Goal: Task Accomplishment & Management: Manage account settings

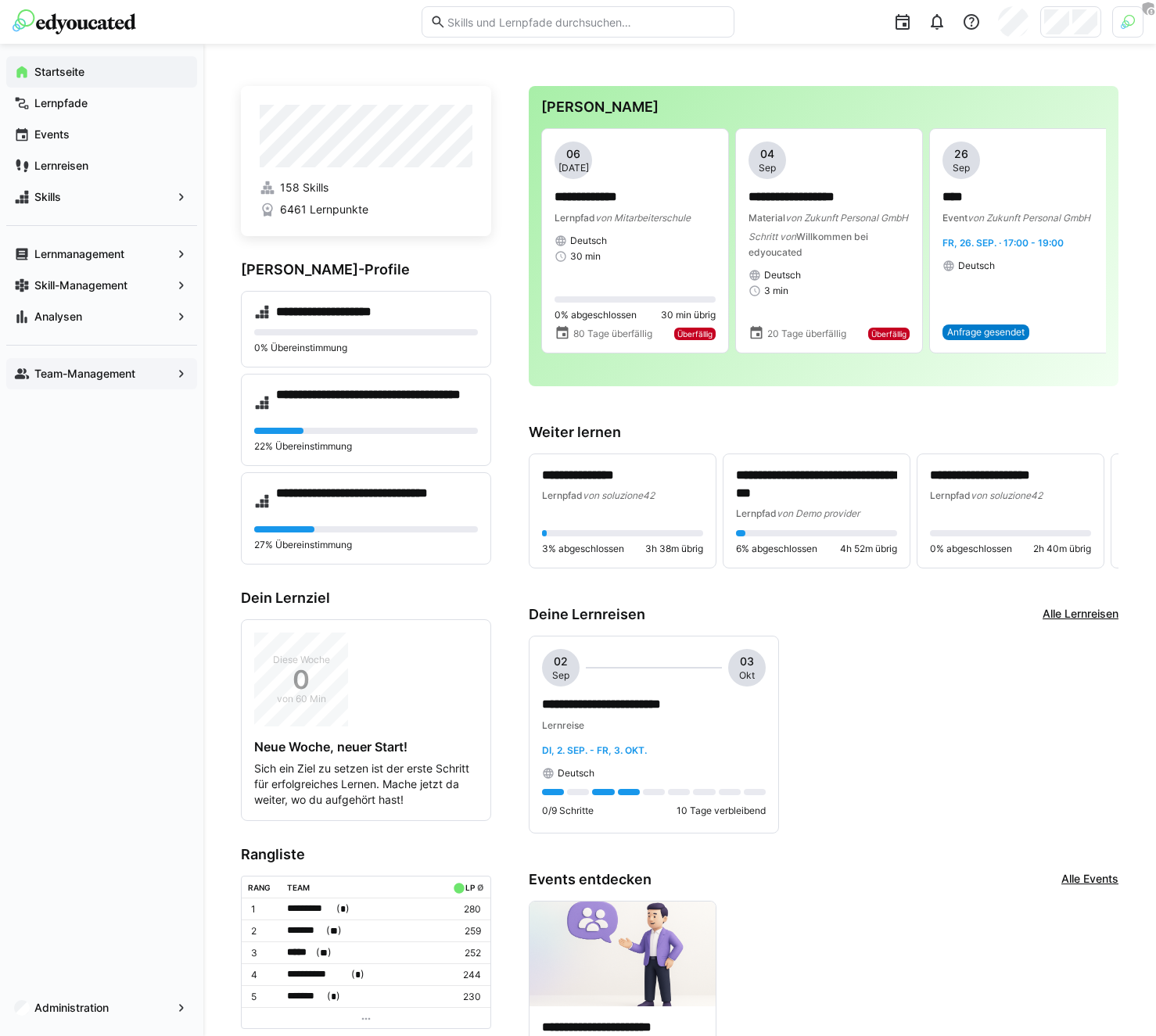
click at [82, 363] on div "Team-Management" at bounding box center [102, 374] width 191 height 31
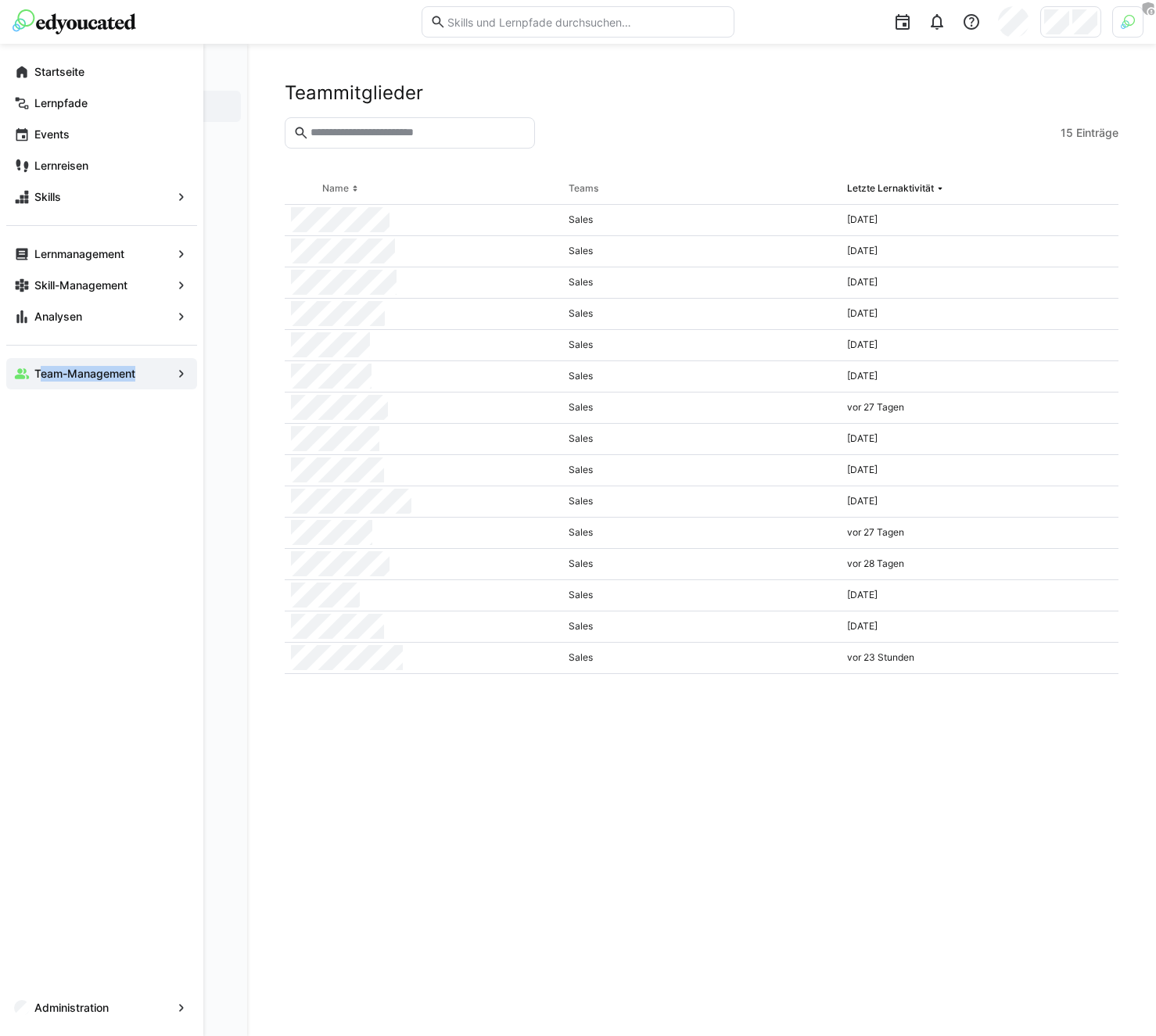
click at [29, 639] on div "Startseite Lernpfade Events Lernreisen Skills Lernmanagement Skill-Management A…" at bounding box center [102, 539] width 203 height 992
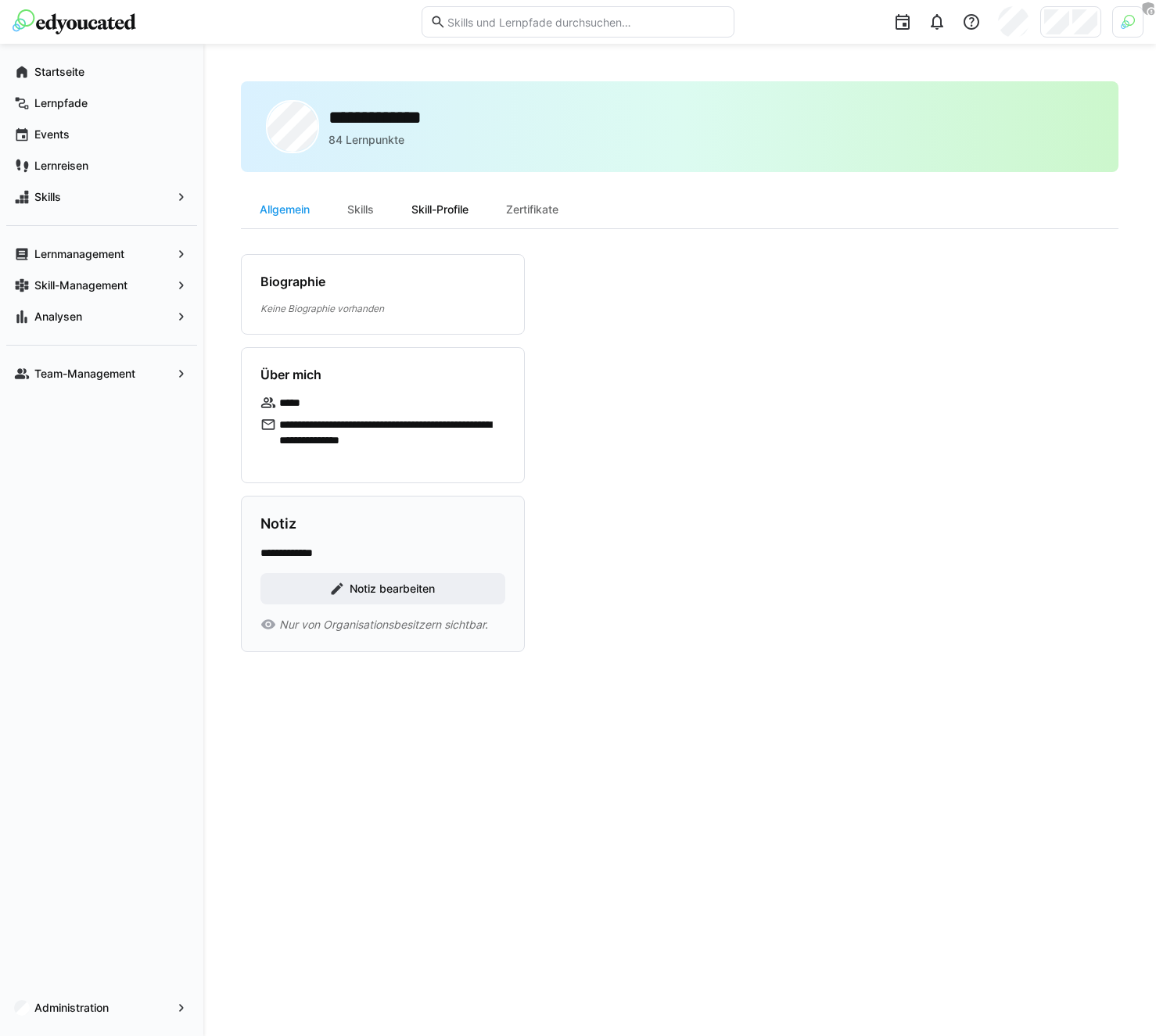
click at [472, 207] on div "Skill-Profile" at bounding box center [440, 209] width 95 height 38
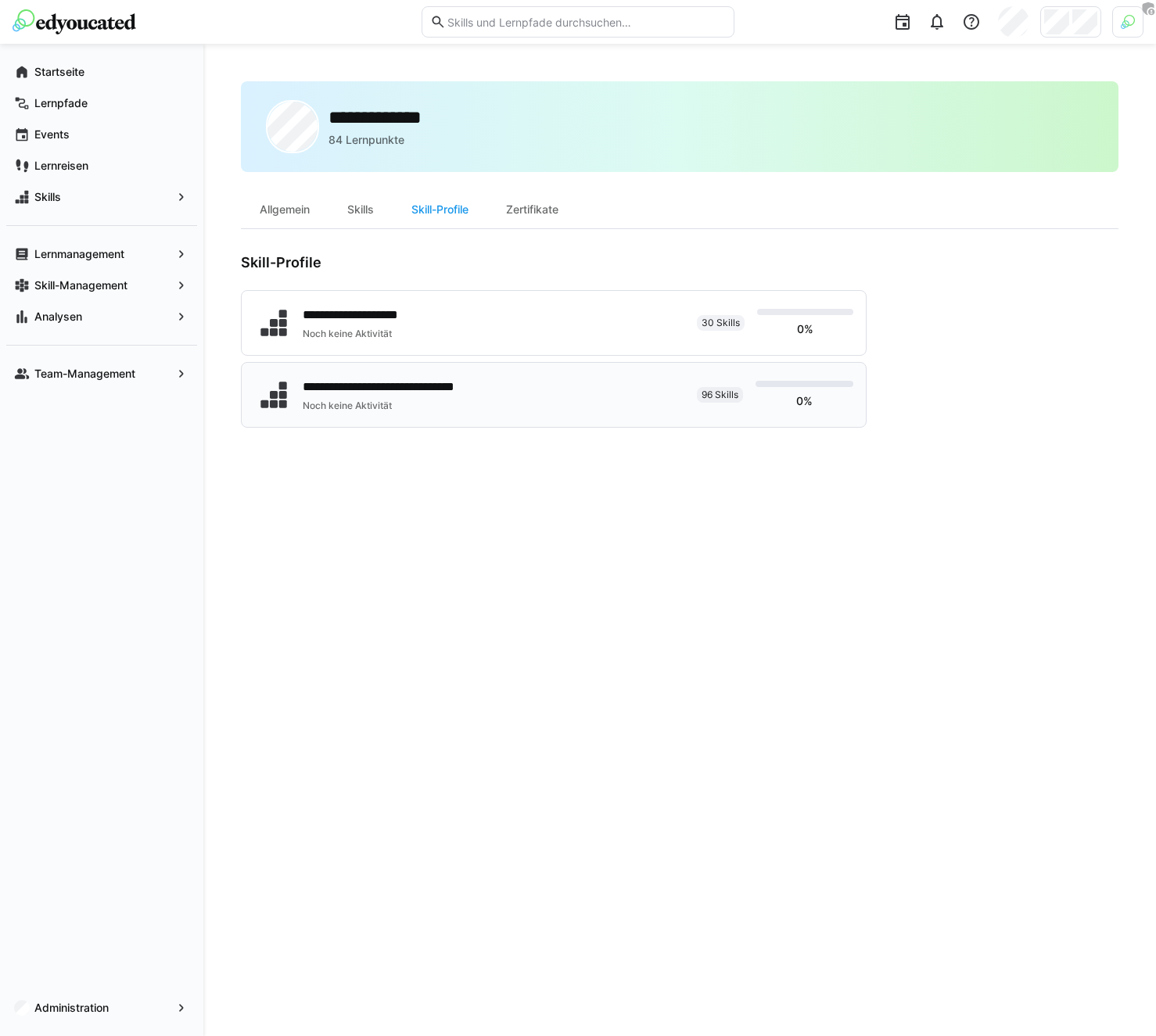
click at [440, 400] on div "Noch keine Aktivität" at bounding box center [407, 405] width 209 height 12
click at [1127, 16] on img at bounding box center [1127, 21] width 14 height 14
click at [1127, 16] on body "**********" at bounding box center [578, 518] width 1156 height 1036
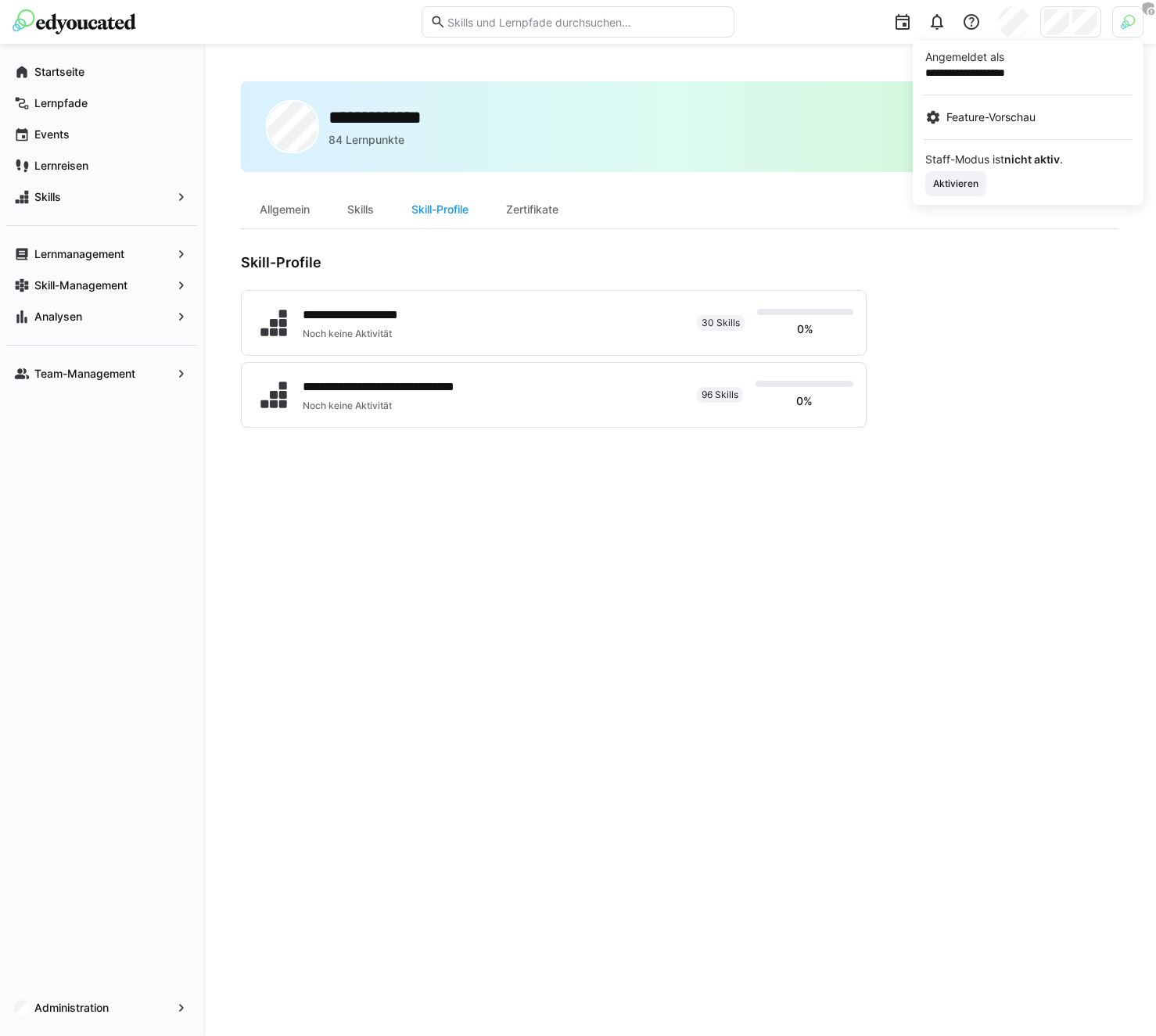
click at [943, 206] on div at bounding box center [578, 518] width 1156 height 1036
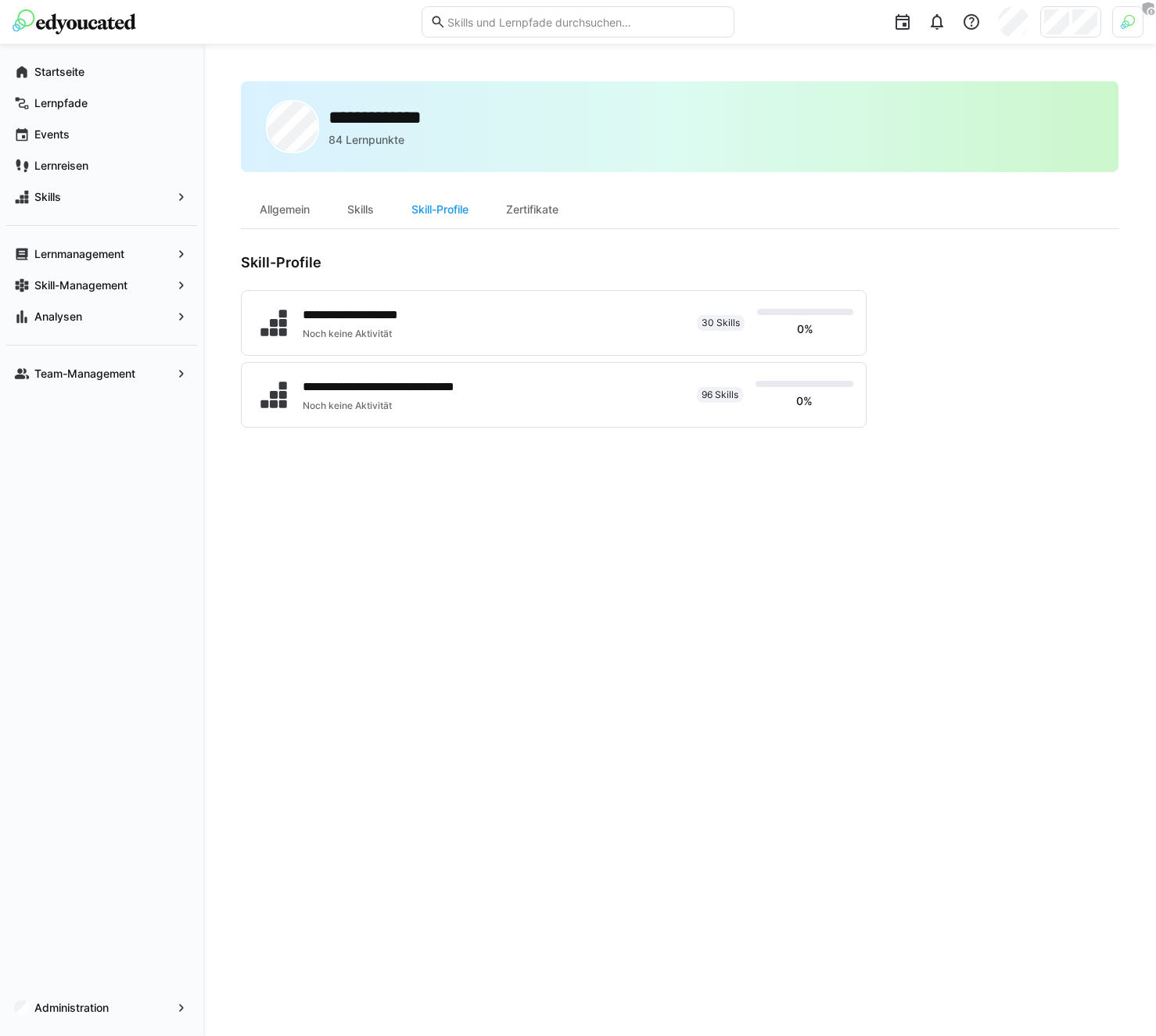
click at [1119, 17] on div at bounding box center [1127, 22] width 31 height 31
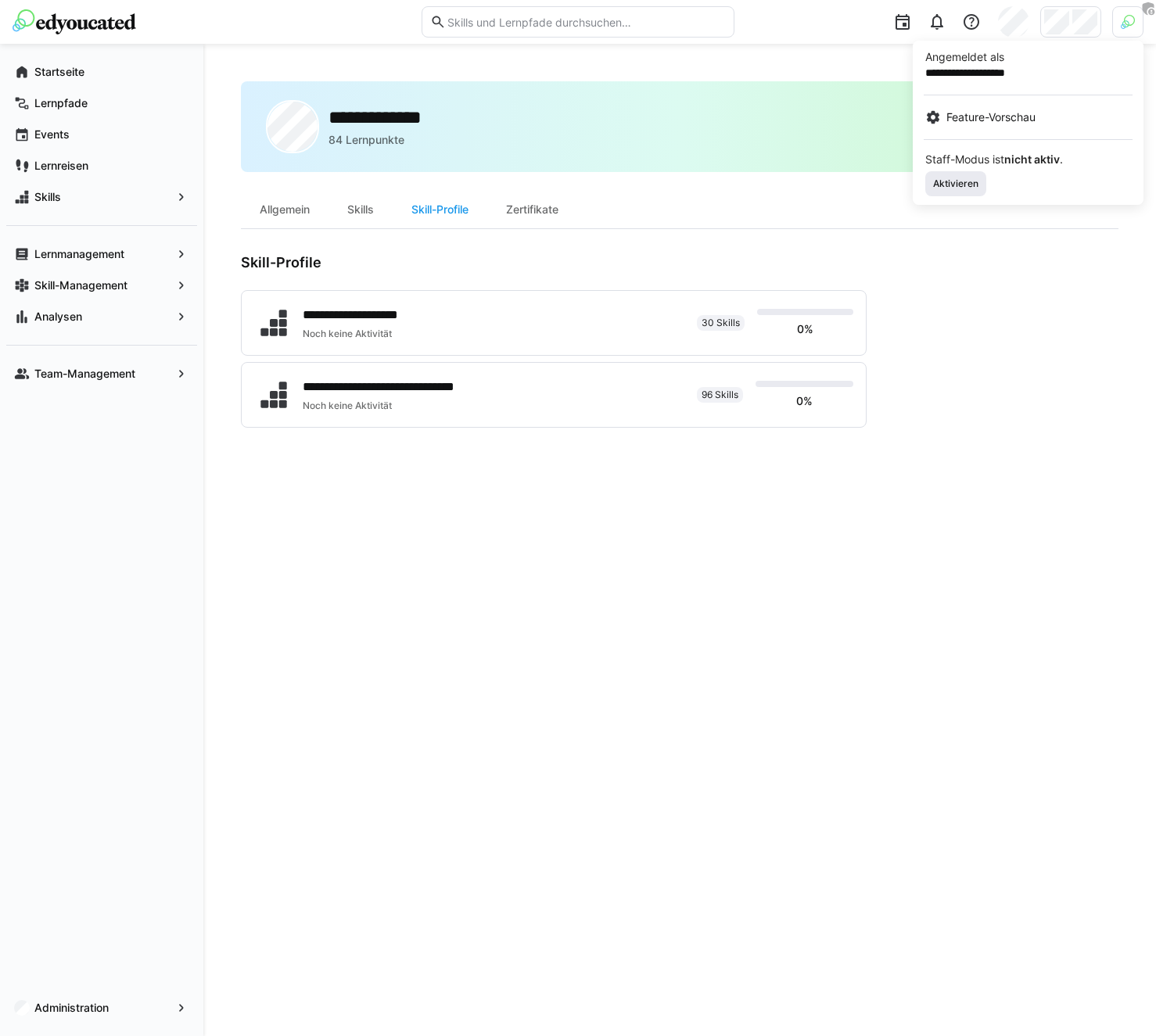
click at [963, 173] on span "Aktivieren" at bounding box center [955, 183] width 61 height 25
click at [883, 72] on div at bounding box center [578, 518] width 1156 height 1036
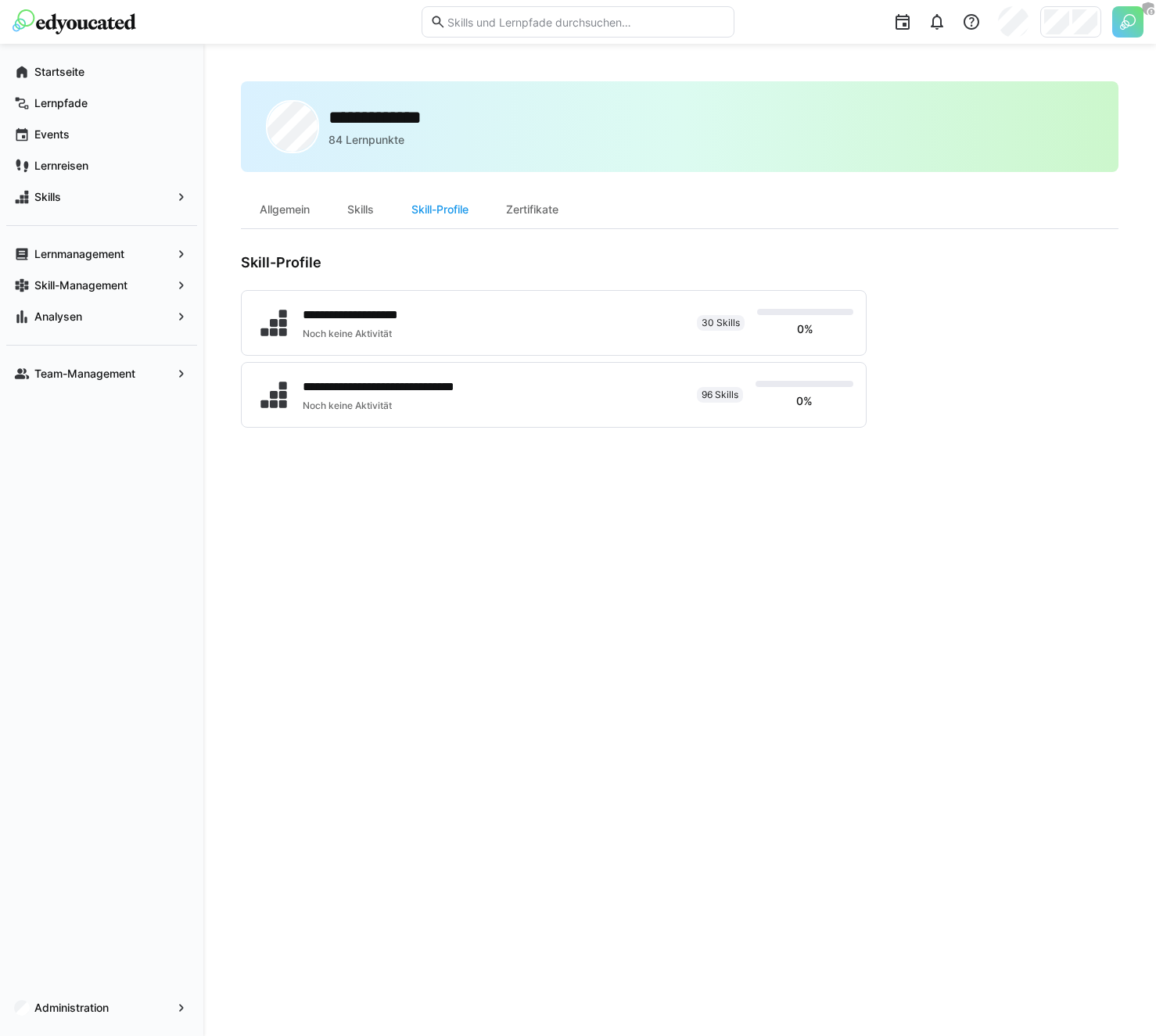
click at [1116, 16] on img at bounding box center [1127, 22] width 31 height 31
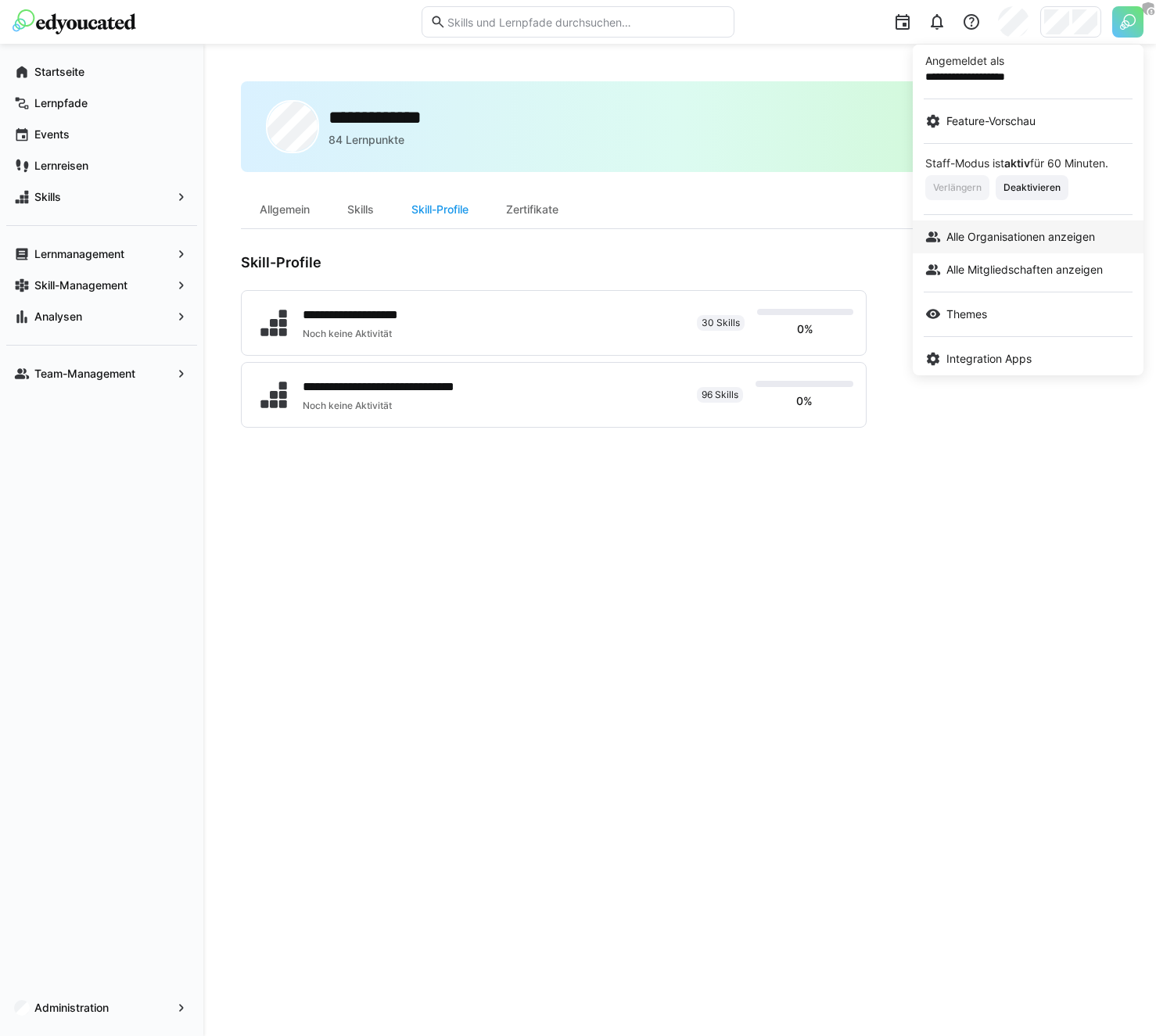
click at [1021, 230] on span "Alle Organisationen anzeigen" at bounding box center [1021, 236] width 149 height 16
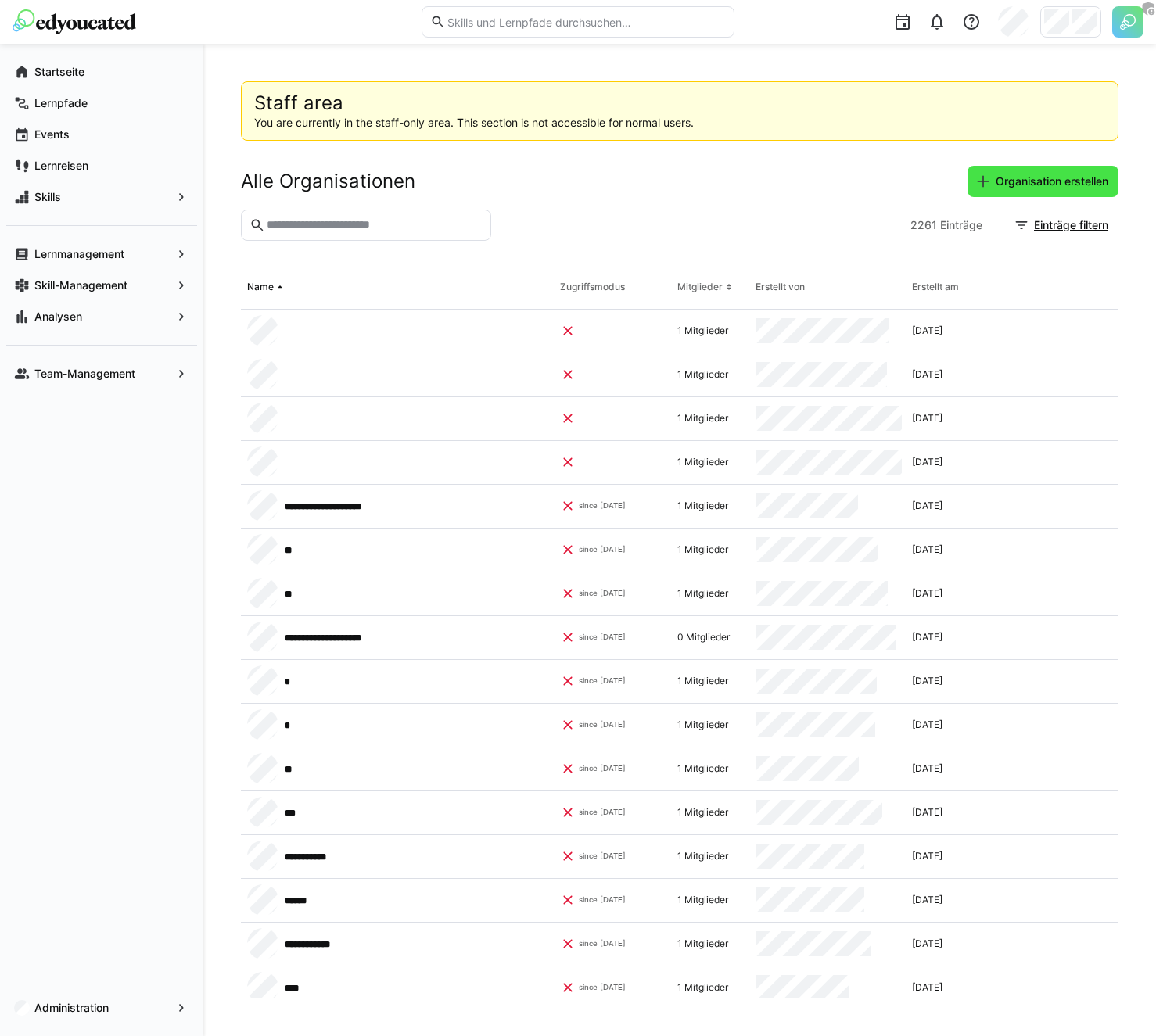
click at [1027, 187] on span "Organisation erstellen" at bounding box center [1051, 181] width 117 height 16
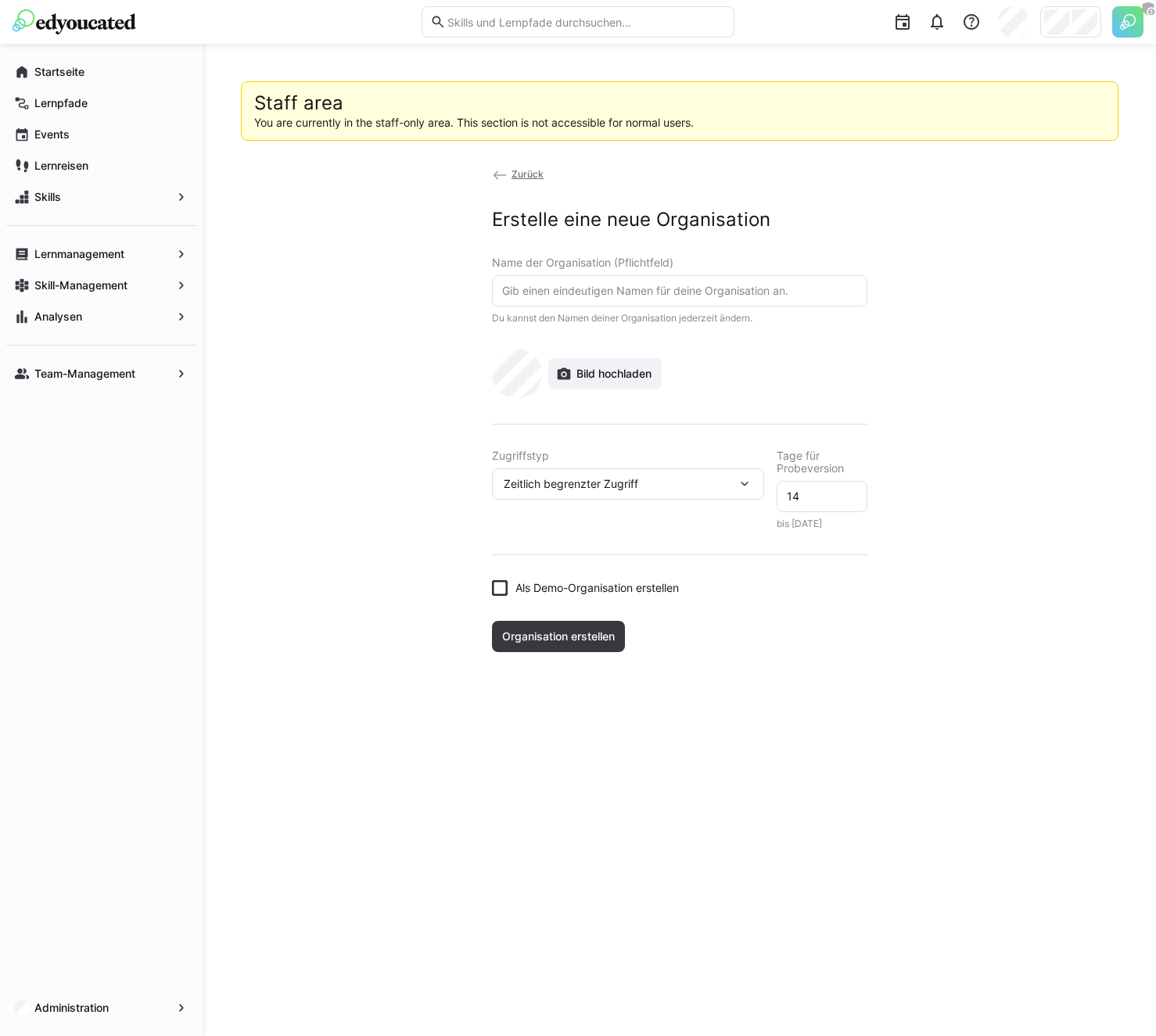
click at [603, 294] on input "text" at bounding box center [680, 291] width 359 height 14
type input "profine Group"
click at [413, 399] on app-organization-create "Zurück Erstelle eine neue Organisation Name der Organisation (Pflichtfeld) prof…" at bounding box center [680, 409] width 878 height 486
click at [440, 394] on app-organization-create "Zurück Erstelle eine neue Organisation Name der Organisation (Pflichtfeld) prof…" at bounding box center [680, 409] width 878 height 486
click at [444, 394] on app-organization-create "Zurück Erstelle eine neue Organisation Name der Organisation (Pflichtfeld) prof…" at bounding box center [680, 409] width 878 height 486
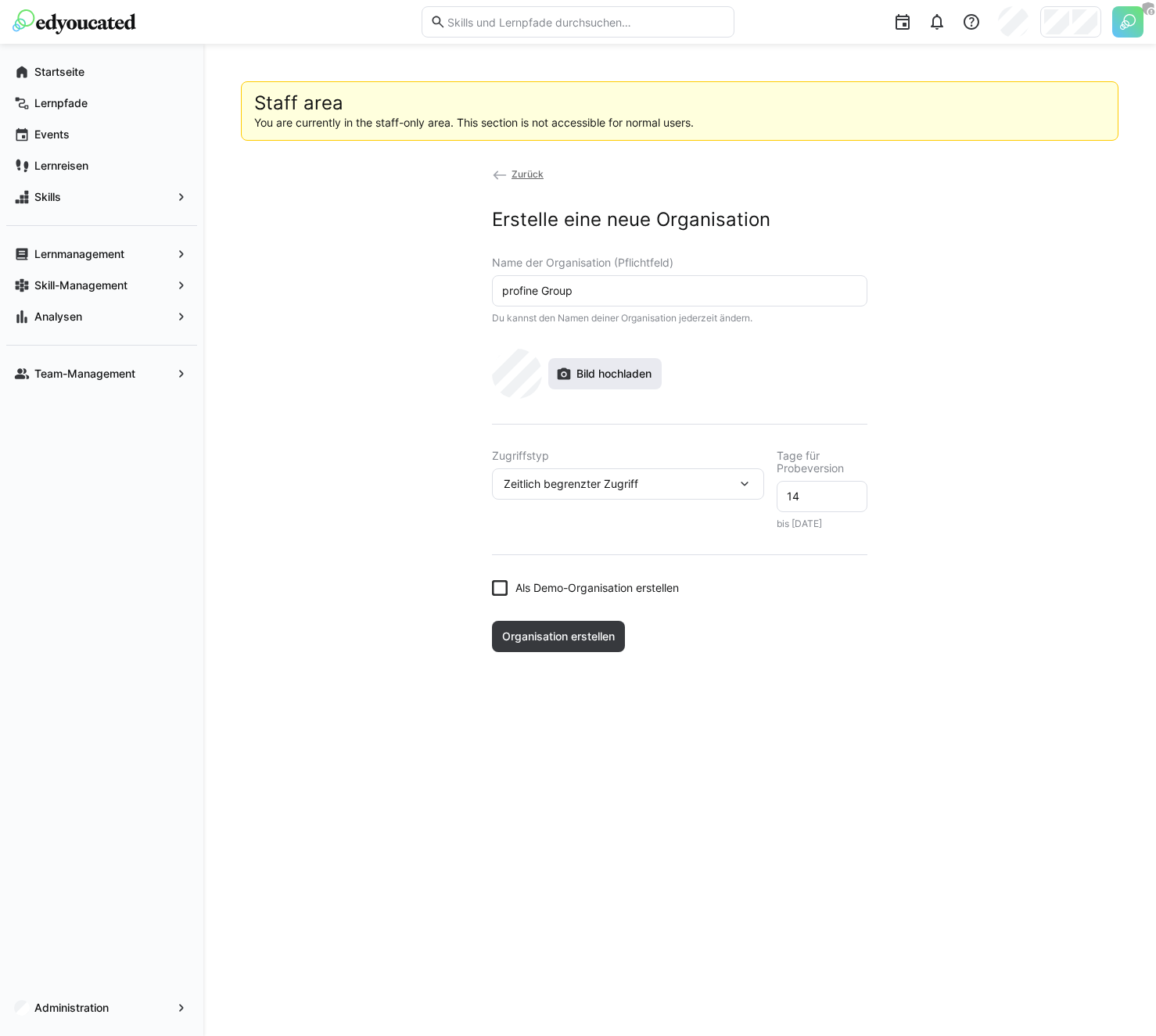
click at [591, 376] on span "Bild hochladen" at bounding box center [613, 373] width 79 height 16
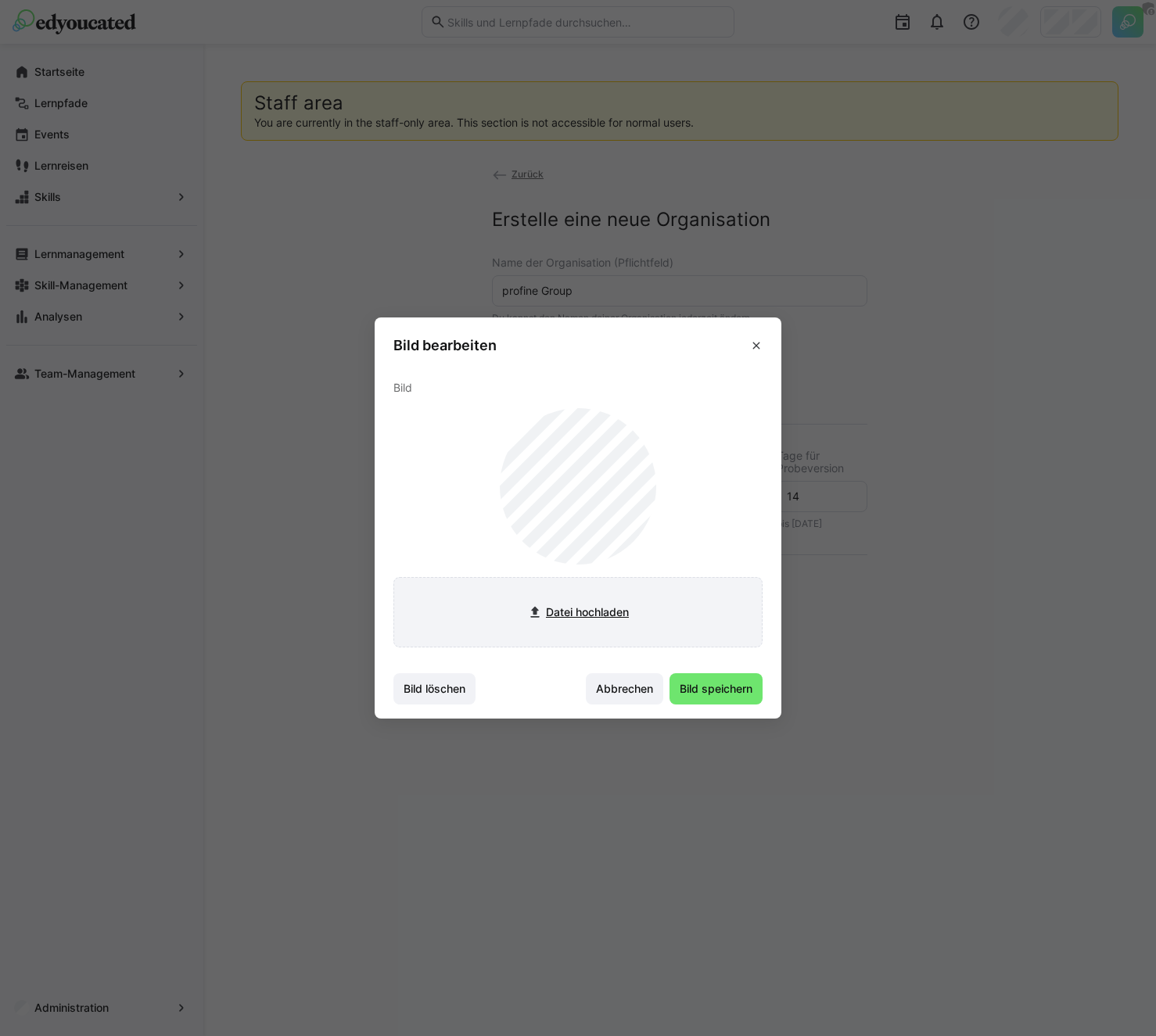
click at [583, 625] on input "file" at bounding box center [577, 612] width 368 height 69
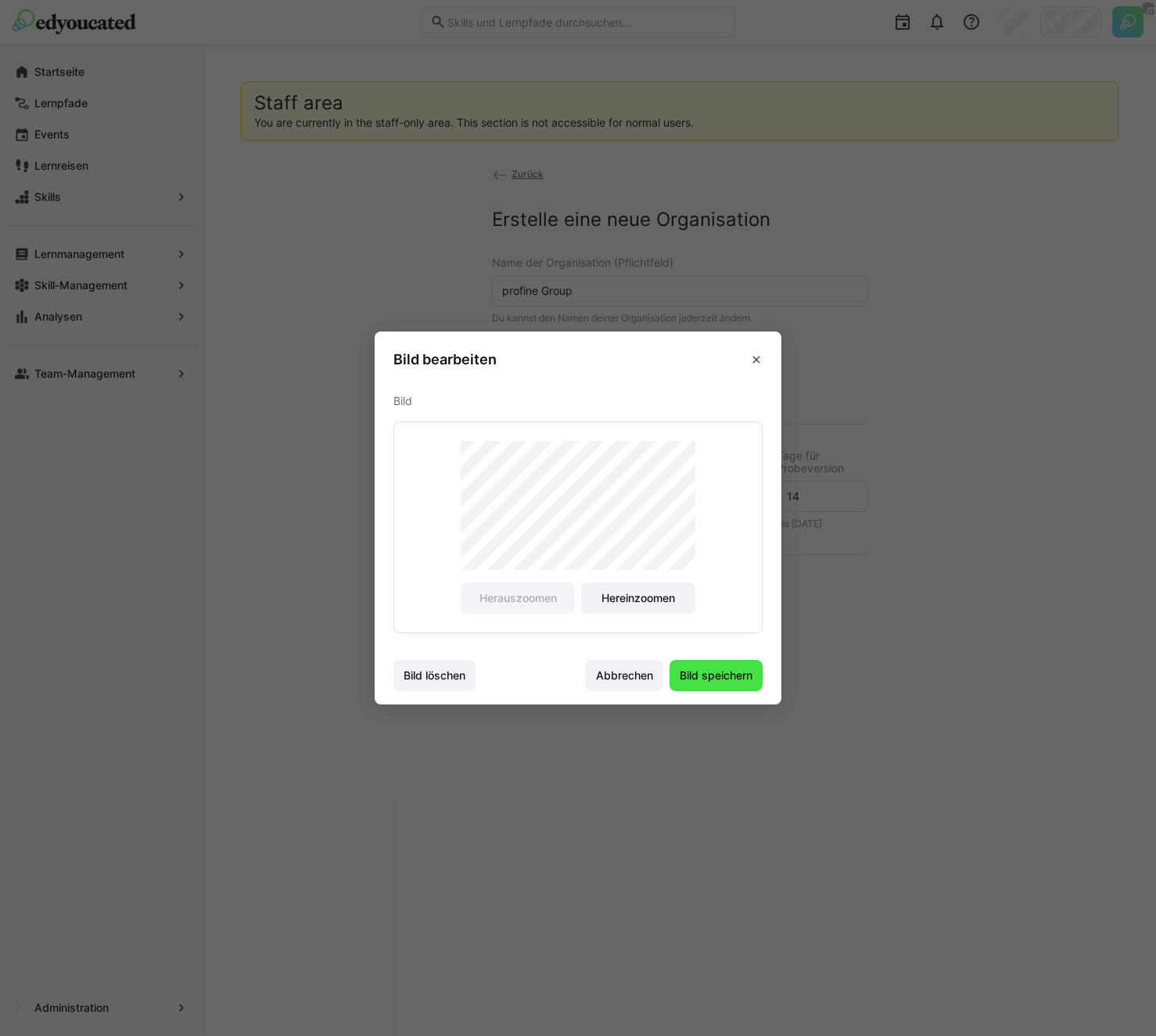
click at [720, 678] on span "Bild speichern" at bounding box center [716, 675] width 78 height 16
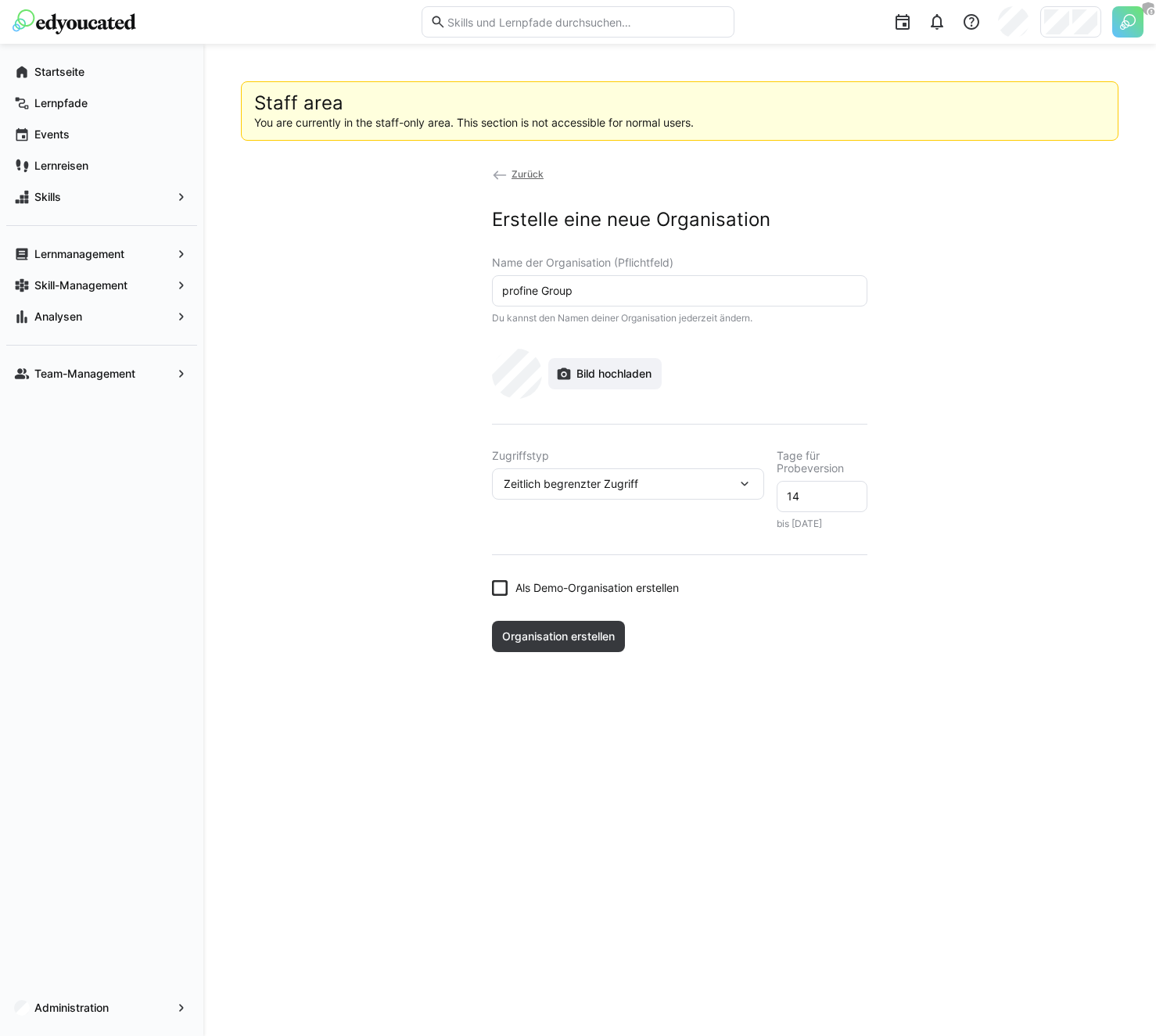
click at [596, 494] on div "Zeitlich begrenzter Zugriff" at bounding box center [628, 484] width 272 height 31
click at [585, 529] on div "Voller Zugriff" at bounding box center [628, 525] width 247 height 16
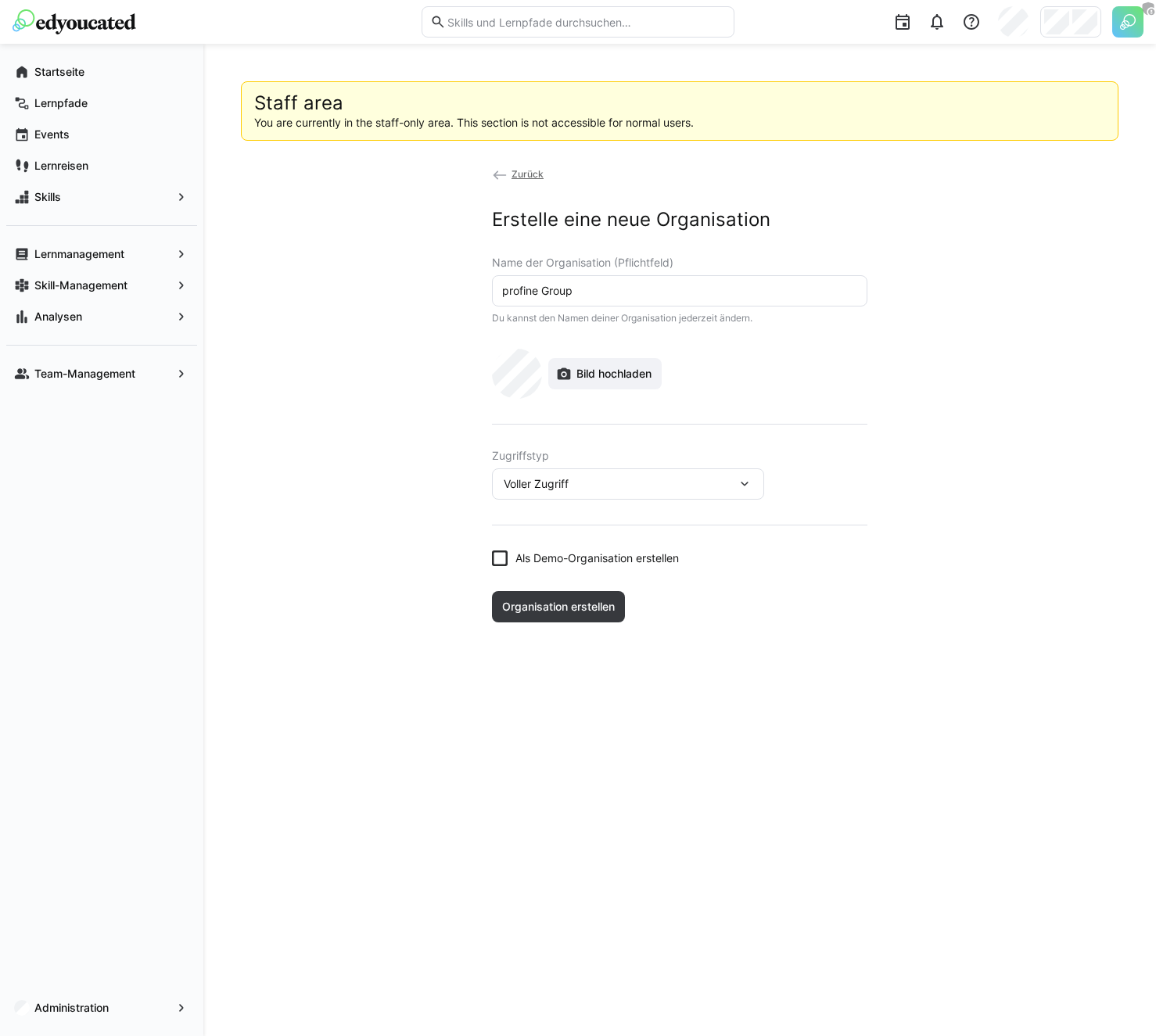
click at [431, 576] on app-organization-create "Zurück Erstelle eine neue Organisation Name der Organisation (Pflichtfeld) prof…" at bounding box center [680, 394] width 878 height 457
click at [576, 604] on span "Organisation erstellen" at bounding box center [558, 606] width 117 height 16
click at [236, 709] on div "Staff area You are currently in the staff-only area. This section is not access…" at bounding box center [680, 539] width 953 height 992
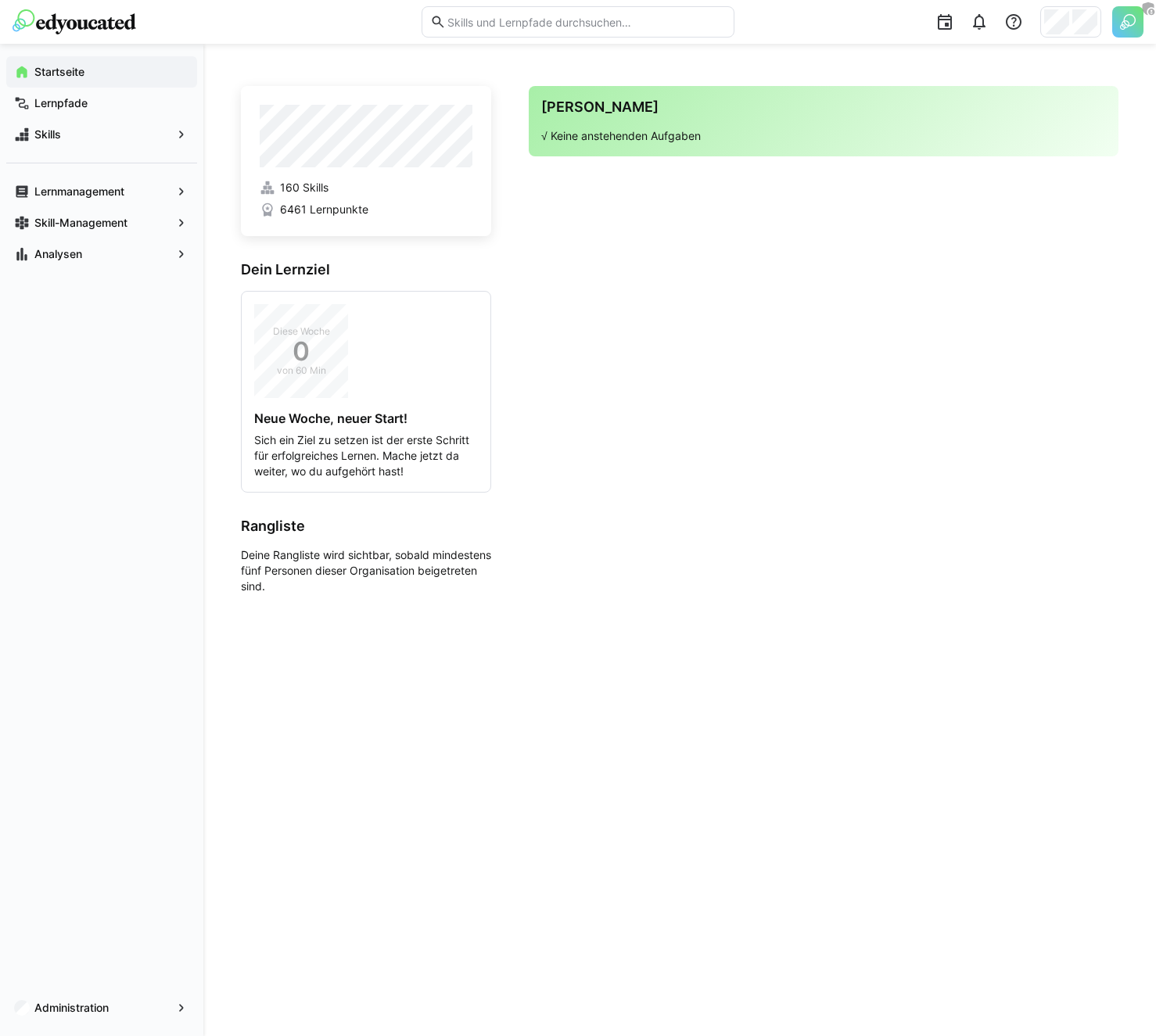
click at [765, 86] on div "Deine Agenda √ Keine anstehenden Aufgaben" at bounding box center [824, 121] width 589 height 70
click at [850, 83] on div "160 Skills 6461 Lernpunkte Dein Lernziel Diese Woche 0 von 60 Min Neue Woche, n…" at bounding box center [680, 539] width 878 height 917
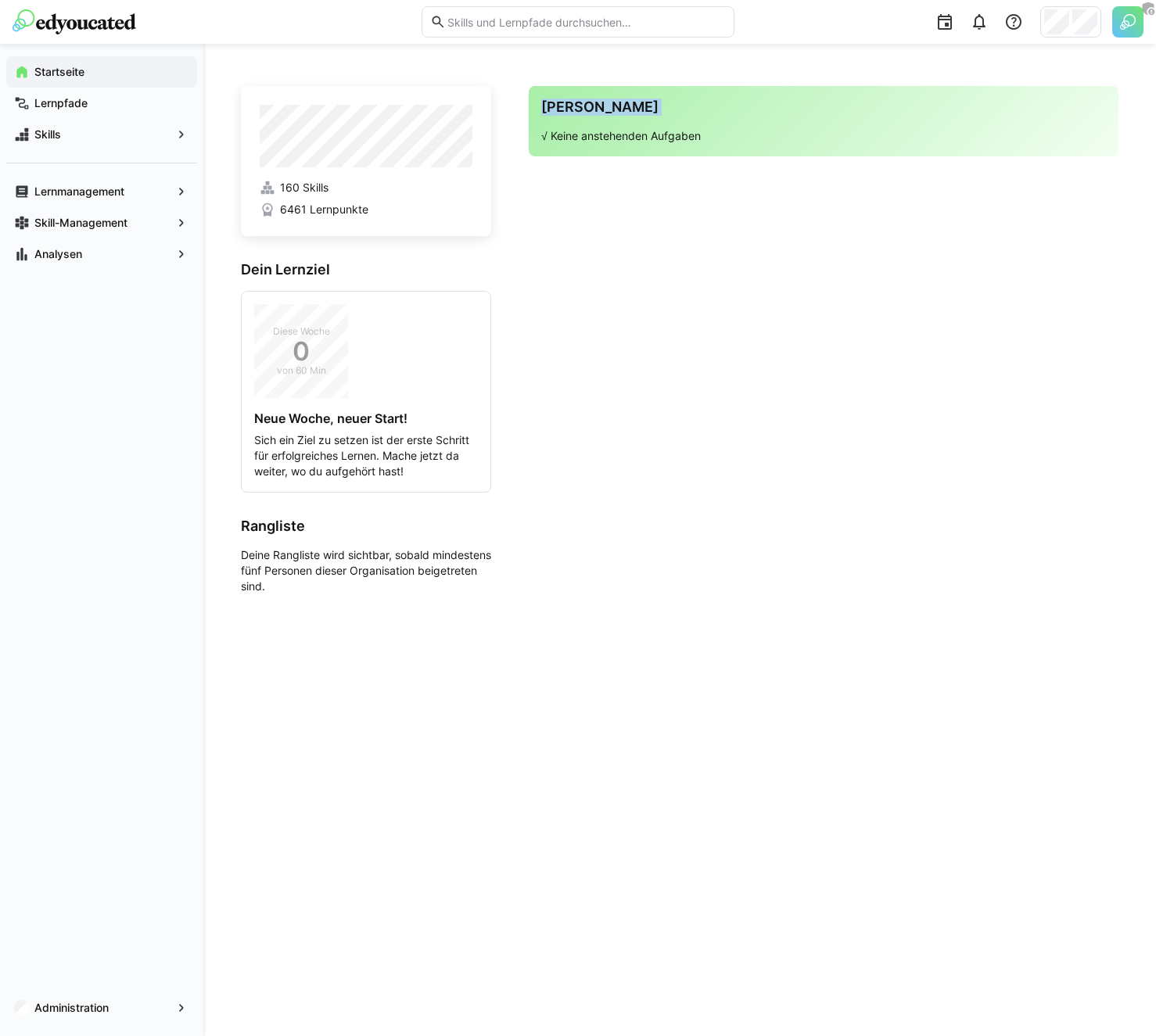
click at [850, 83] on div "160 Skills 6461 Lernpunkte Dein Lernziel Diese Woche 0 von 60 Min Neue Woche, n…" at bounding box center [680, 539] width 878 height 917
click at [689, 159] on app-home-right "Deine Agenda √ Keine anstehenden Aufgaben" at bounding box center [824, 340] width 589 height 508
click at [673, 151] on div "Deine Agenda √ Keine anstehenden Aufgaben" at bounding box center [824, 121] width 589 height 70
click at [0, 0] on app-navigation-label "Administration" at bounding box center [0, 0] width 0 height 0
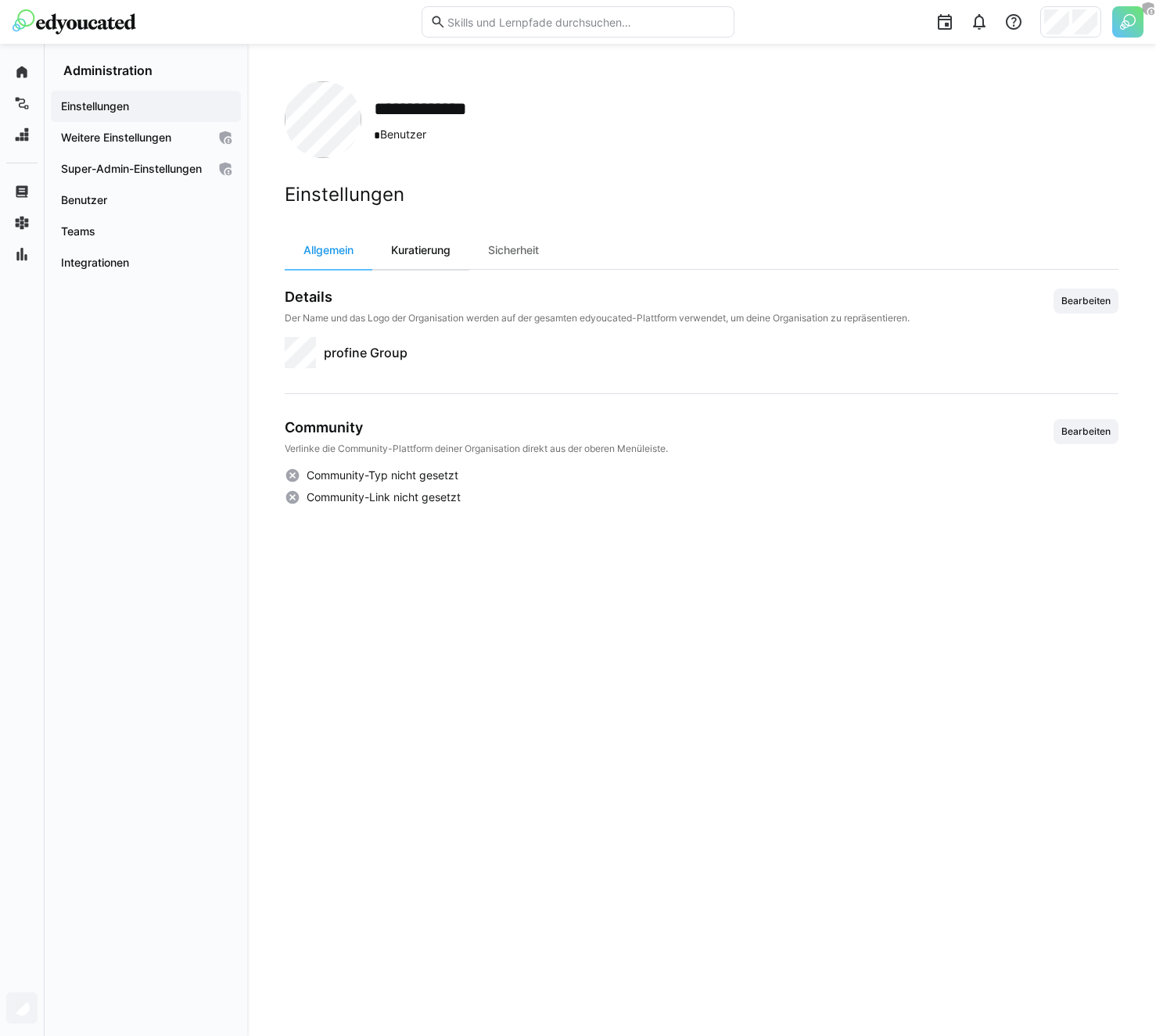
click at [431, 253] on div "Kuratierung" at bounding box center [421, 250] width 97 height 38
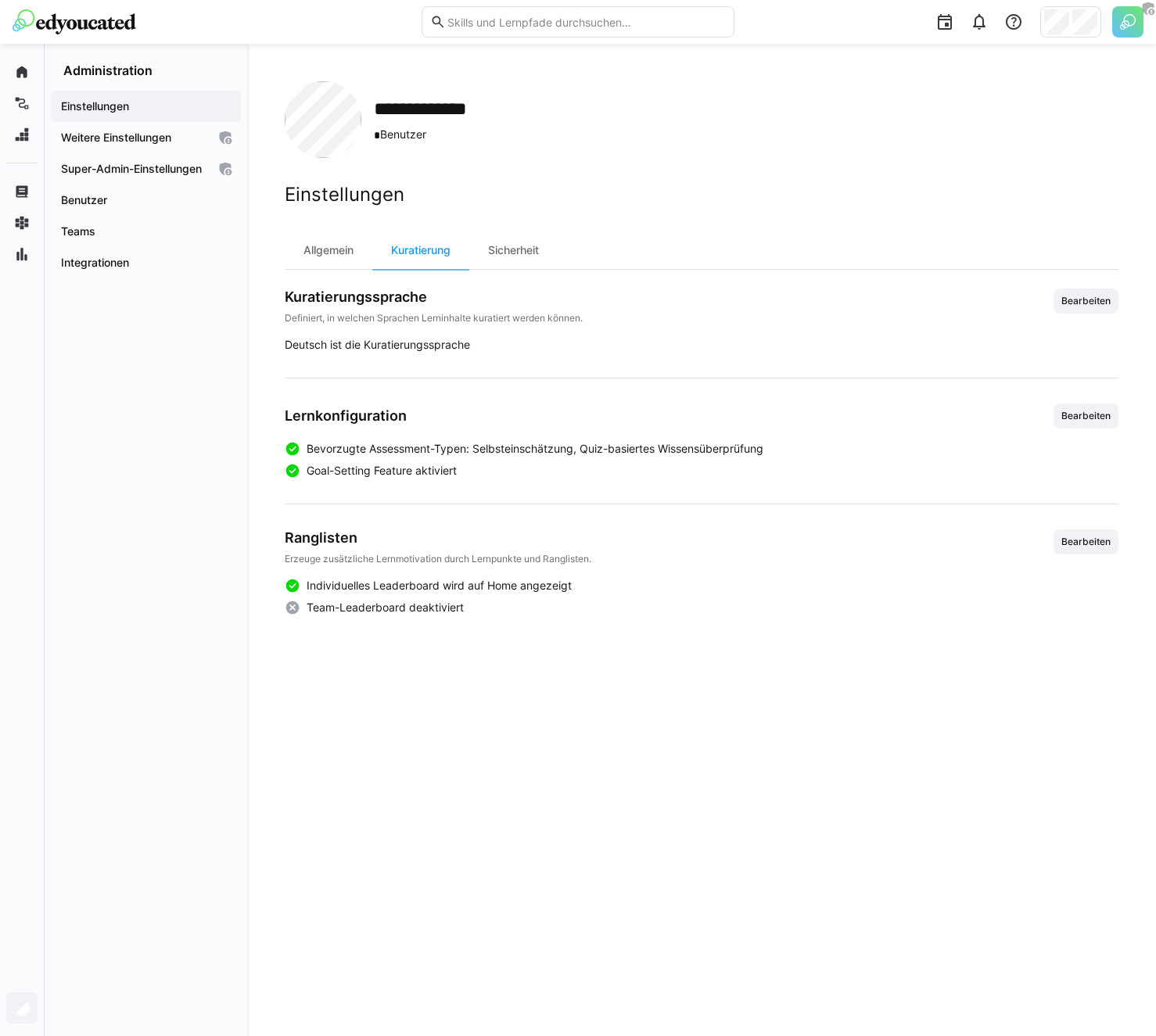
click at [412, 348] on div "Deutsch ist die Kuratierungssprache" at bounding box center [702, 345] width 833 height 16
click at [1077, 306] on span "Bearbeiten" at bounding box center [1086, 300] width 52 height 12
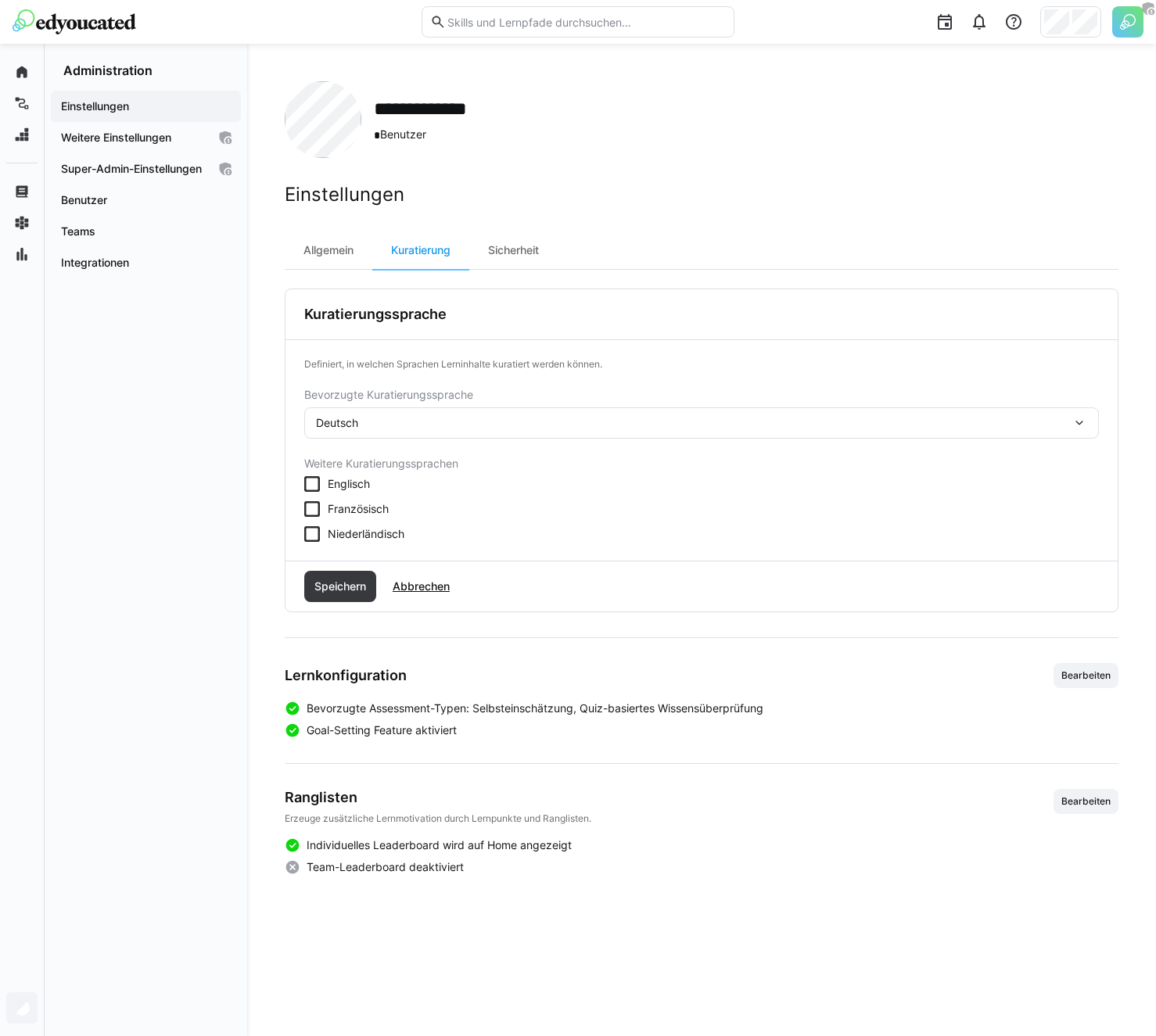
click at [337, 481] on span "Englisch" at bounding box center [349, 484] width 43 height 16
click at [341, 583] on span "Speichern" at bounding box center [340, 586] width 56 height 16
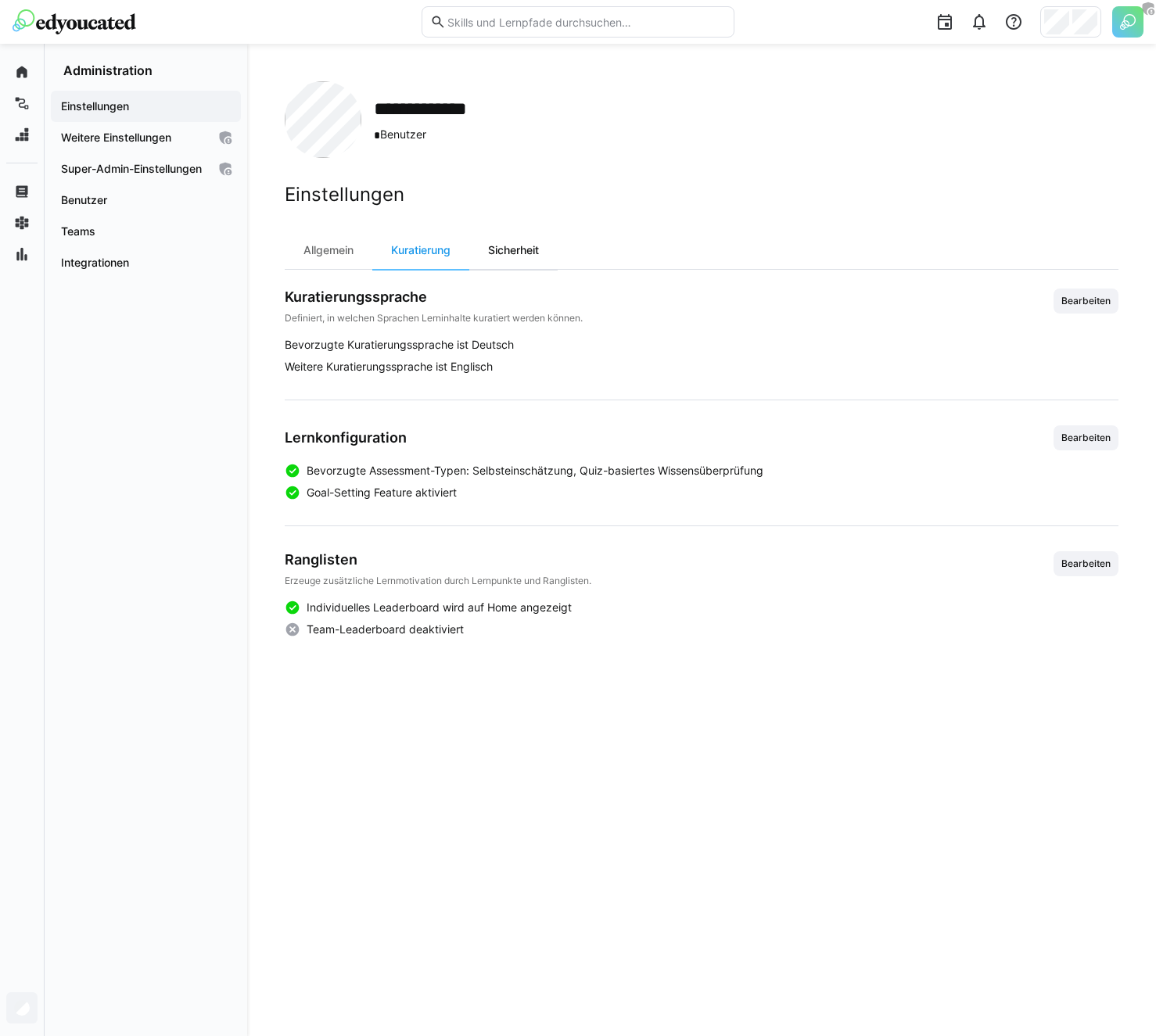
click at [510, 254] on div "Sicherheit" at bounding box center [513, 250] width 88 height 38
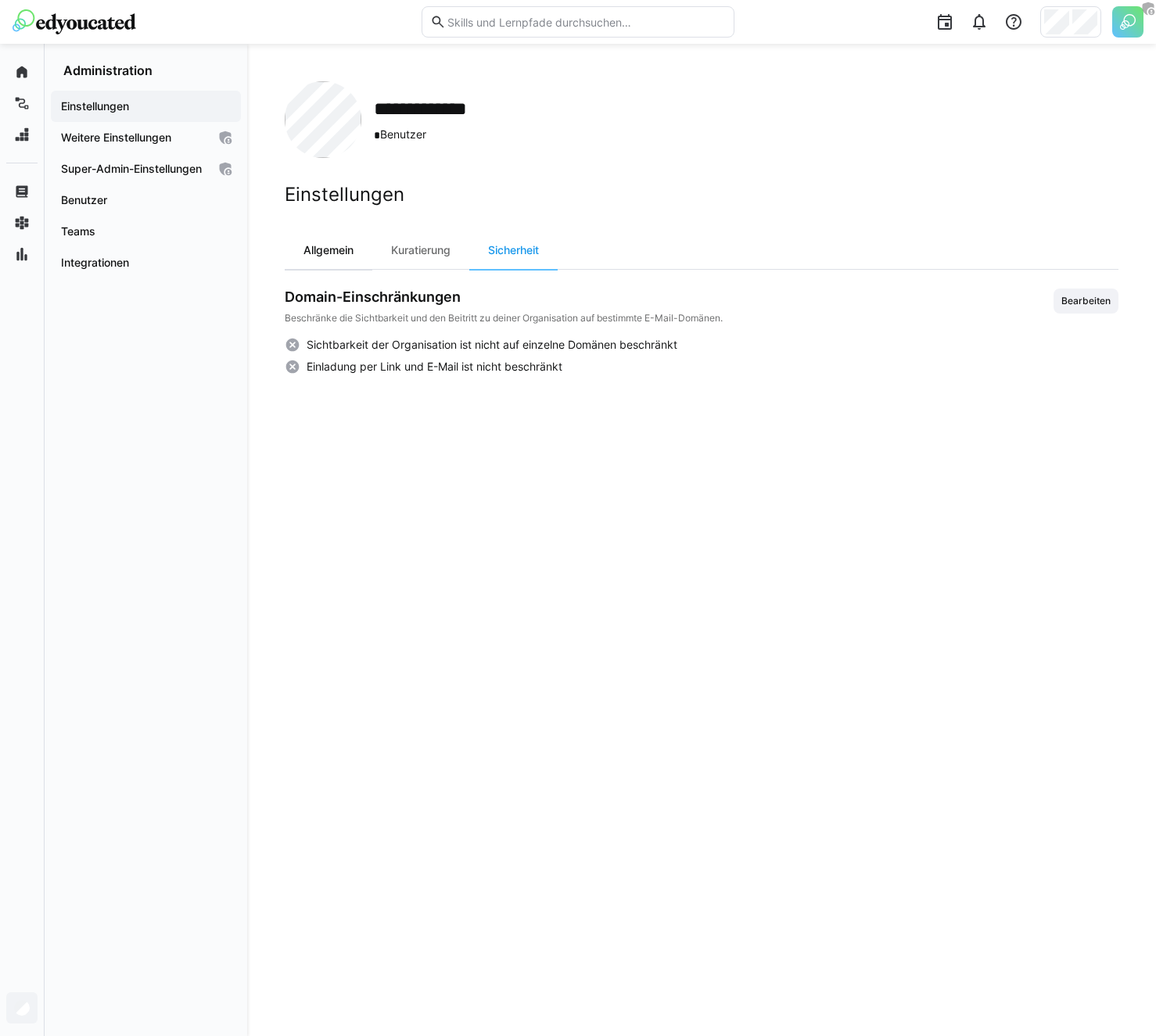
click at [327, 241] on div "Allgemein" at bounding box center [328, 250] width 88 height 38
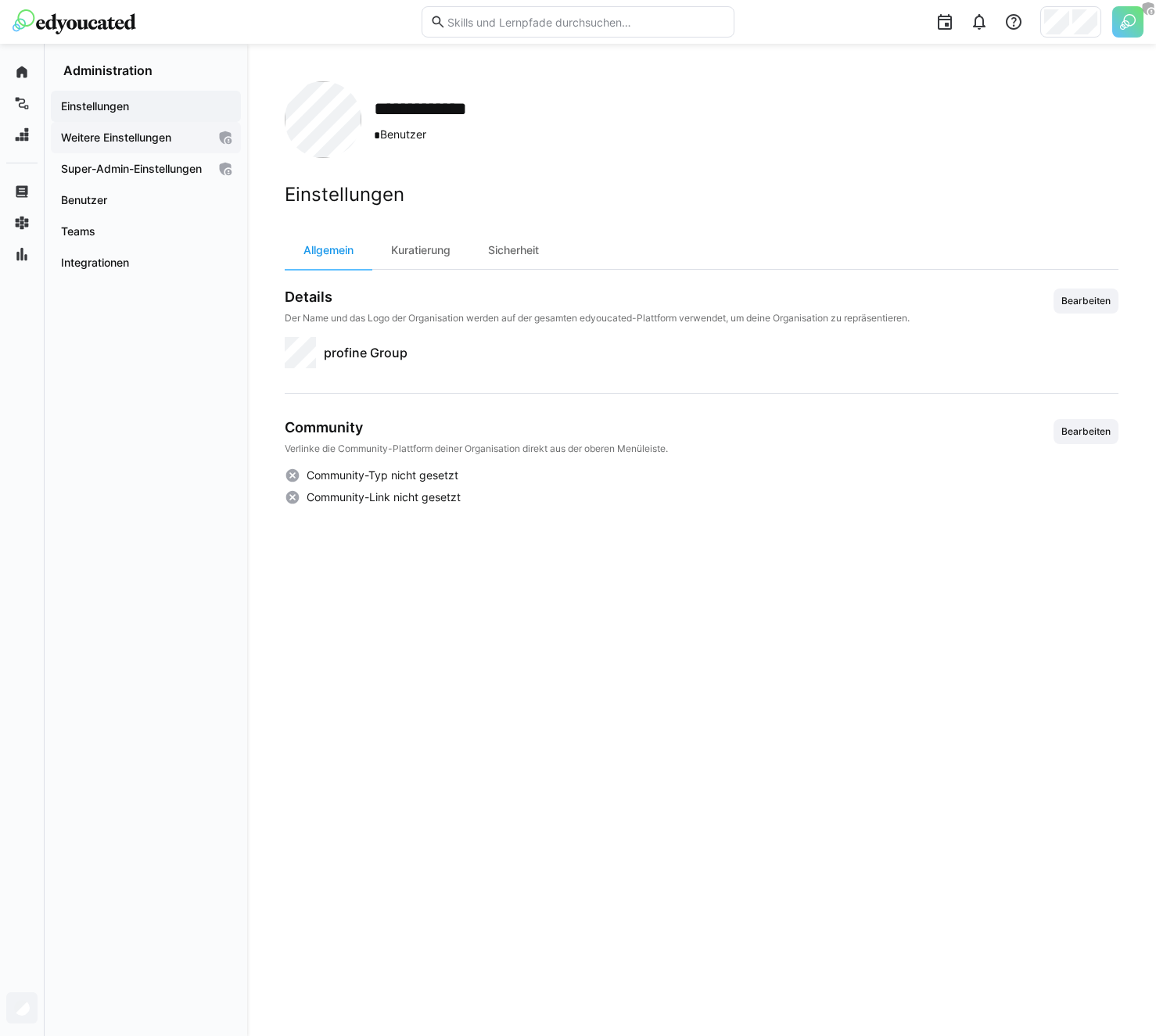
click at [0, 0] on app-navigation-label "Weitere Einstellungen" at bounding box center [0, 0] width 0 height 0
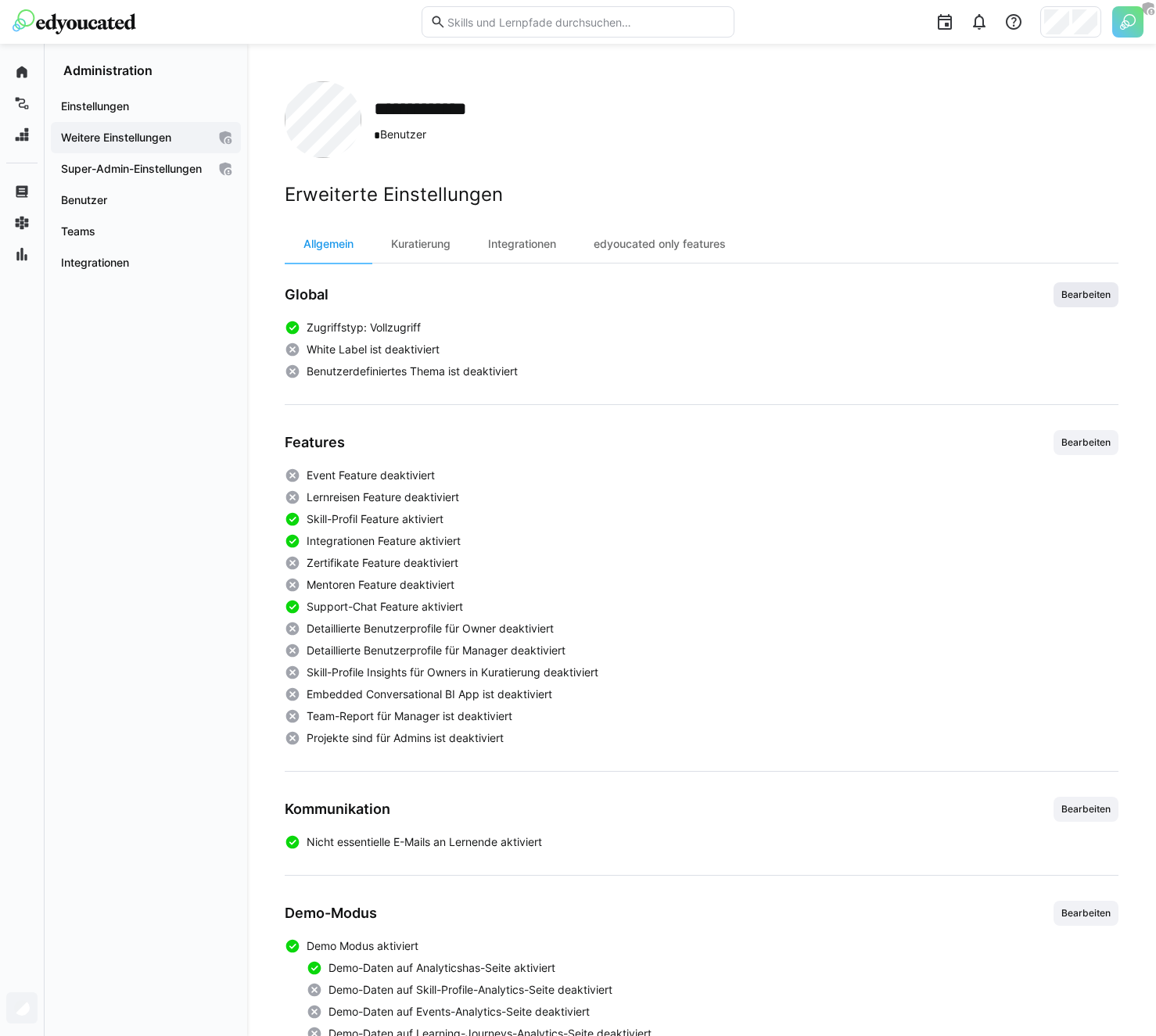
click at [1095, 295] on span "Bearbeiten" at bounding box center [1086, 295] width 52 height 12
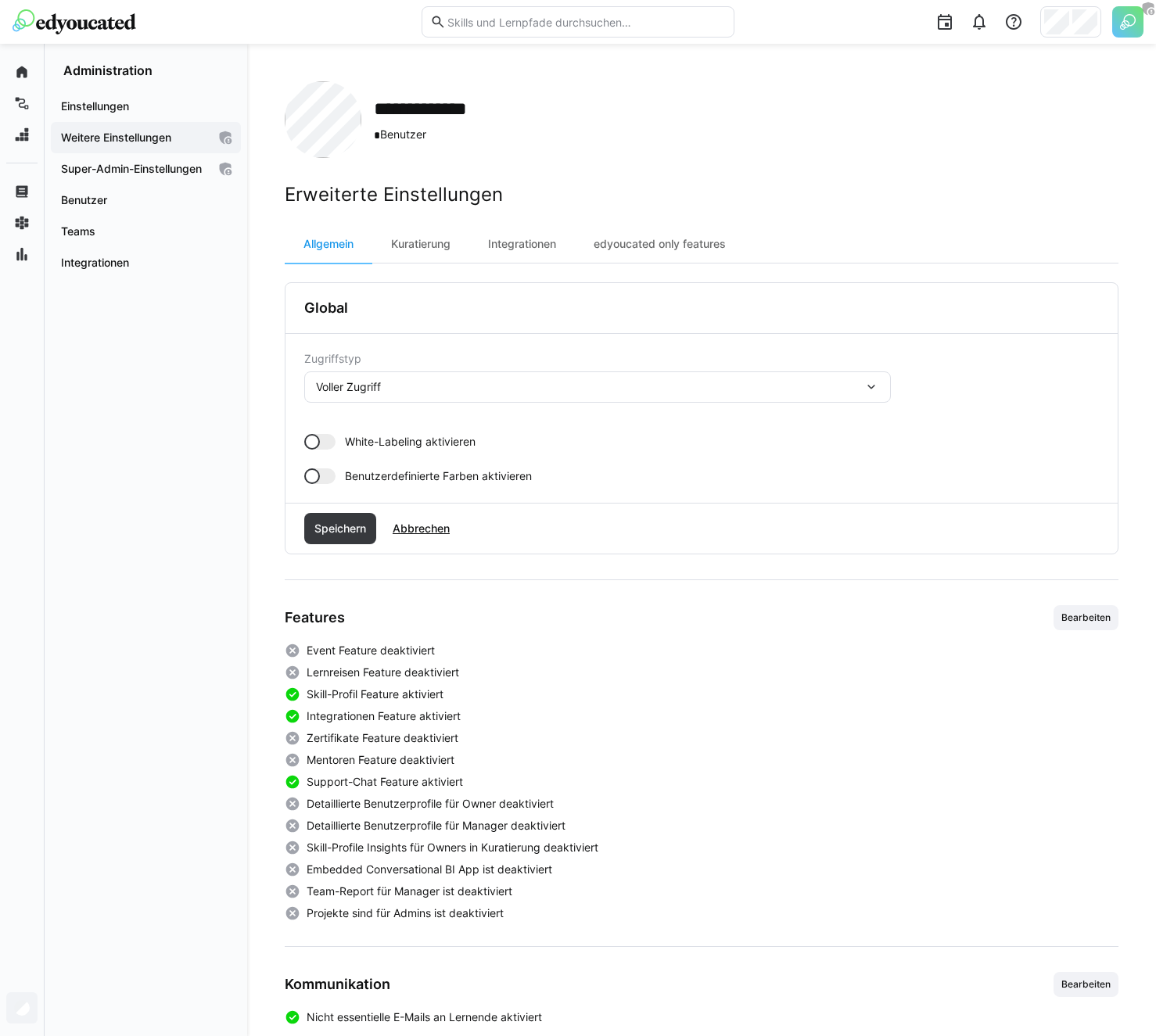
click at [413, 447] on span "White-Labeling aktivieren" at bounding box center [410, 441] width 131 height 16
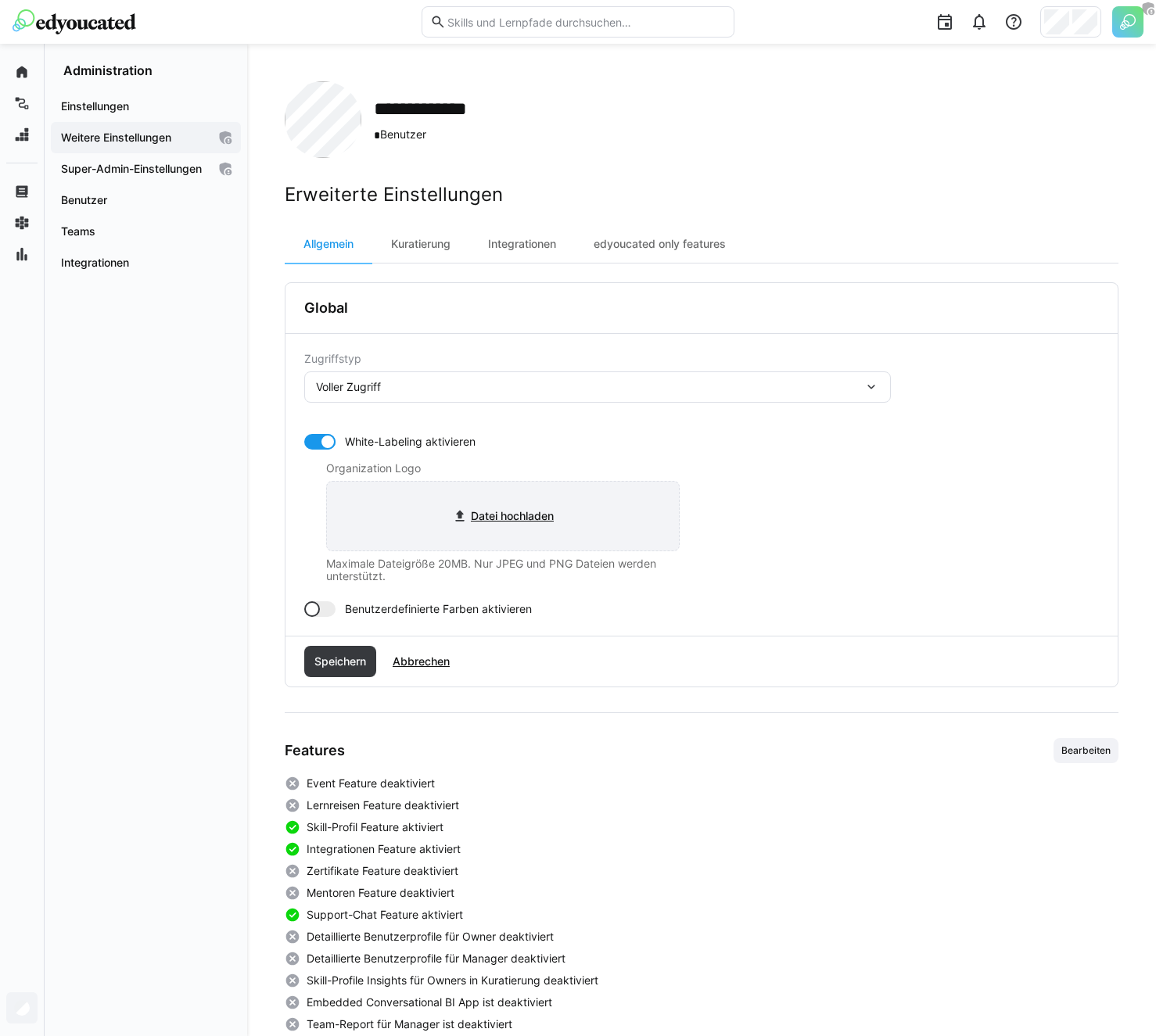
click at [426, 538] on input "file" at bounding box center [503, 516] width 352 height 69
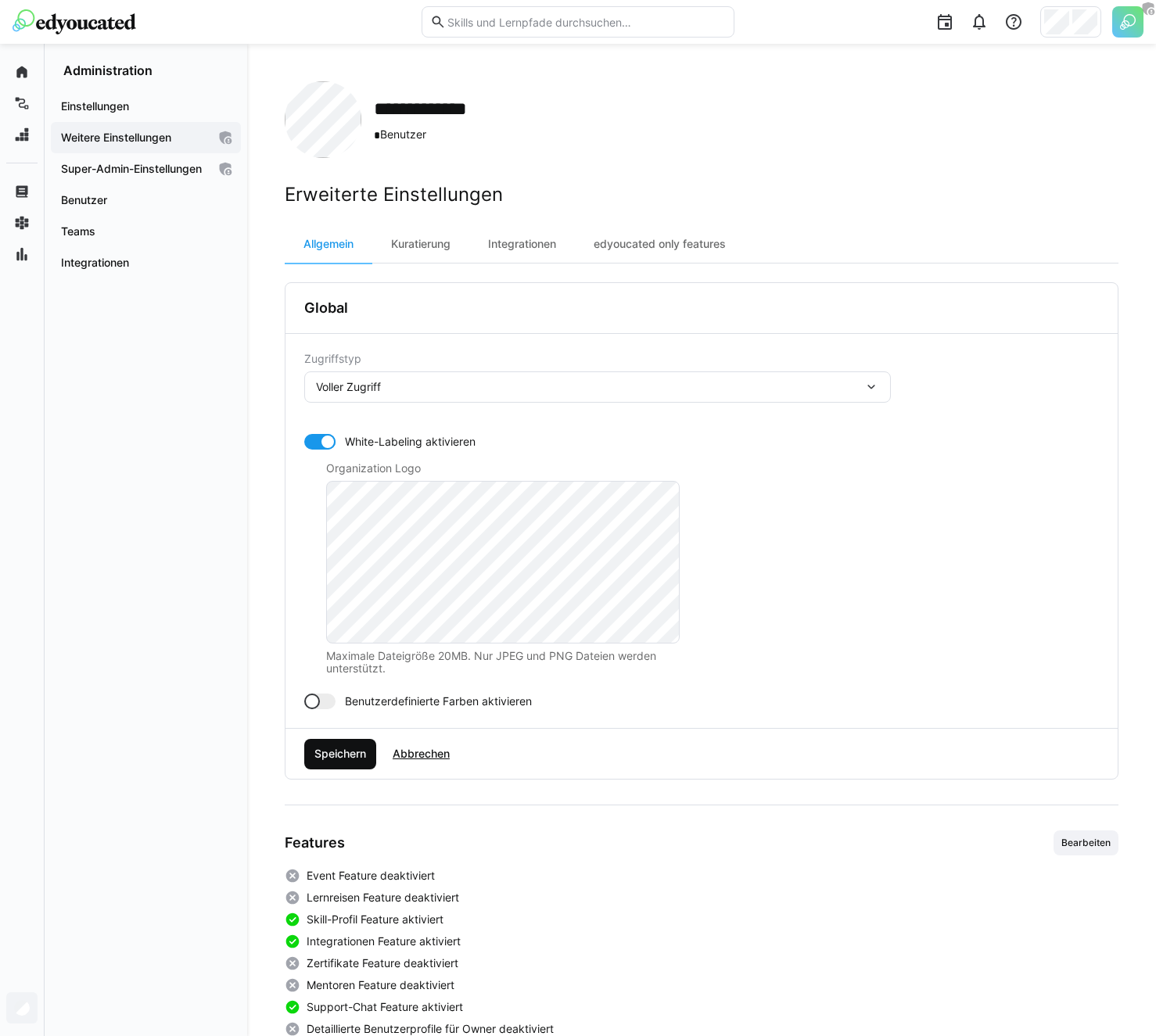
click at [344, 755] on span "Speichern" at bounding box center [340, 753] width 56 height 16
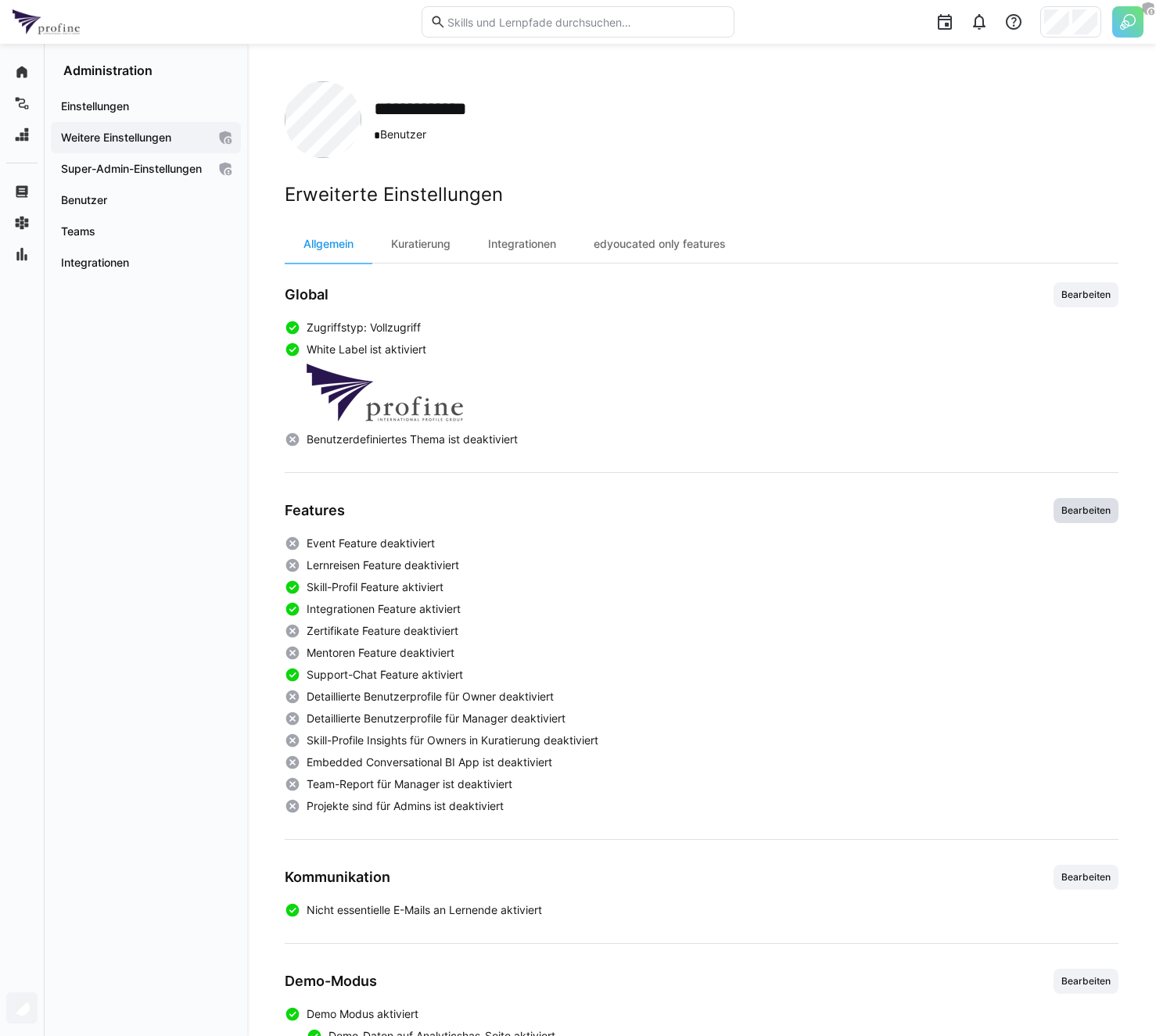
click at [1100, 513] on span "Bearbeiten" at bounding box center [1086, 510] width 52 height 12
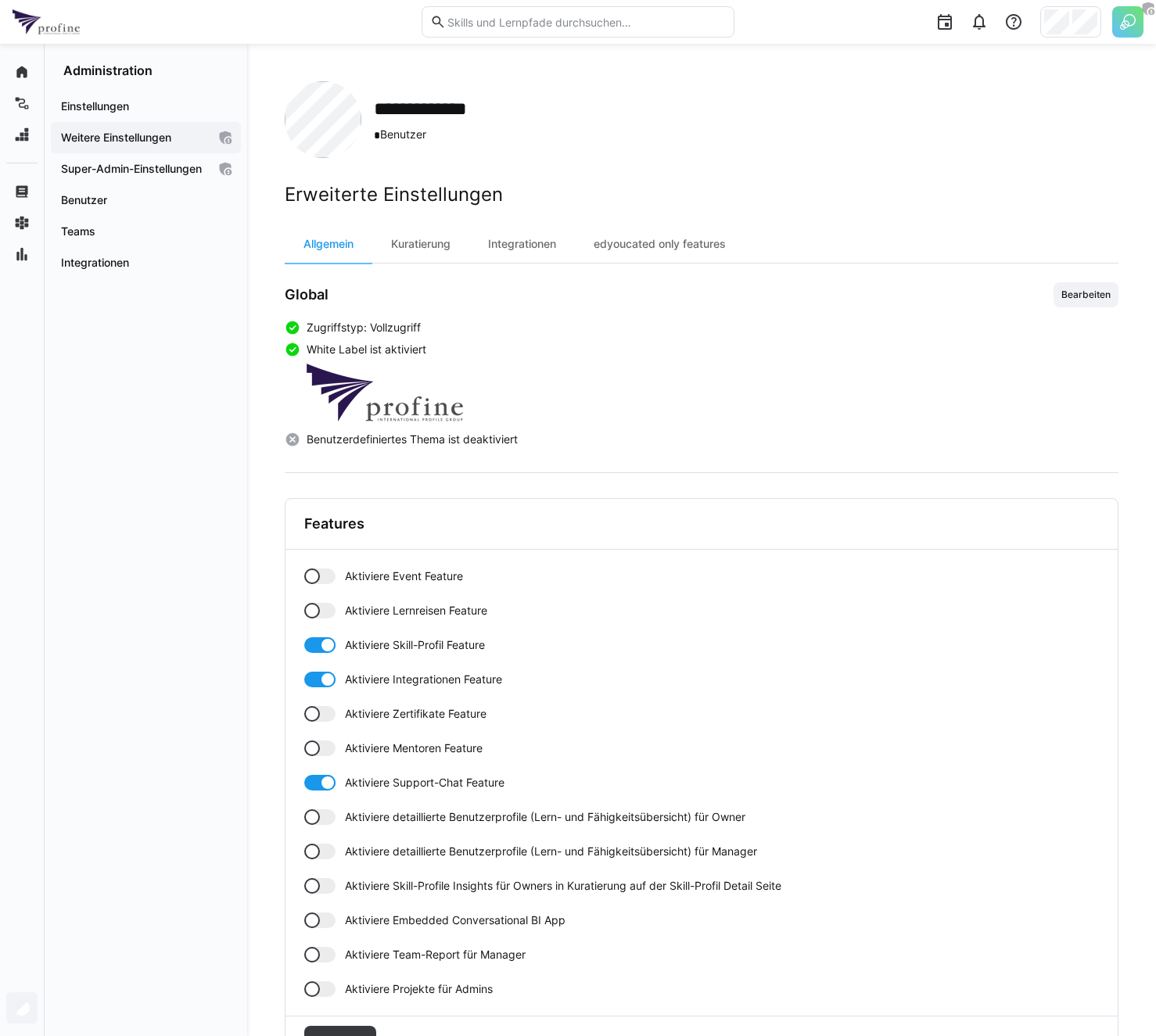
click at [445, 579] on span "Aktiviere Event Feature" at bounding box center [404, 576] width 118 height 16
click at [429, 606] on span "Aktiviere Lernreisen Feature" at bounding box center [416, 610] width 142 height 16
click at [388, 709] on span "Aktiviere Zertifikate Feature" at bounding box center [415, 714] width 142 height 16
click at [376, 749] on span "Aktiviere Mentoren Feature" at bounding box center [413, 748] width 138 height 16
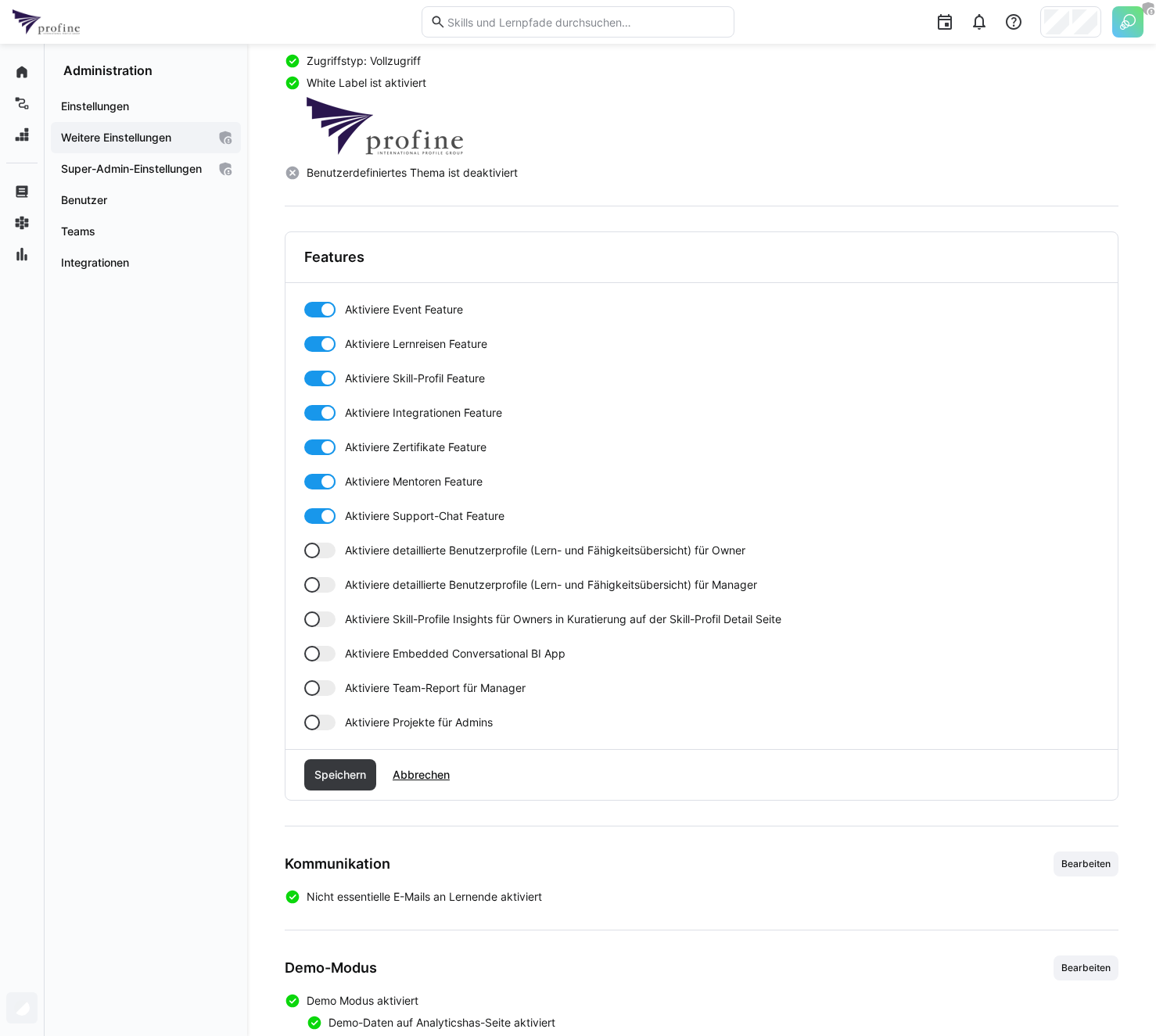
scroll to position [309, 0]
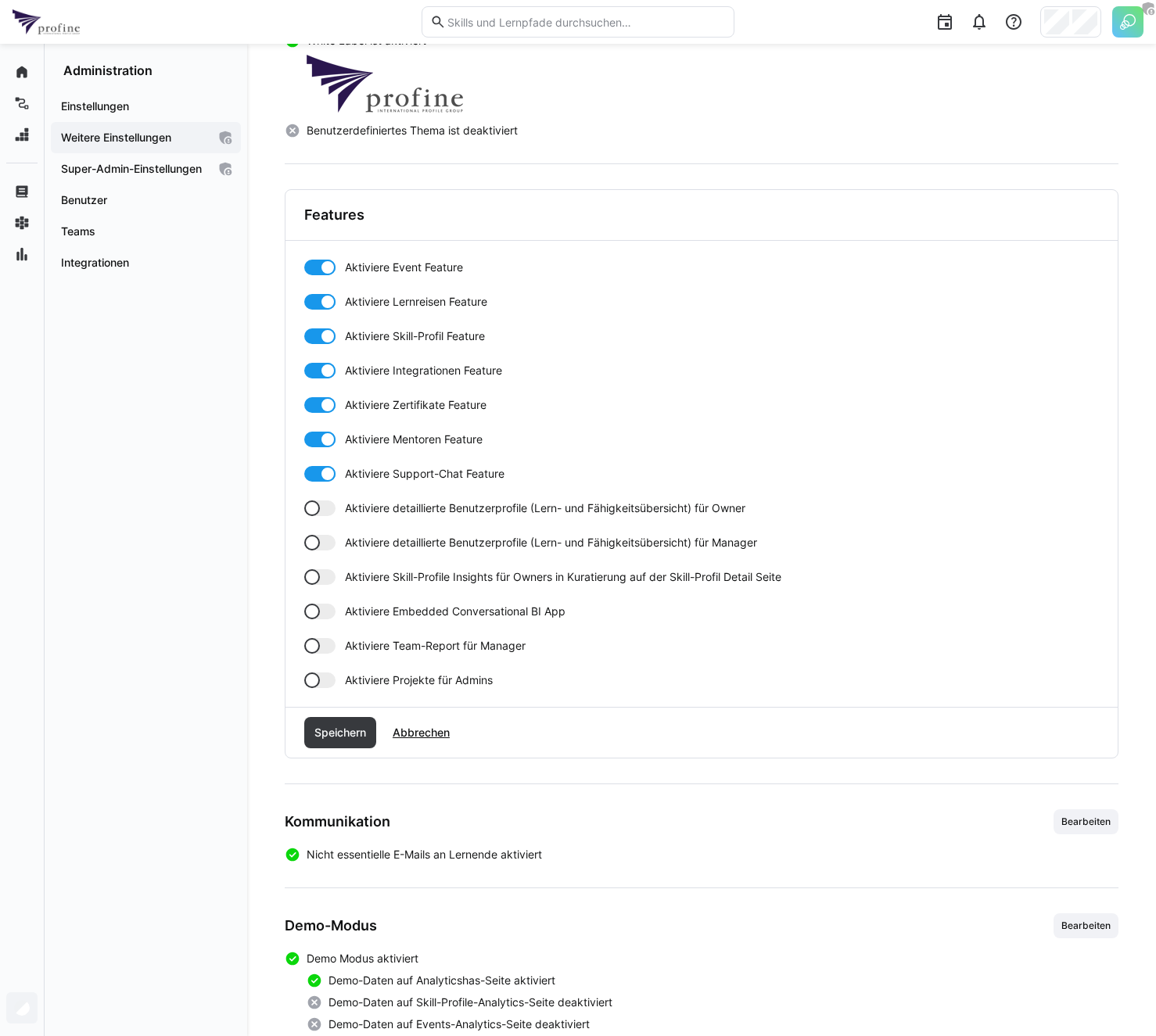
click at [383, 511] on span "Aktiviere detaillierte Benutzerprofile (Lern- und Fähigkeitsübersicht) für Owner" at bounding box center [544, 507] width 400 height 16
click at [377, 535] on span "Aktiviere detaillierte Benutzerprofile (Lern- und Fähigkeitsübersicht) für Mana…" at bounding box center [550, 542] width 412 height 16
click at [377, 574] on span "Aktiviere Skill-Profile Insights für Owners in Kuratierung auf der Skill-Profil…" at bounding box center [562, 576] width 436 height 16
click at [359, 654] on div "Aktiviere Event Feature Aktiviere Lernreisen Feature Aktiviere Skill-Profil Fea…" at bounding box center [702, 474] width 795 height 429
click at [364, 650] on span "Aktiviere Team-Report für Manager" at bounding box center [435, 646] width 181 height 16
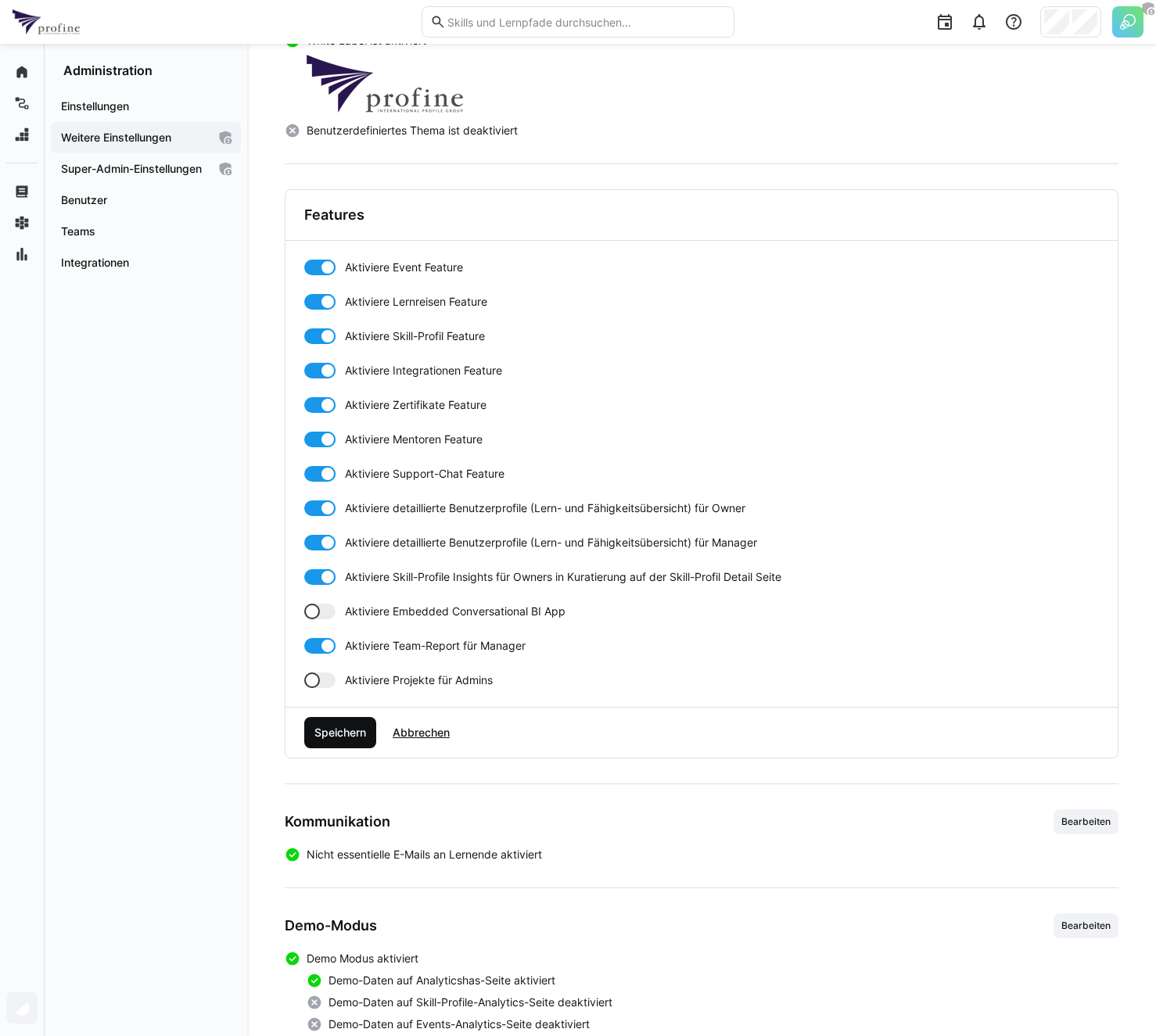
click at [344, 718] on span "Speichern" at bounding box center [341, 732] width 72 height 31
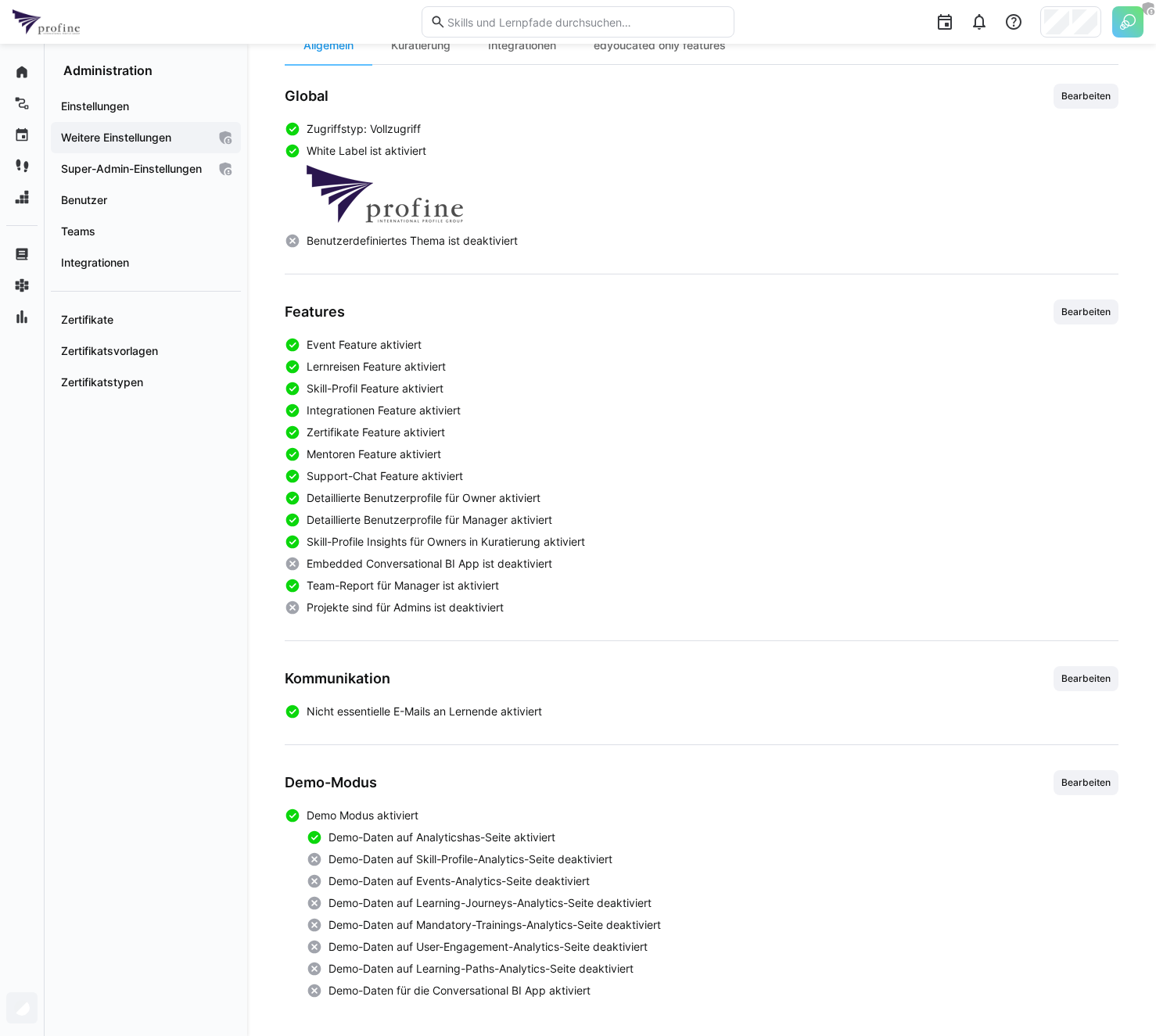
click at [797, 760] on div "Global Bearbeiten Zugriffstyp: Vollzugriff White Label ist aktiviert Benutzerde…" at bounding box center [702, 541] width 833 height 915
click at [359, 723] on div "Global Bearbeiten Zugriffstyp: Vollzugriff White Label ist aktiviert Benutzerde…" at bounding box center [702, 541] width 833 height 915
click at [1095, 681] on span "Bearbeiten" at bounding box center [1086, 678] width 52 height 12
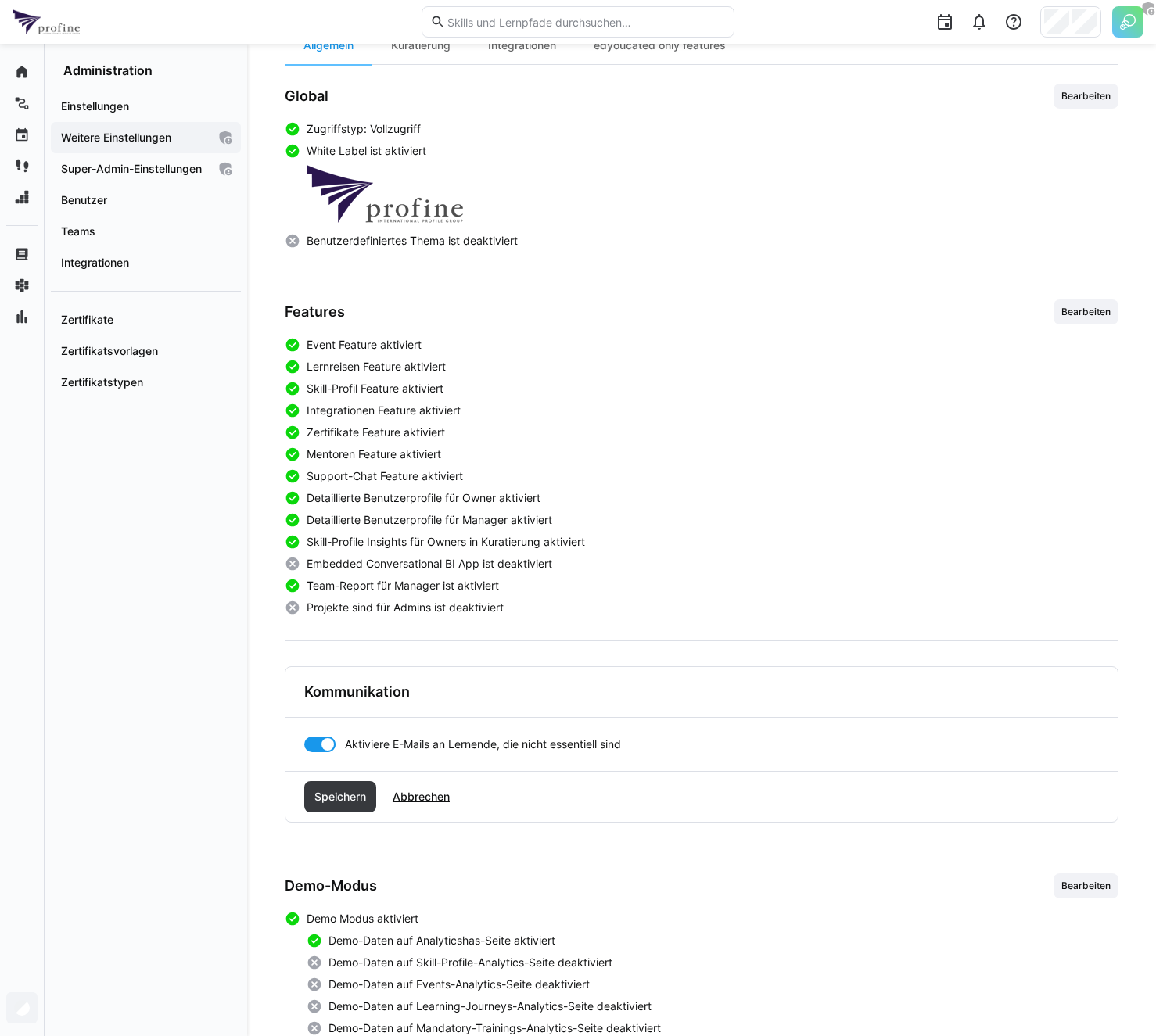
click at [323, 739] on div at bounding box center [327, 744] width 16 height 16
click at [334, 778] on div "Speichern Abbrechen" at bounding box center [702, 796] width 832 height 50
click at [345, 803] on span "Speichern" at bounding box center [340, 796] width 56 height 16
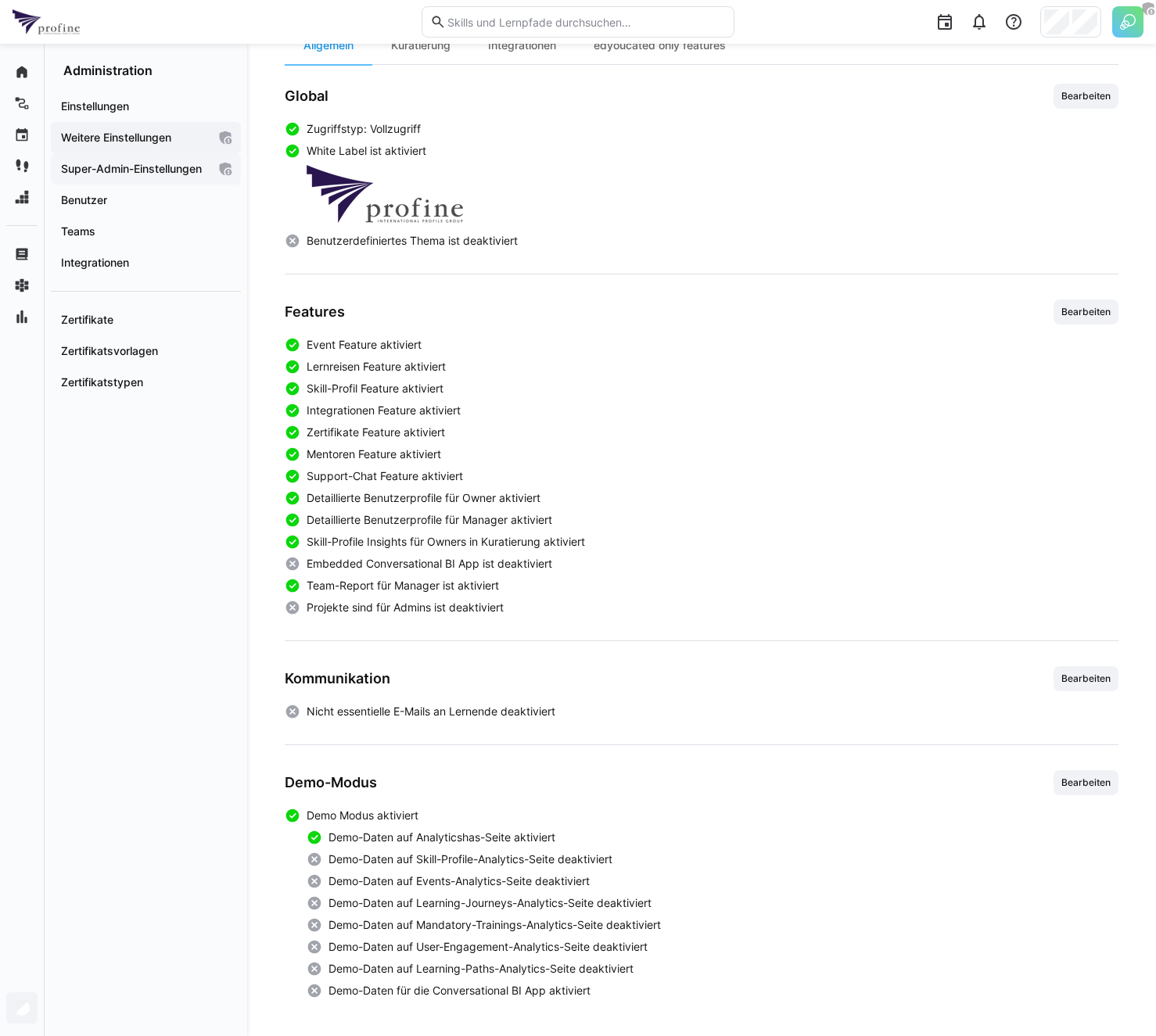
click at [0, 0] on app-navigation-label "Super-Admin-Einstellungen" at bounding box center [0, 0] width 0 height 0
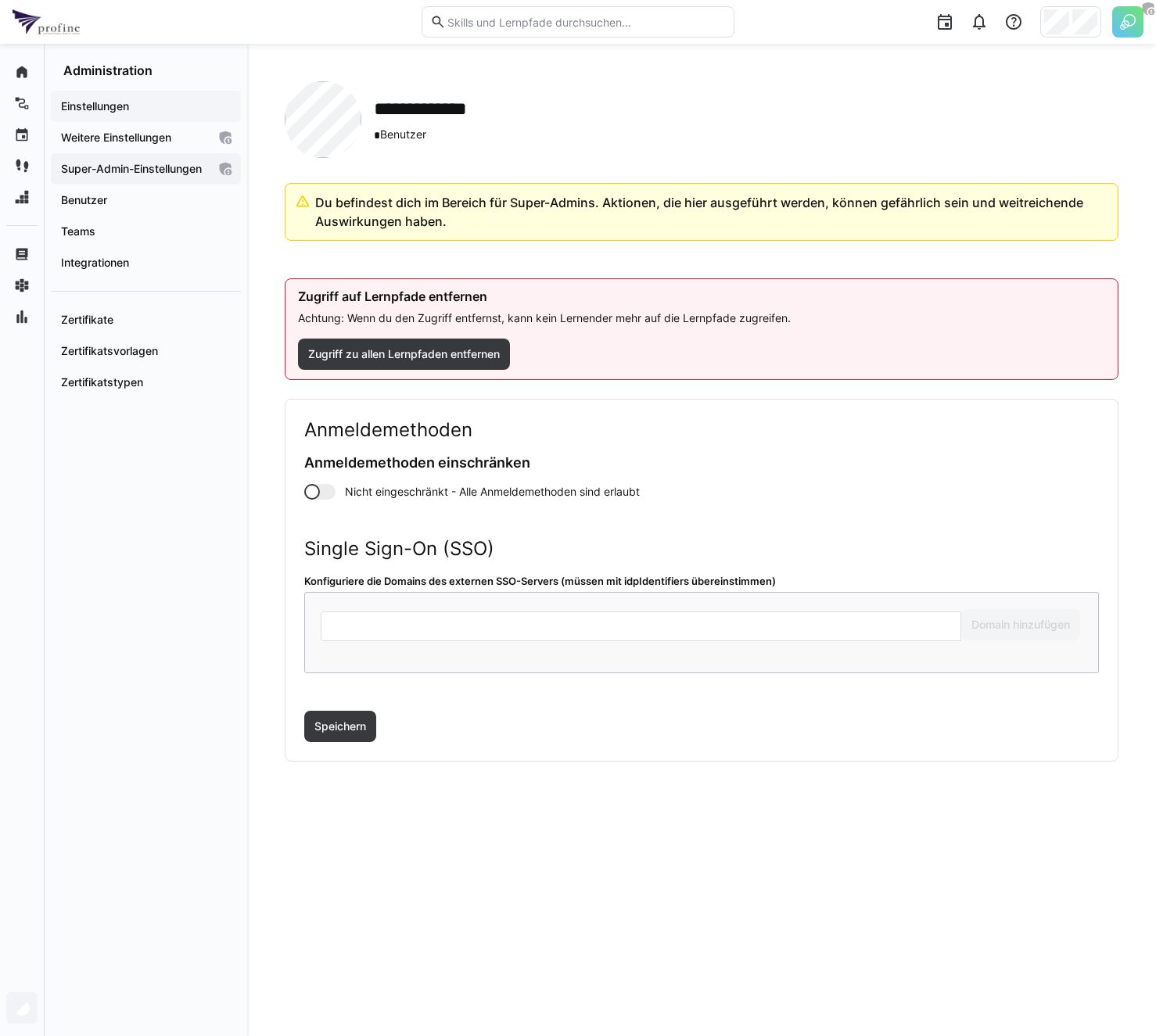
click at [0, 0] on app-navigation-label "Einstellungen" at bounding box center [0, 0] width 0 height 0
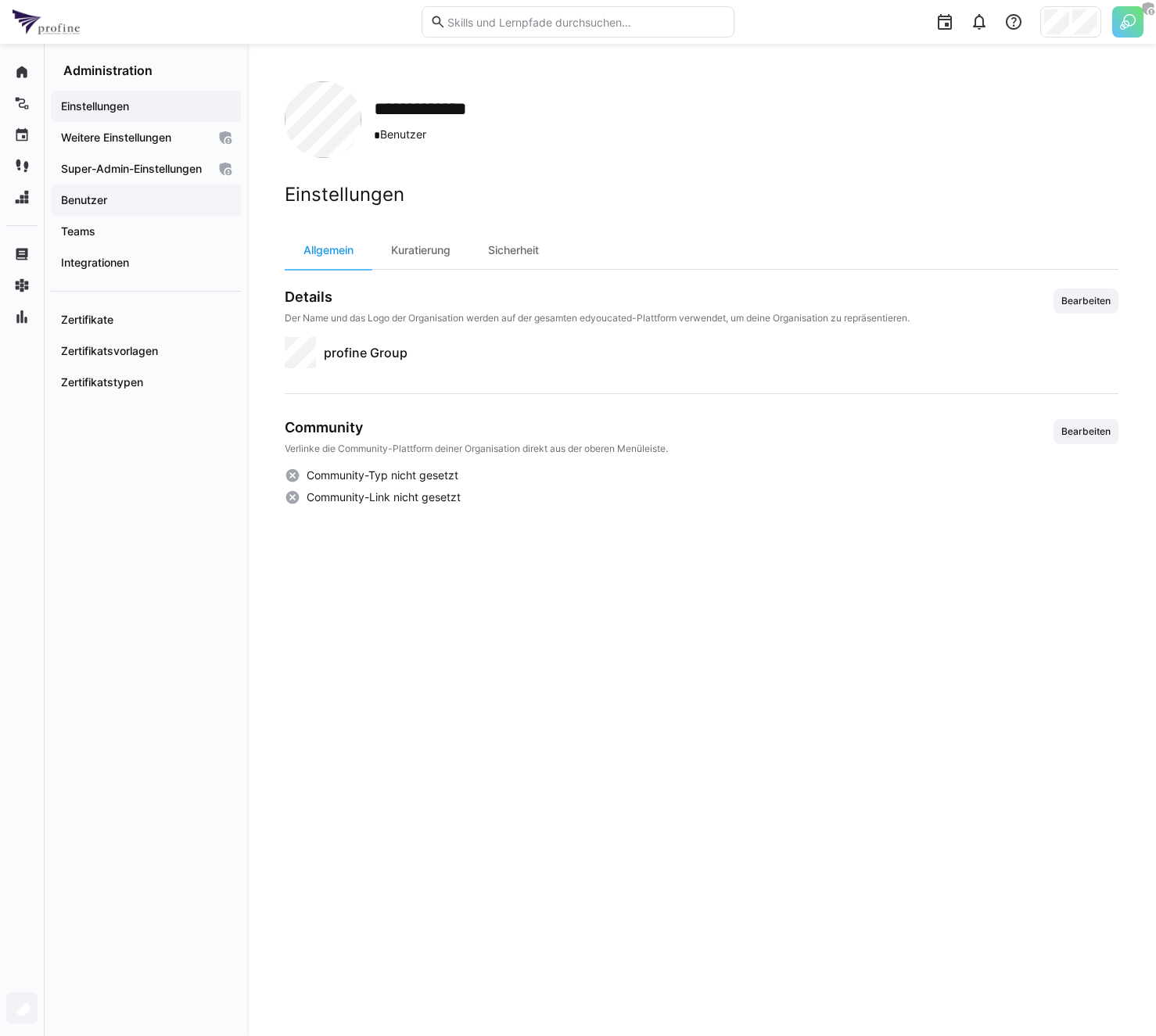
click at [90, 216] on div "Benutzer" at bounding box center [146, 200] width 190 height 31
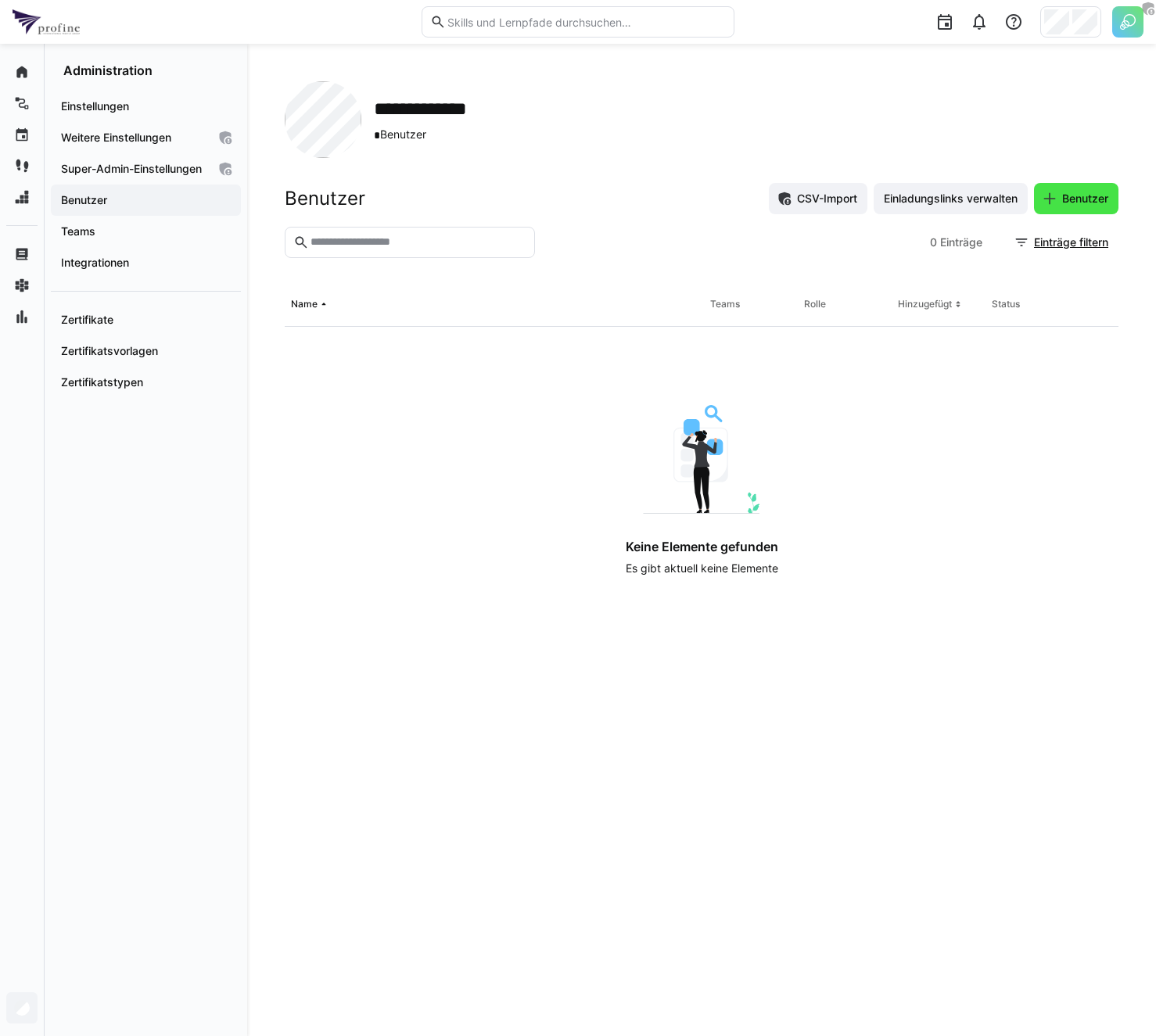
click at [1096, 199] on span "Benutzer" at bounding box center [1085, 198] width 51 height 16
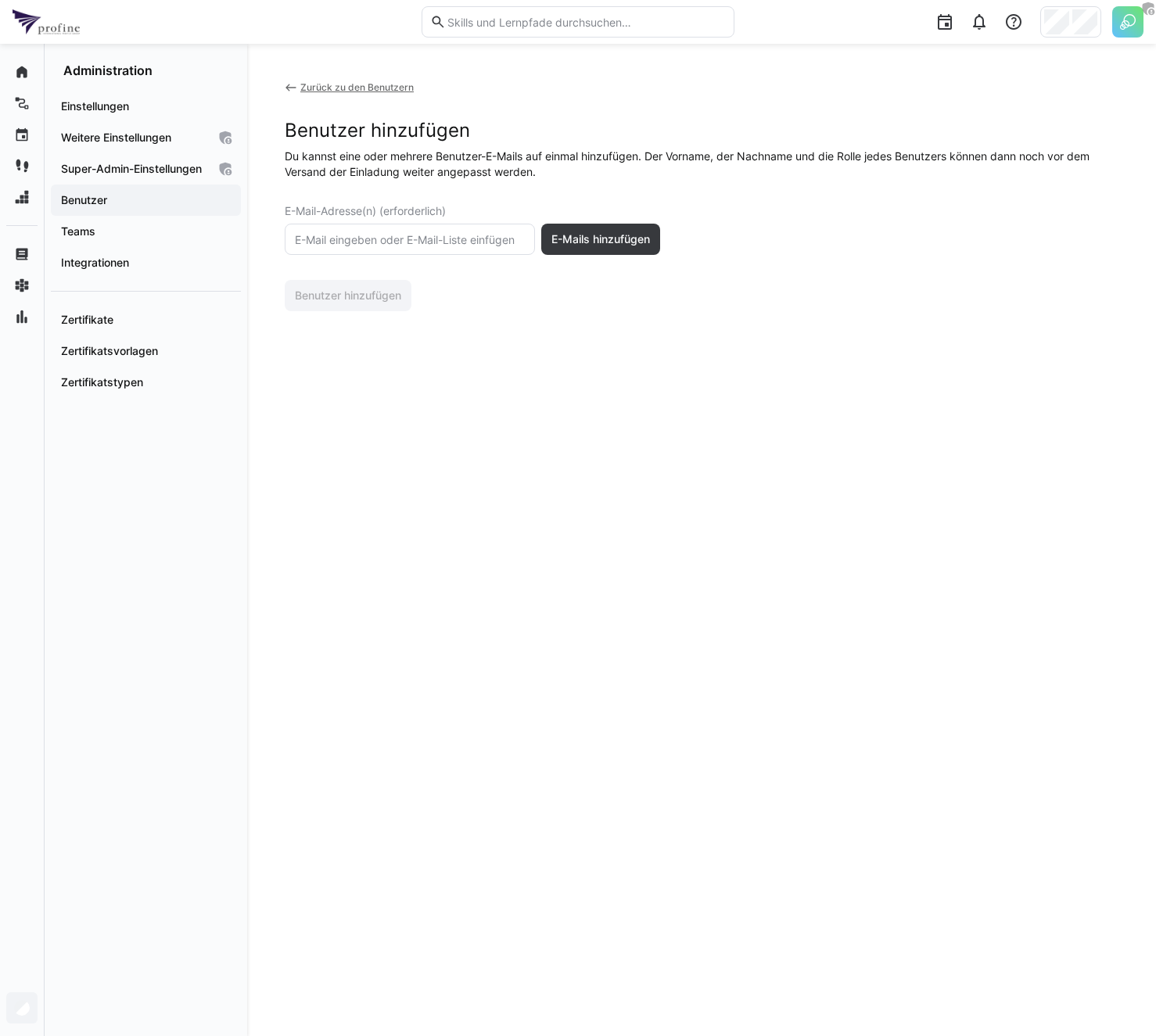
click at [428, 236] on input "text" at bounding box center [409, 239] width 233 height 14
paste input "[PERSON_NAME][EMAIL_ADDRESS][PERSON_NAME][DOMAIN_NAME], [EMAIL_ADDRESS][PERSON_…"
type input "[PERSON_NAME][EMAIL_ADDRESS][PERSON_NAME][DOMAIN_NAME], [EMAIL_ADDRESS][PERSON_…"
click at [612, 250] on span "E-Mails hinzufügen" at bounding box center [600, 239] width 119 height 31
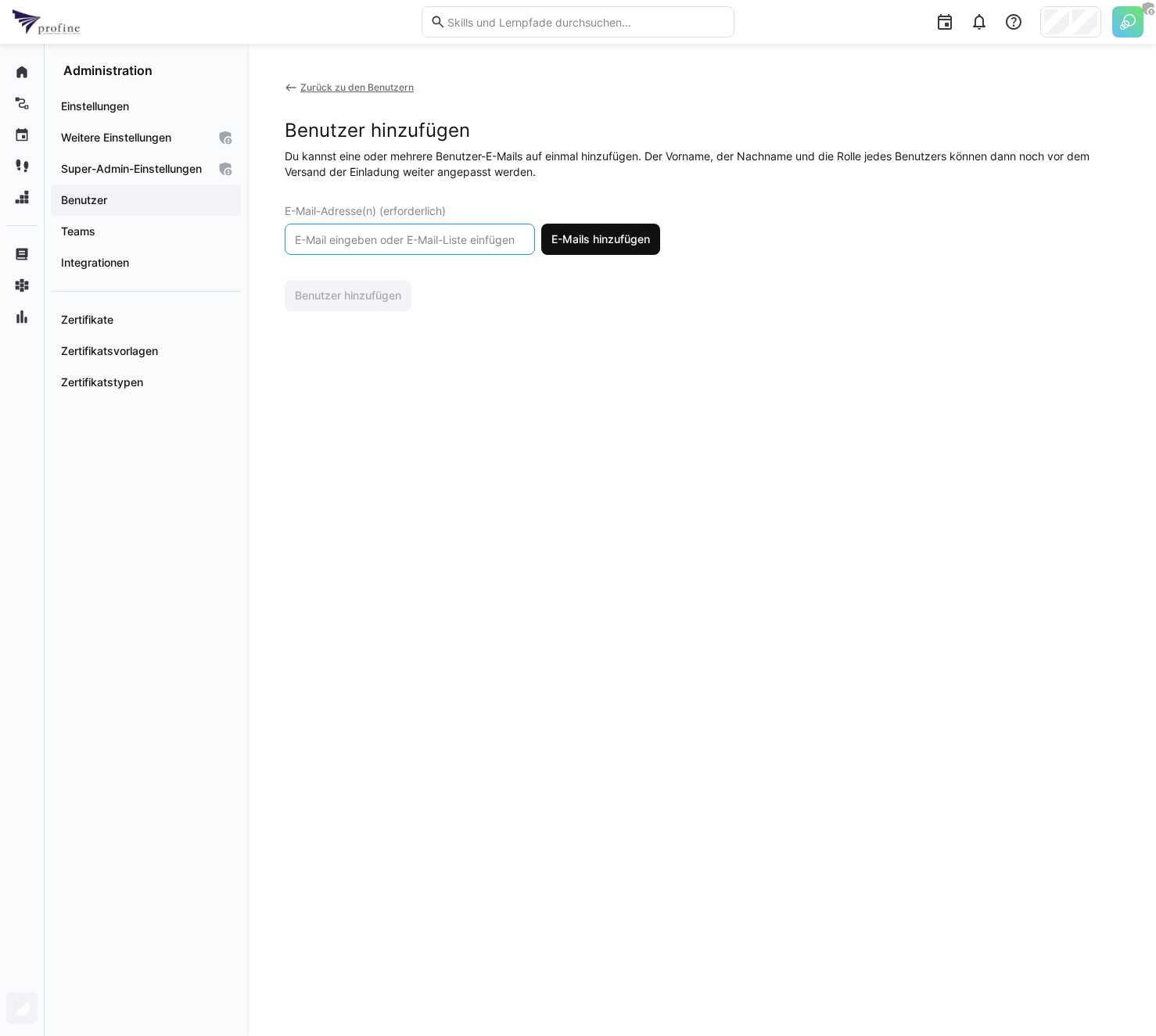
scroll to position [0, 0]
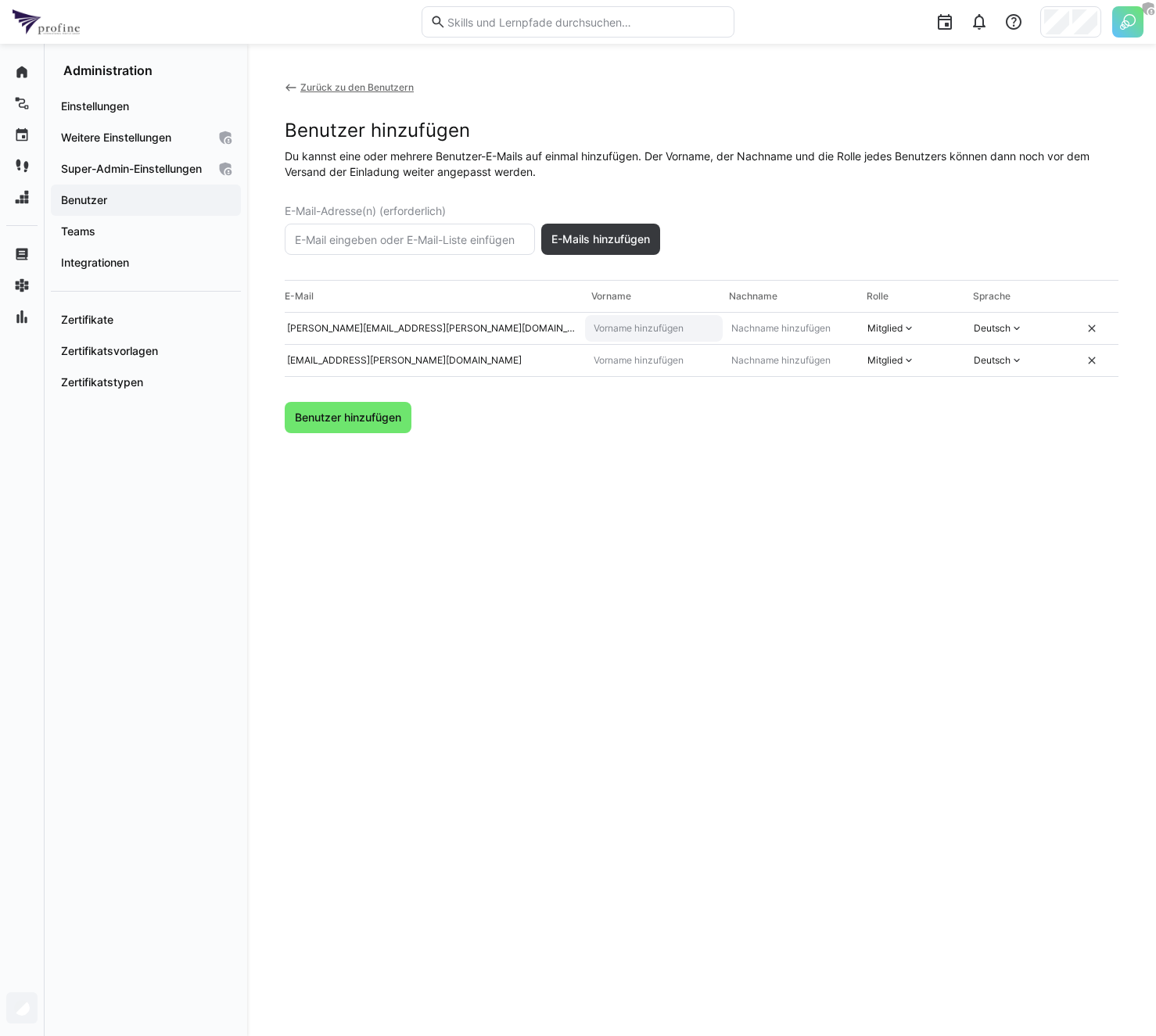
click at [633, 330] on input "text" at bounding box center [653, 328] width 124 height 12
type input "[PERSON_NAME]"
type input "Carolin"
type input "[PERSON_NAME]"
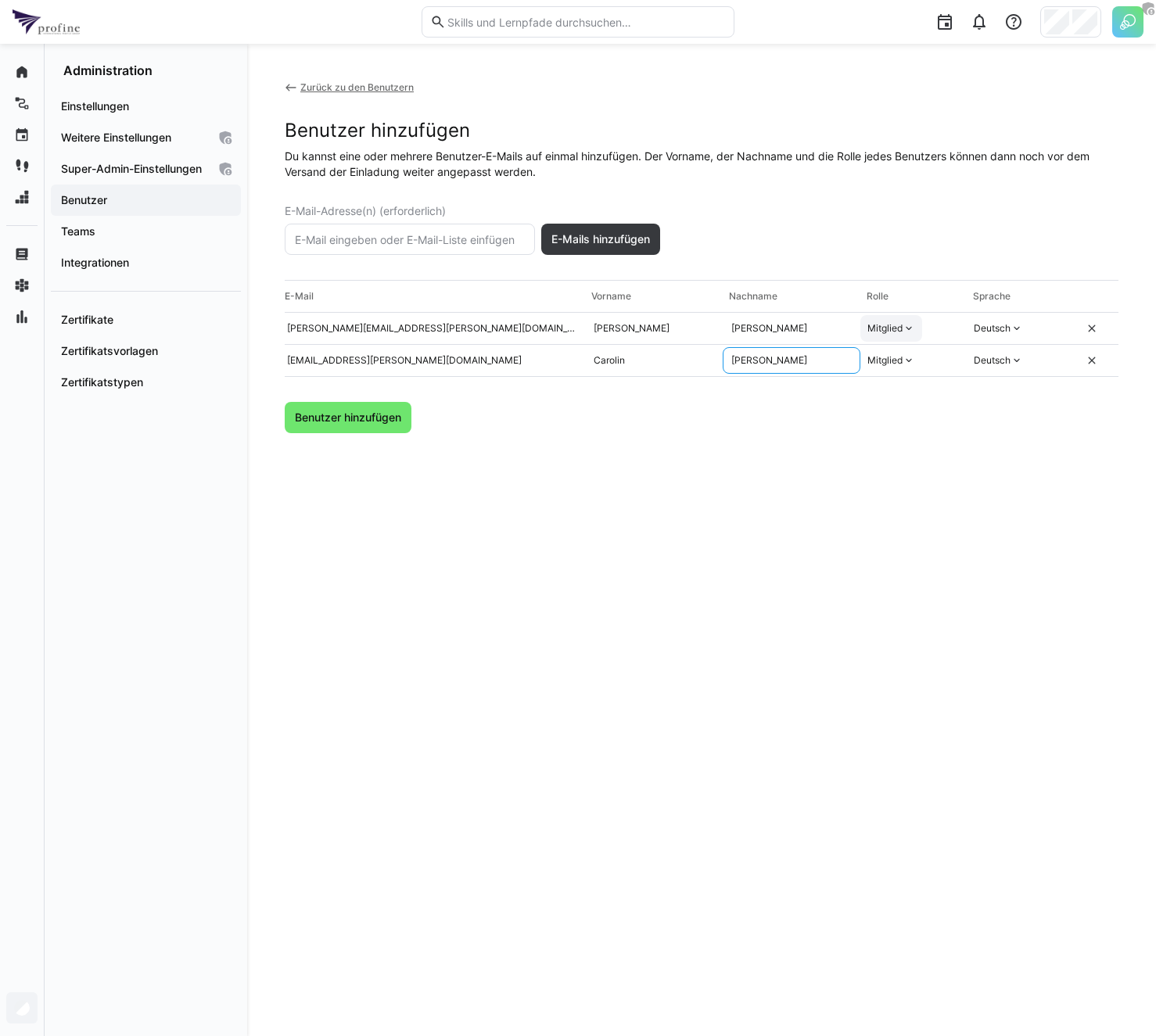
click at [914, 329] on eds-icon at bounding box center [908, 328] width 12 height 12
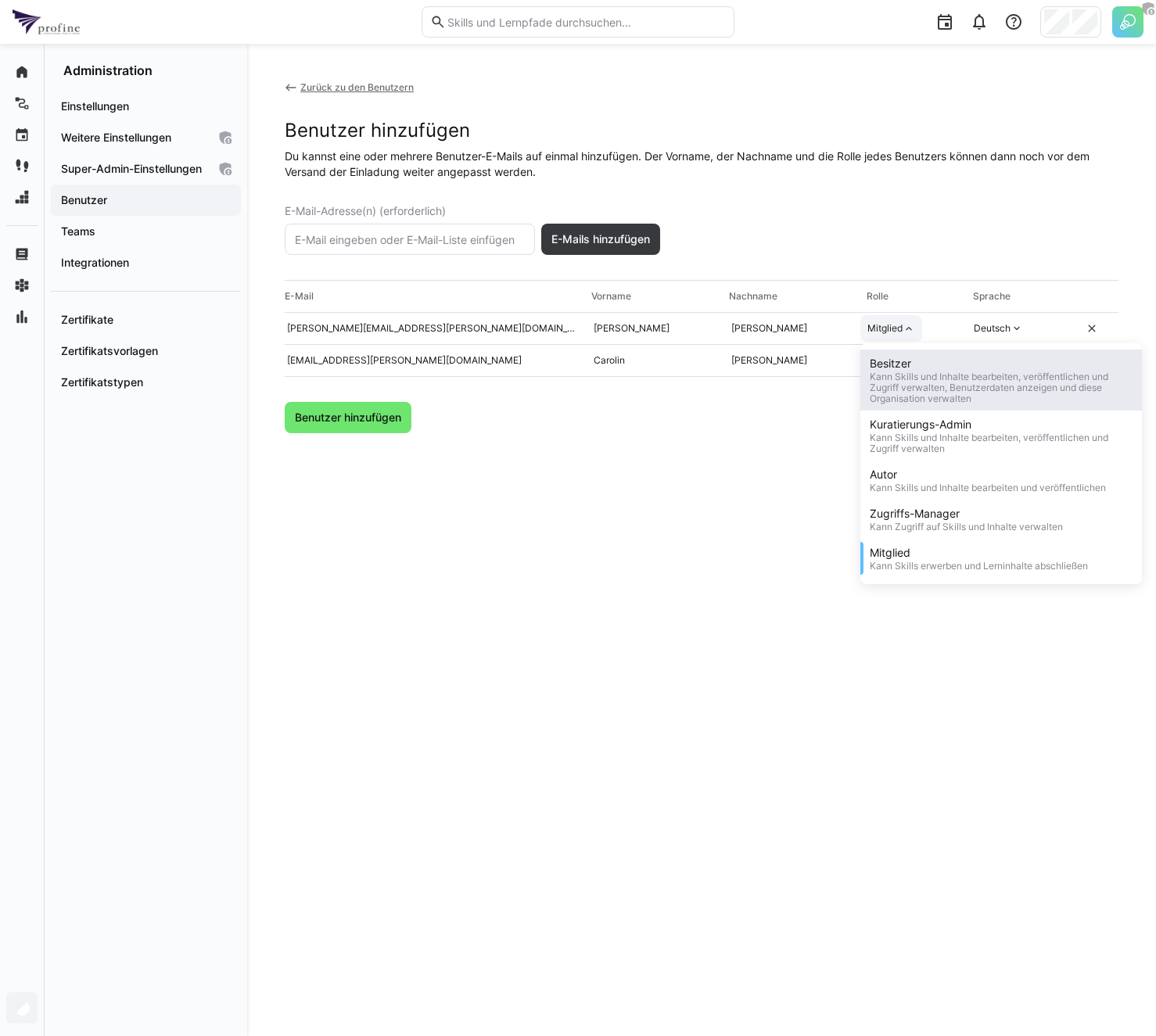
click at [913, 363] on div "Besitzer" at bounding box center [1000, 363] width 263 height 16
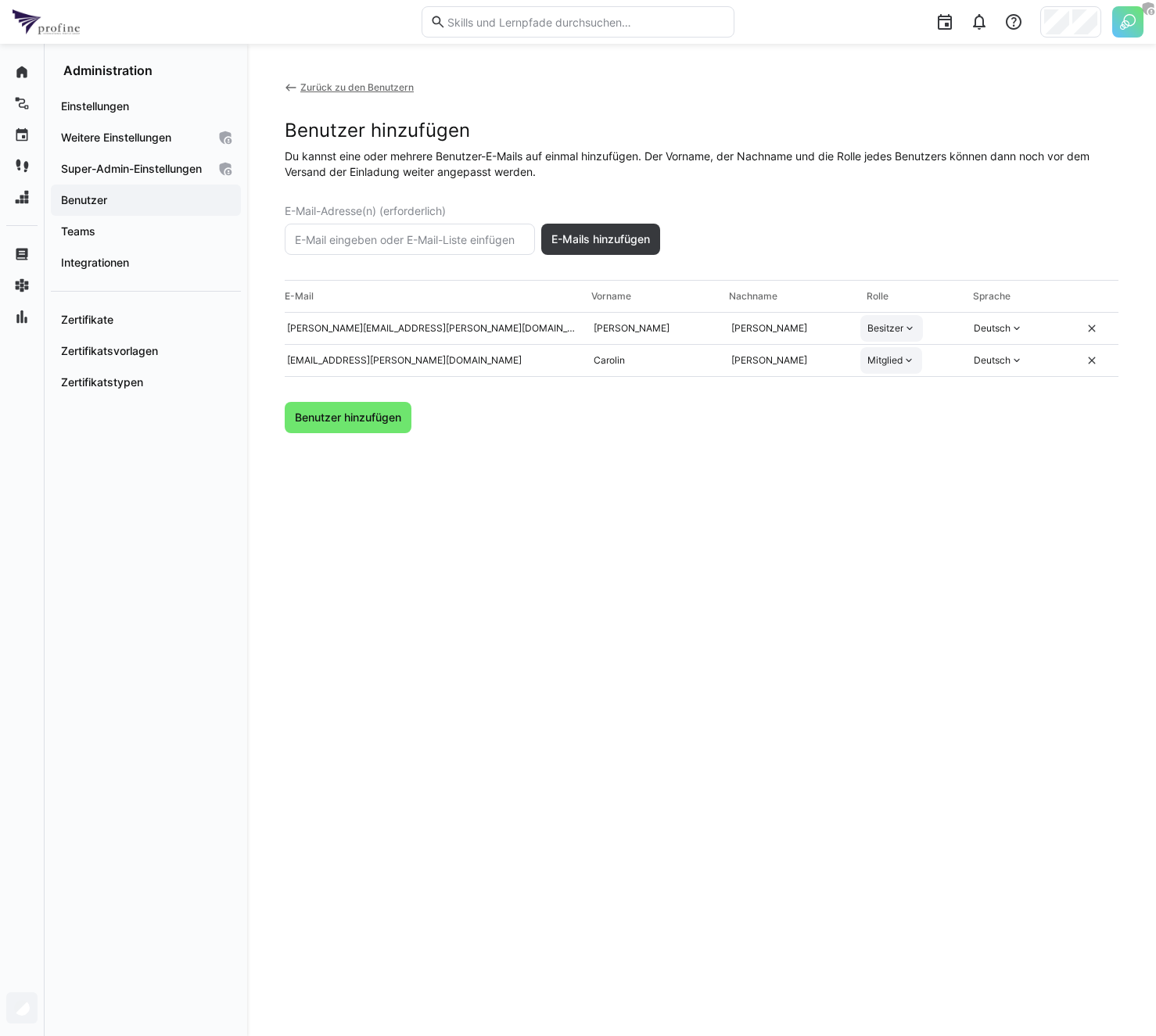
click at [896, 363] on div "Mitglied" at bounding box center [884, 360] width 35 height 12
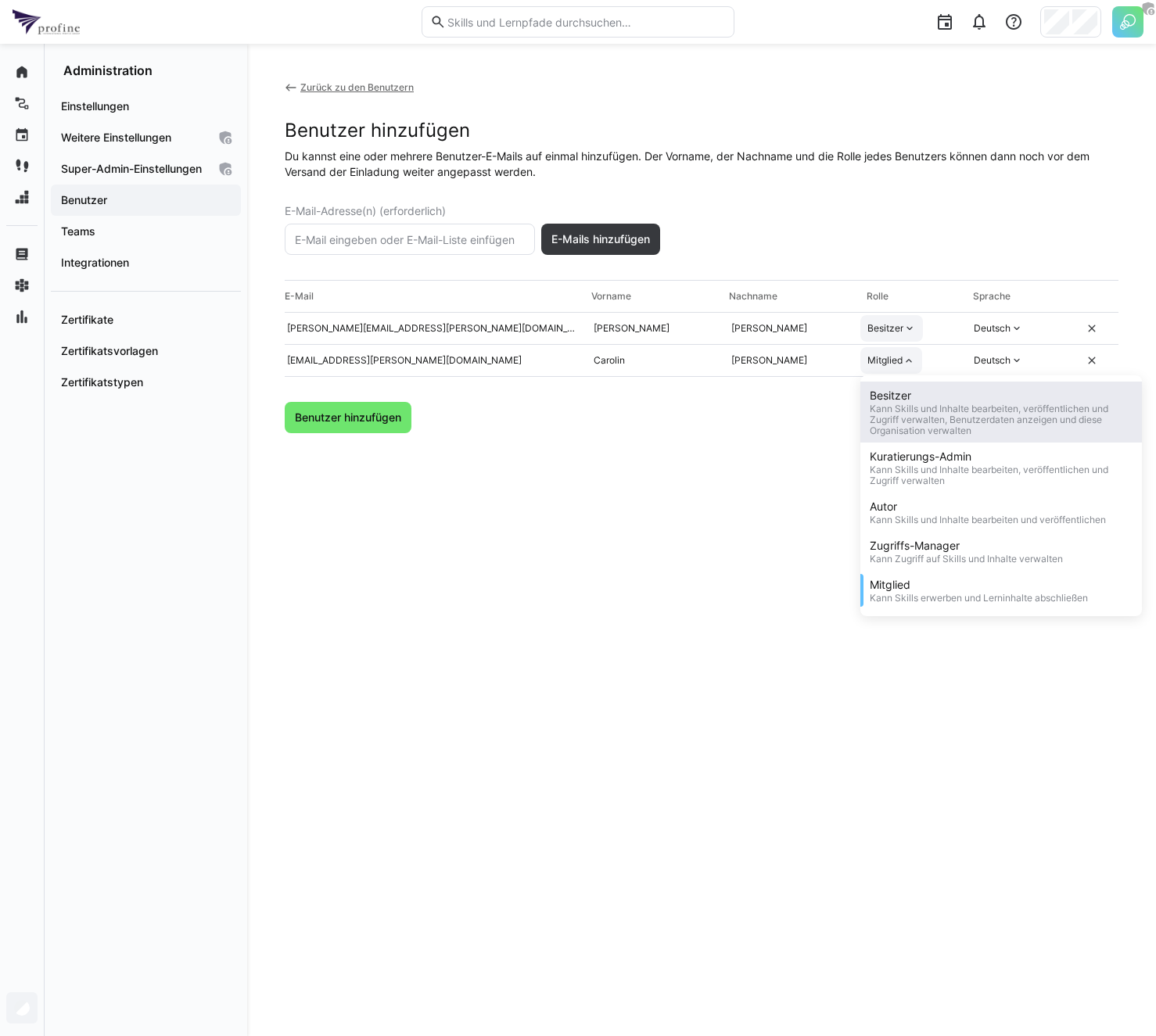
click at [897, 392] on div "Besitzer" at bounding box center [1000, 395] width 263 height 16
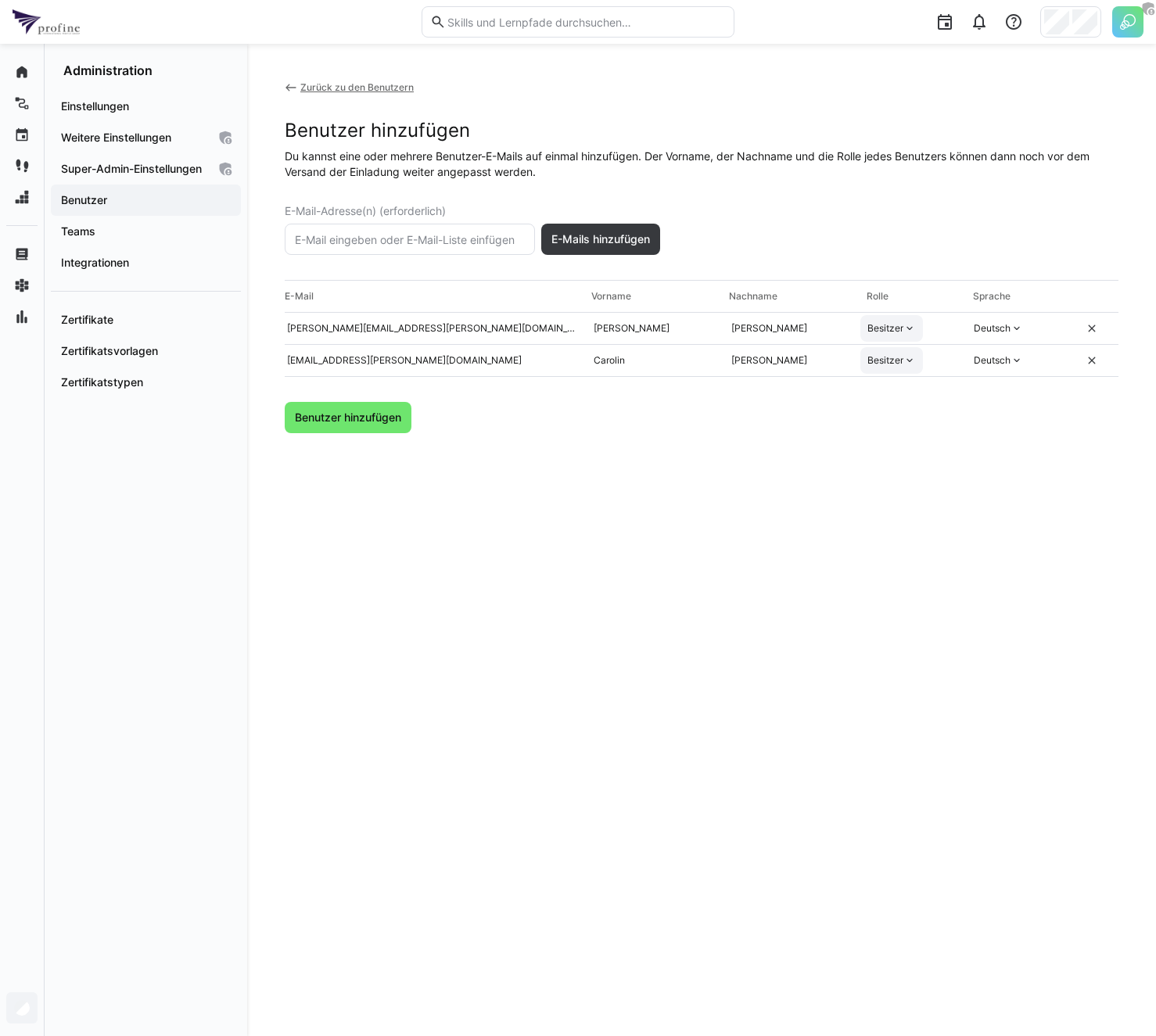
click at [723, 471] on div "Zurück zu den Benutzern Benutzer hinzufügen Du kannst eine oder mehrere Benutze…" at bounding box center [702, 539] width 833 height 917
click at [512, 467] on div "Zurück zu den Benutzern Benutzer hinzufügen Du kannst eine oder mehrere Benutze…" at bounding box center [702, 539] width 833 height 917
click at [350, 408] on span "Benutzer hinzufügen" at bounding box center [348, 417] width 127 height 31
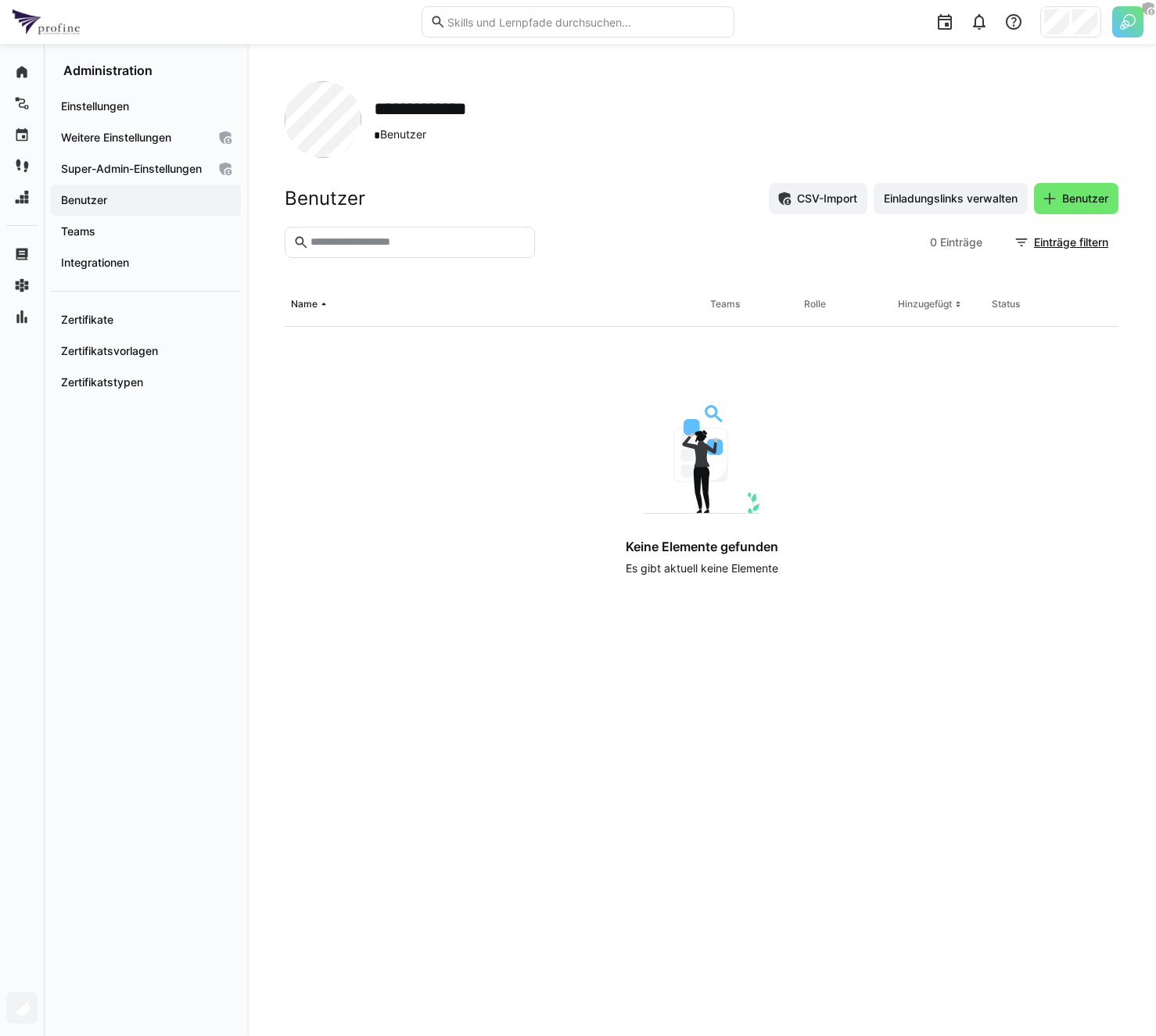
click at [558, 146] on div "**********" at bounding box center [702, 119] width 833 height 77
click at [267, 56] on div "**********" at bounding box center [702, 539] width 909 height 992
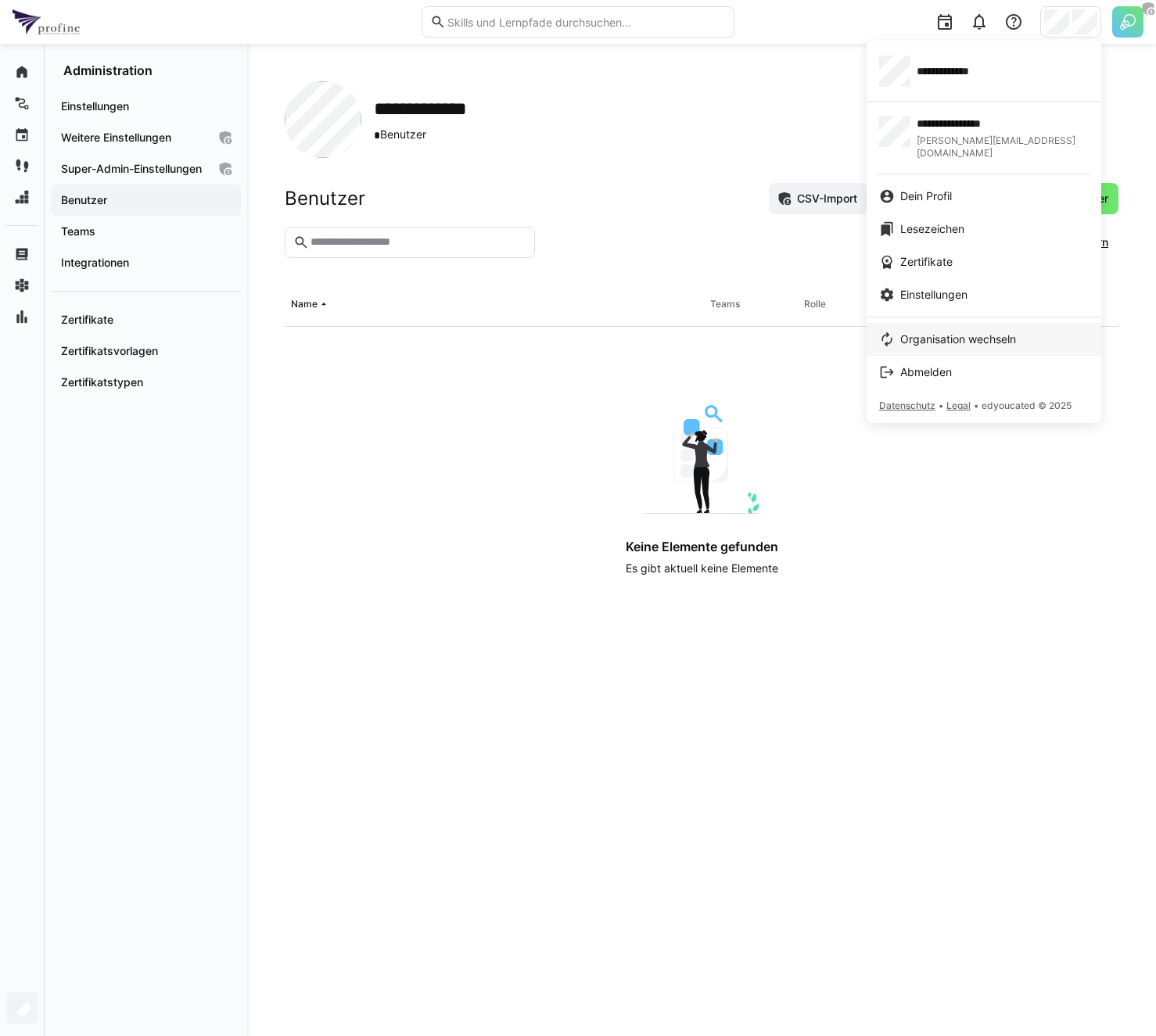
click at [995, 331] on span "Organisation wechseln" at bounding box center [958, 339] width 115 height 16
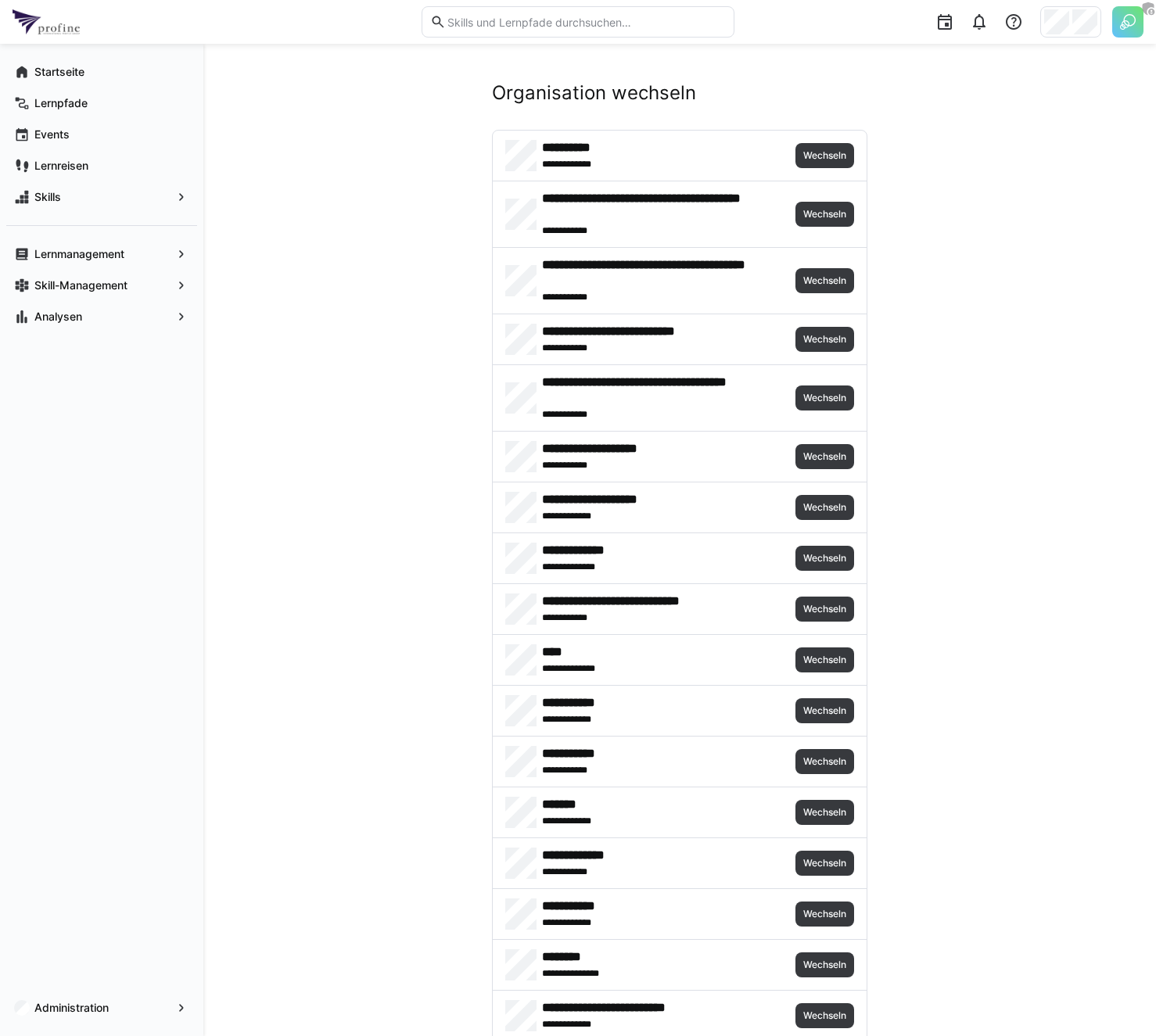
click at [835, 974] on span "Wechseln" at bounding box center [825, 965] width 59 height 25
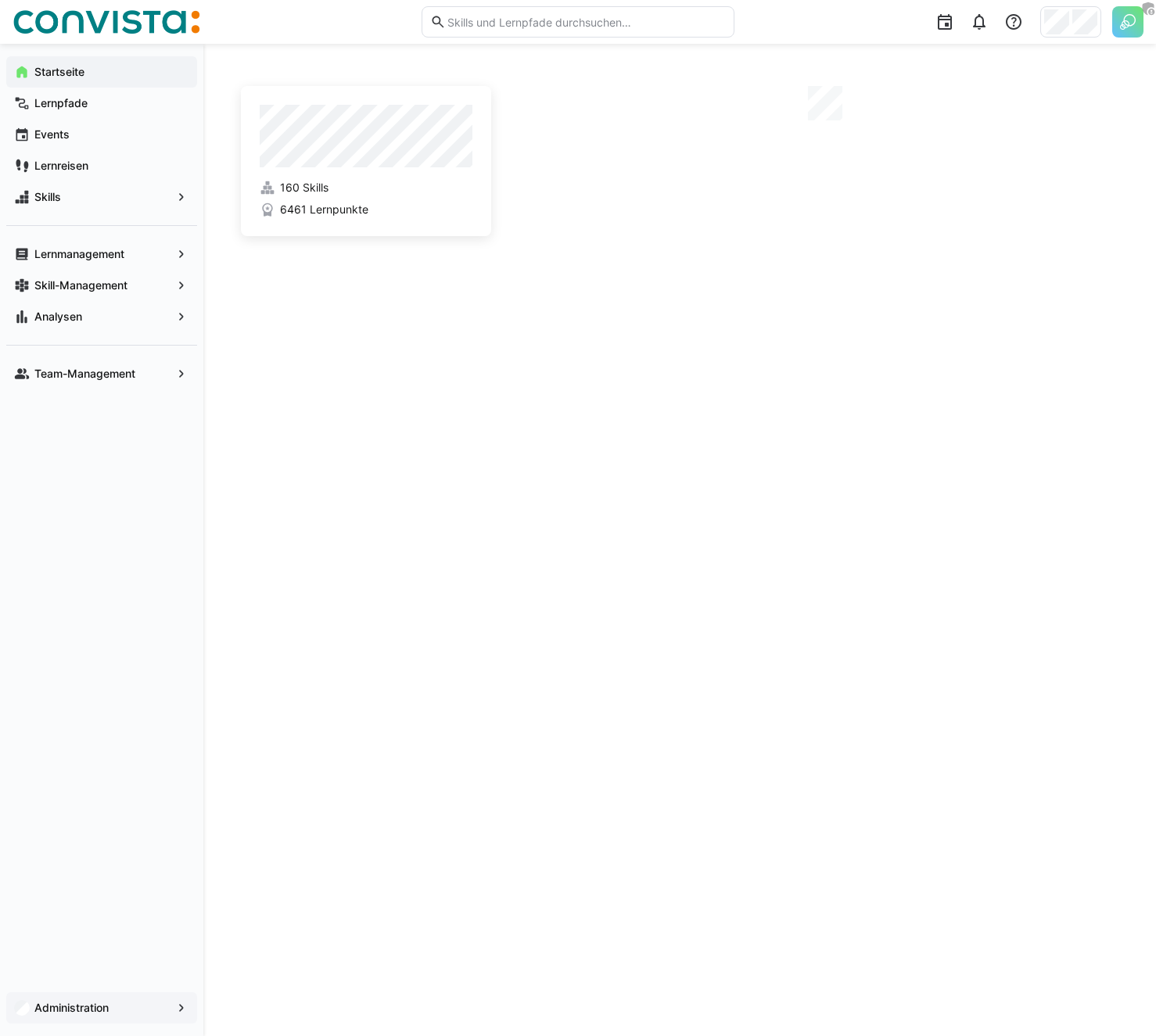
click at [0, 0] on app-navigation-label "Administration" at bounding box center [0, 0] width 0 height 0
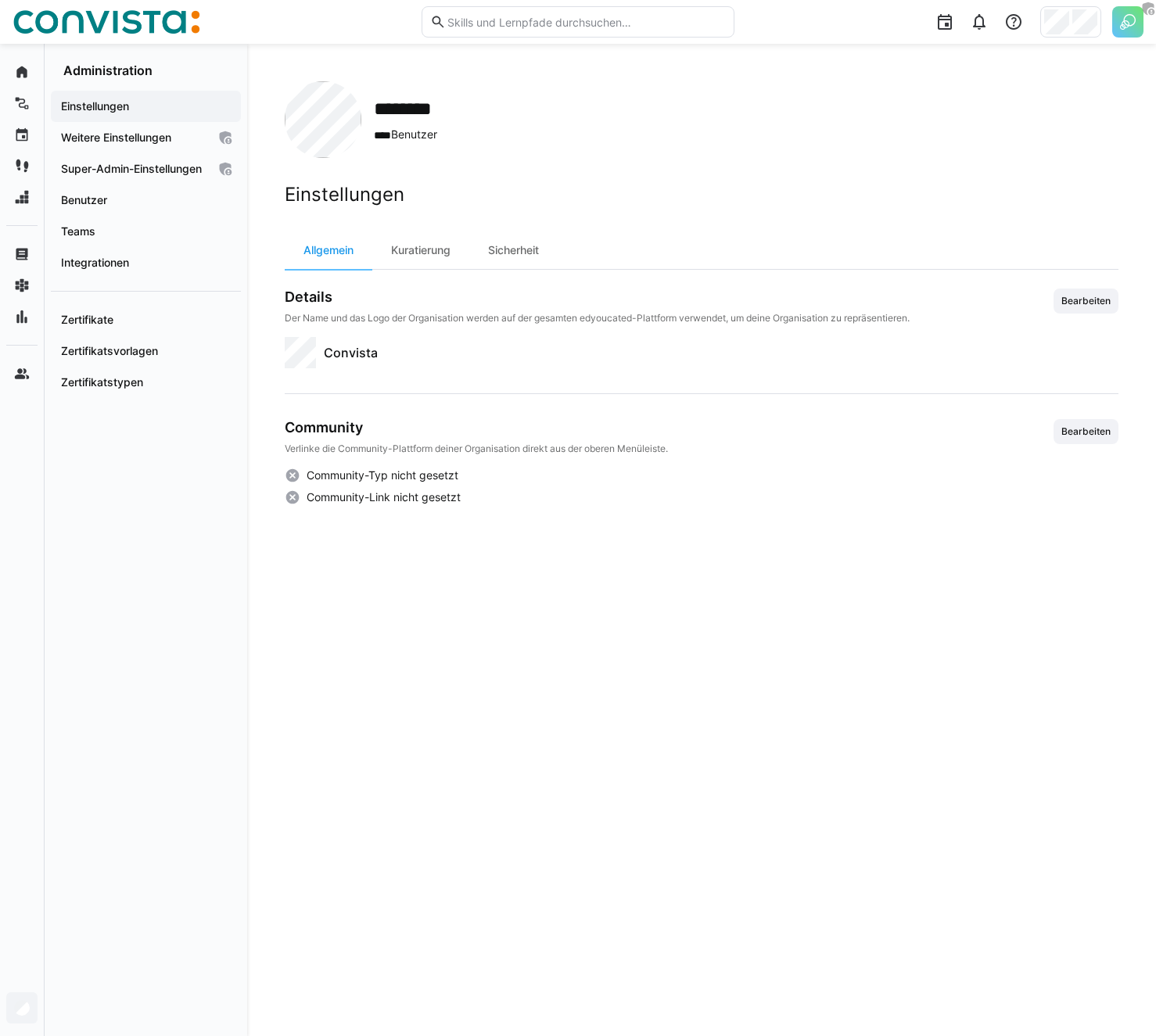
click at [115, 120] on div "Einstellungen" at bounding box center [146, 106] width 190 height 31
click at [0, 0] on app-navigation-label "Weitere Einstellungen" at bounding box center [0, 0] width 0 height 0
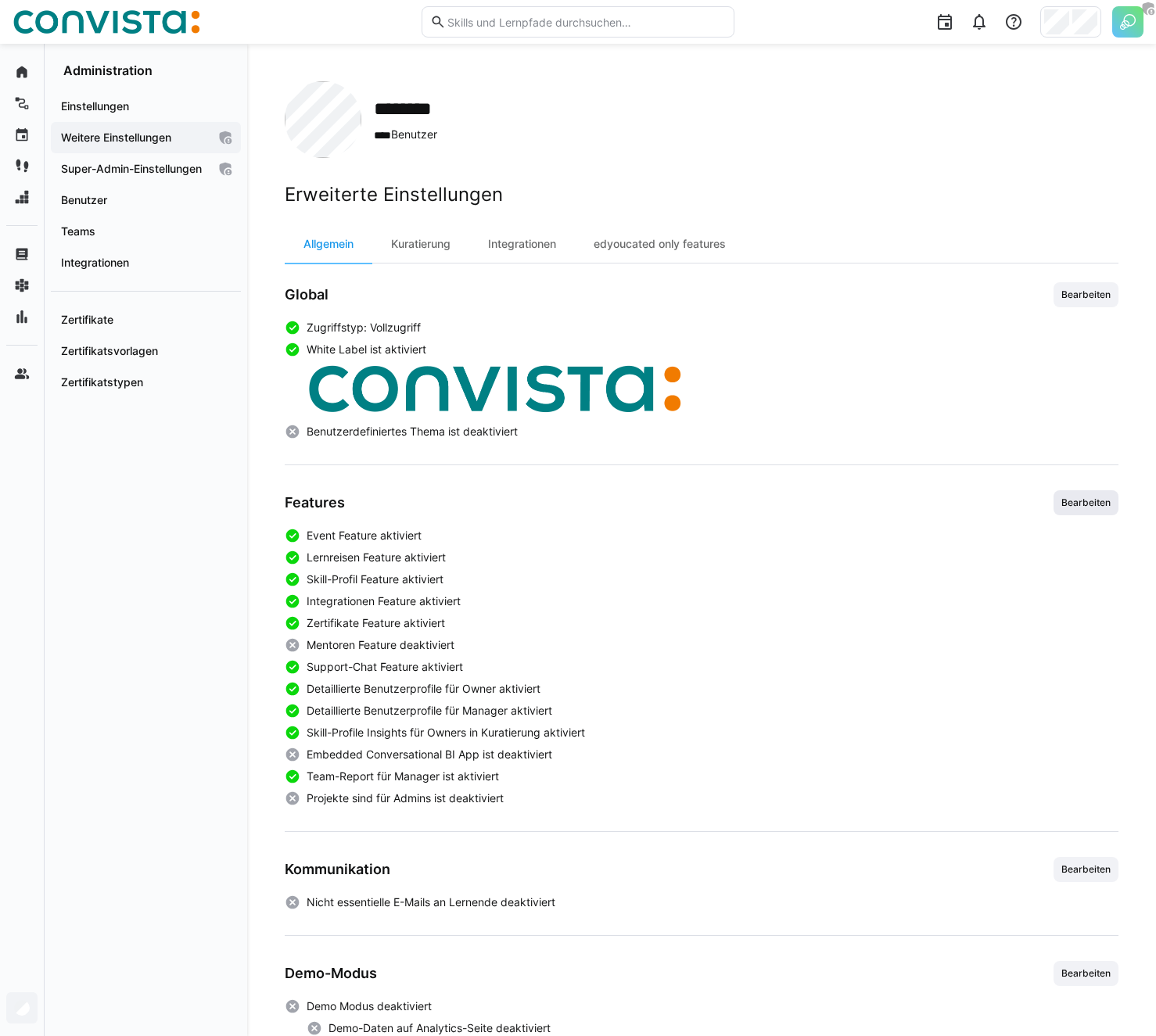
click at [1092, 503] on span "Bearbeiten" at bounding box center [1086, 502] width 52 height 12
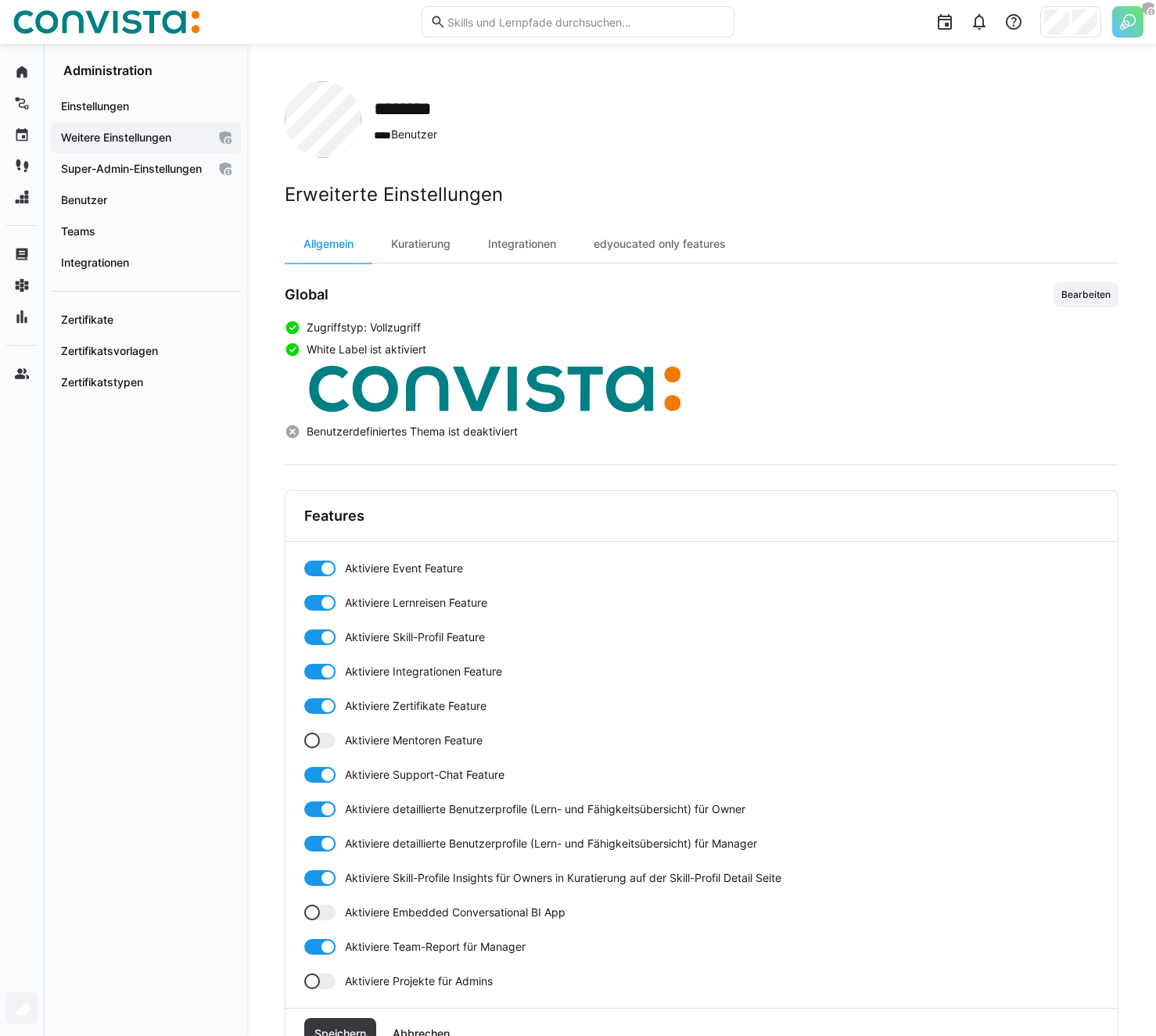
click at [400, 985] on span "Aktiviere Projekte für Admins" at bounding box center [418, 980] width 148 height 16
click at [362, 1026] on span "Speichern" at bounding box center [340, 1033] width 56 height 16
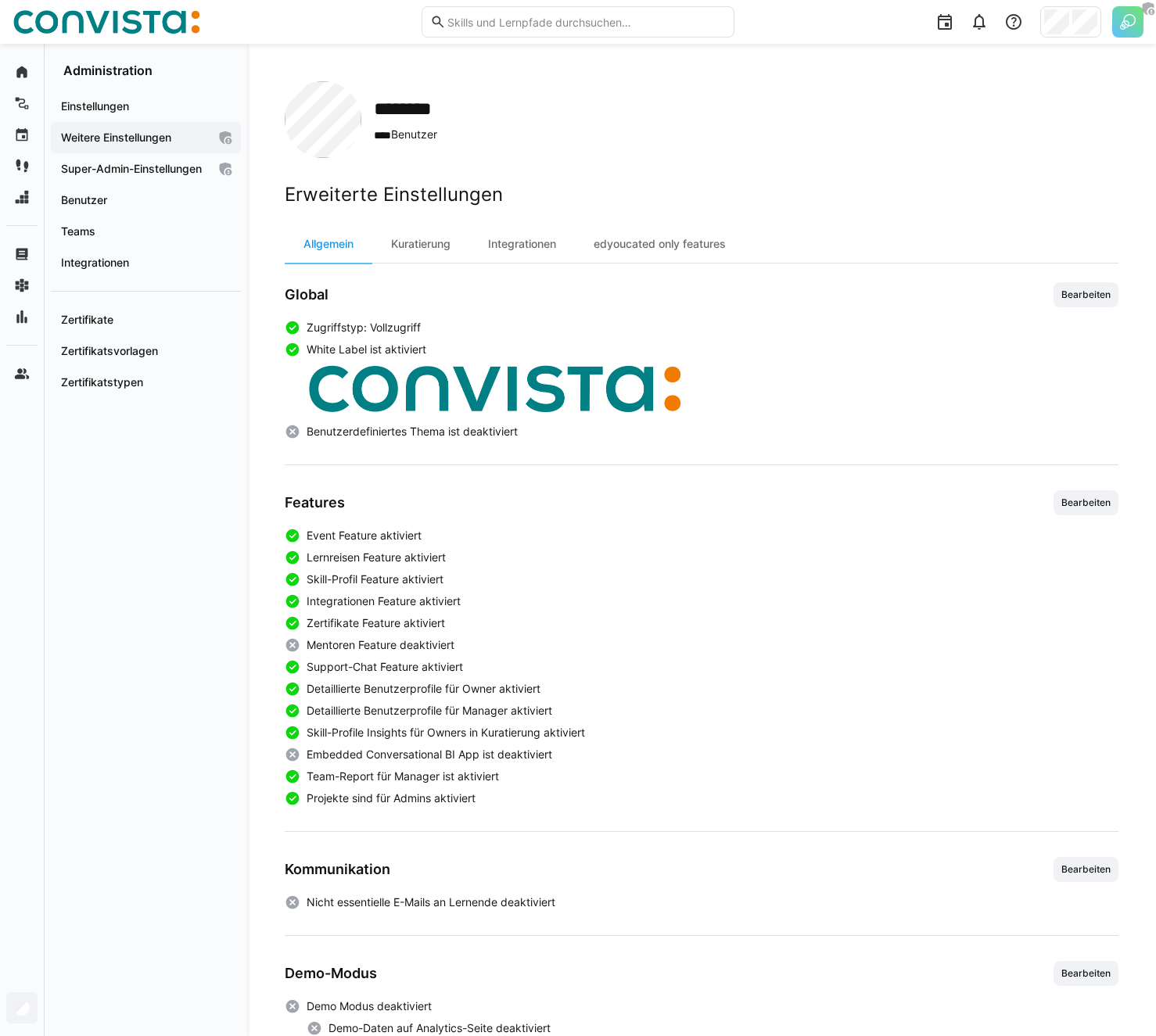
click at [224, 537] on div "Einstellungen Weitere Einstellungen Super-Admin-Einstellungen Benutzer Teams In…" at bounding box center [145, 557] width 202 height 957
click at [230, 544] on div "Einstellungen Weitere Einstellungen Super-Admin-Einstellungen Benutzer Teams In…" at bounding box center [145, 557] width 202 height 957
click at [142, 604] on div "Einstellungen Weitere Einstellungen Super-Admin-Einstellungen Benutzer Teams In…" at bounding box center [145, 557] width 202 height 957
click at [0, 0] on app-navigation-label "Projekte" at bounding box center [0, 0] width 0 height 0
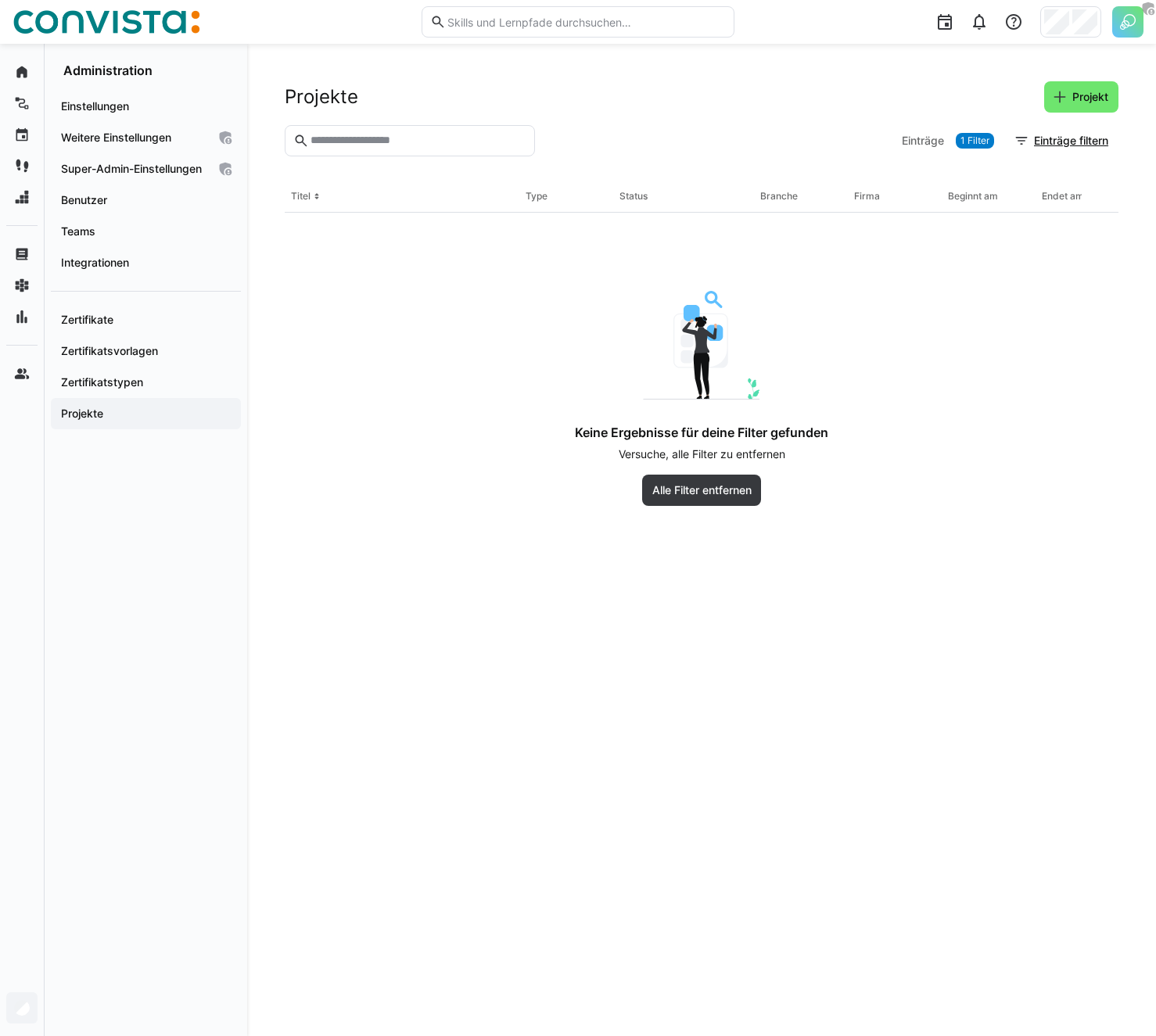
click at [1129, 12] on img at bounding box center [1127, 22] width 31 height 31
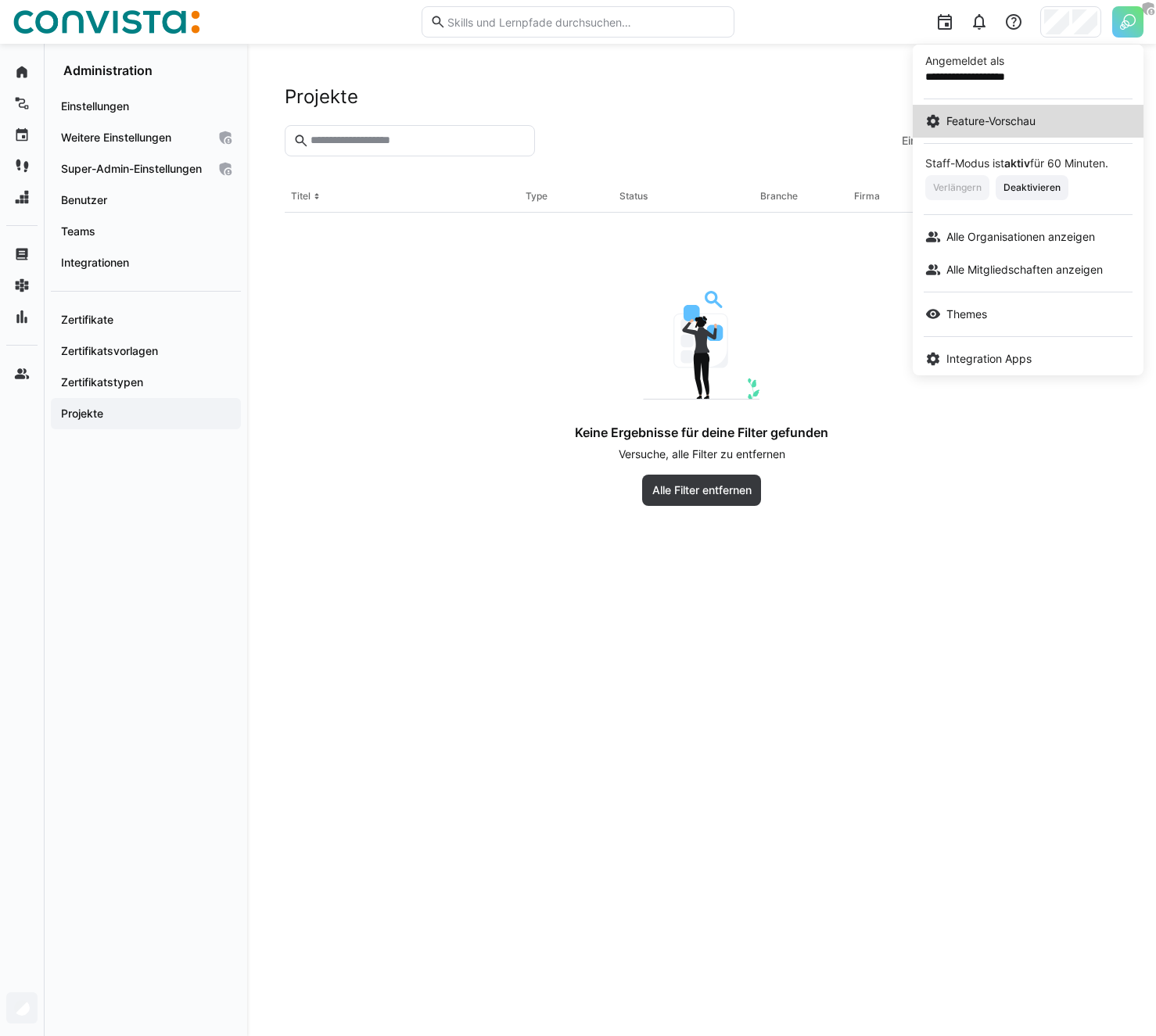
click at [968, 127] on span "Feature-Vorschau" at bounding box center [991, 121] width 89 height 16
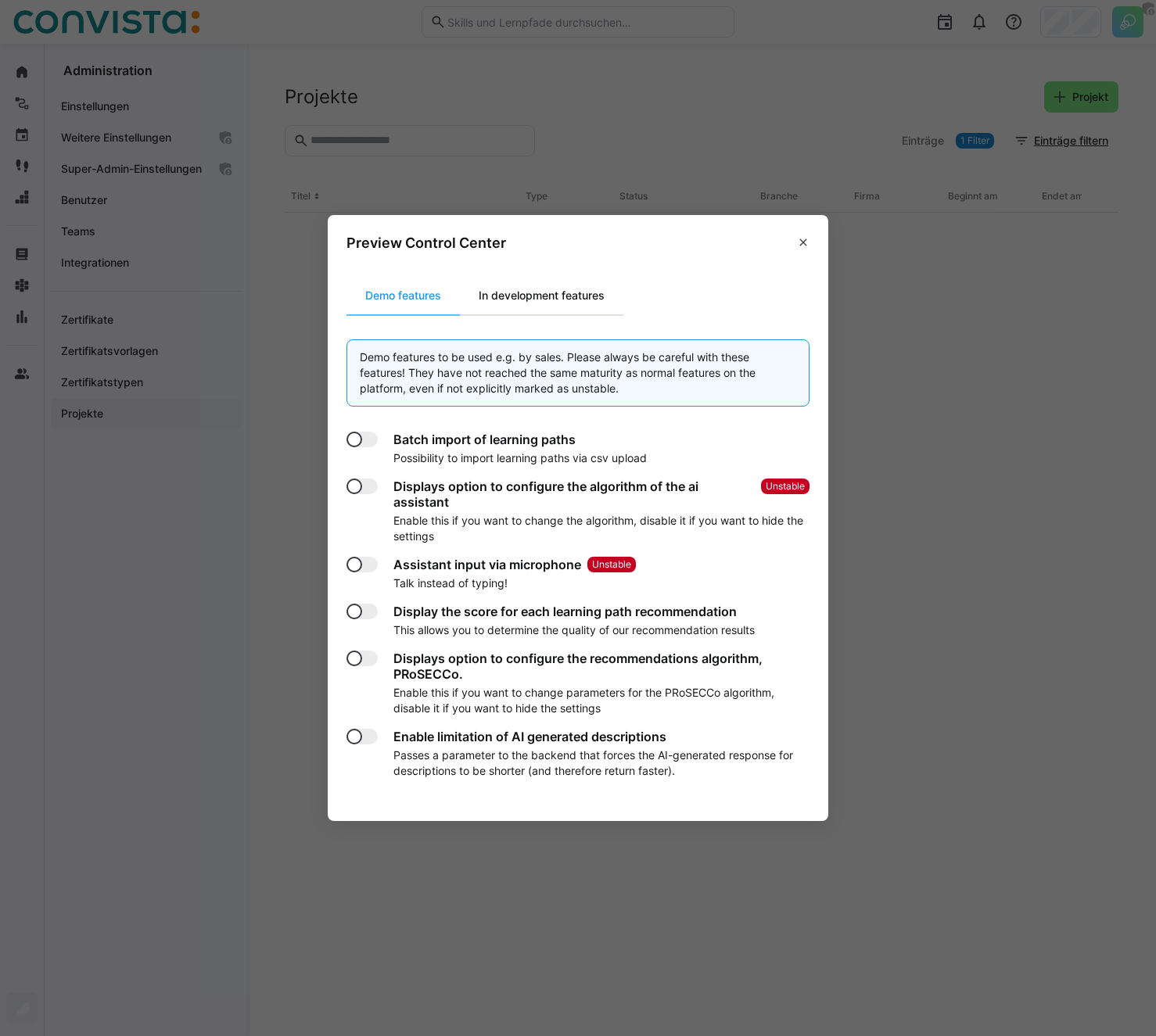
click at [545, 301] on div "In development features" at bounding box center [542, 295] width 164 height 38
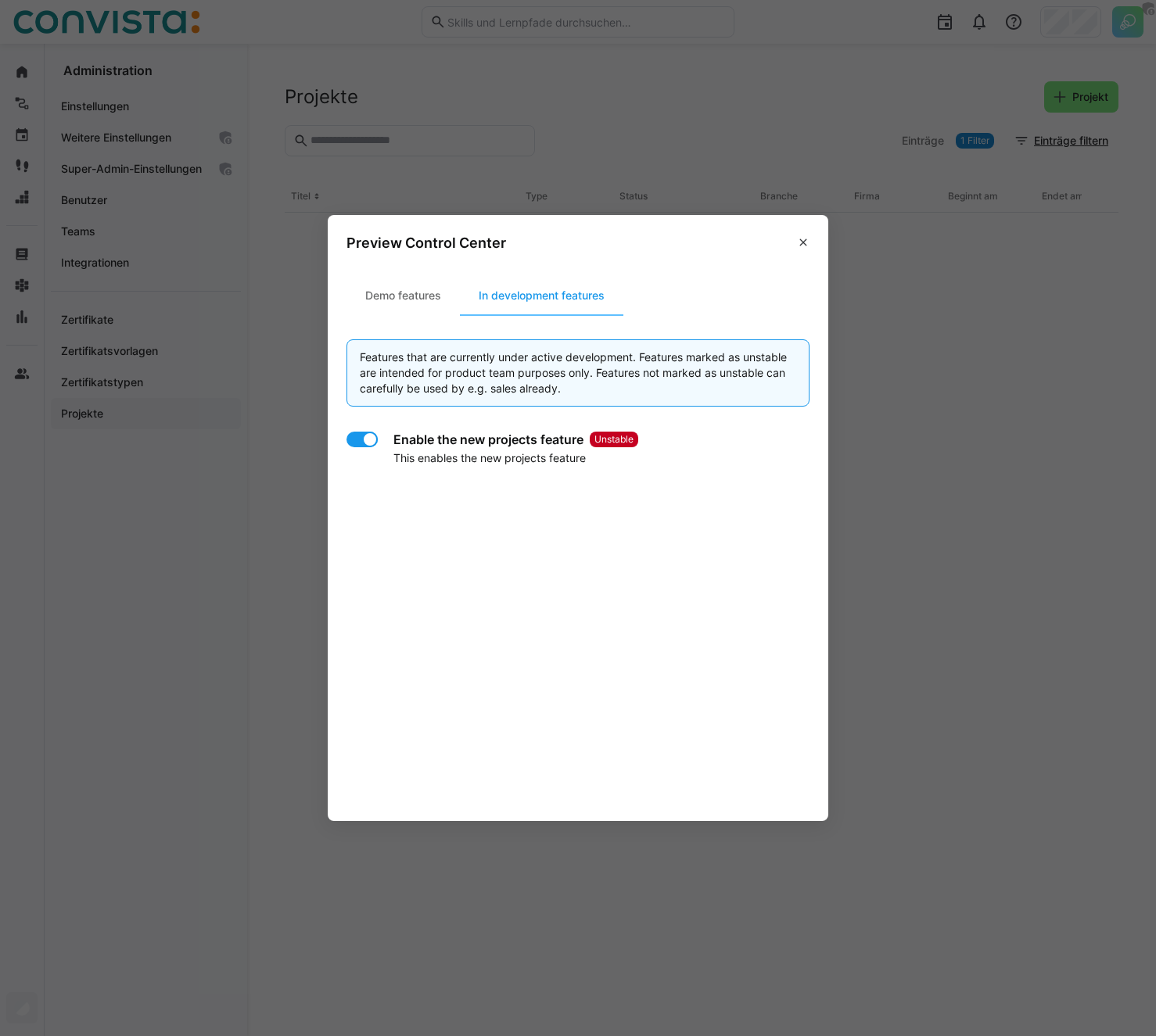
click at [362, 439] on div at bounding box center [369, 439] width 16 height 16
click at [311, 513] on eds-dialog "Preview Control Center Demo features In development features Features that are …" at bounding box center [578, 518] width 1156 height 1036
click at [803, 236] on eds-icon at bounding box center [802, 242] width 12 height 12
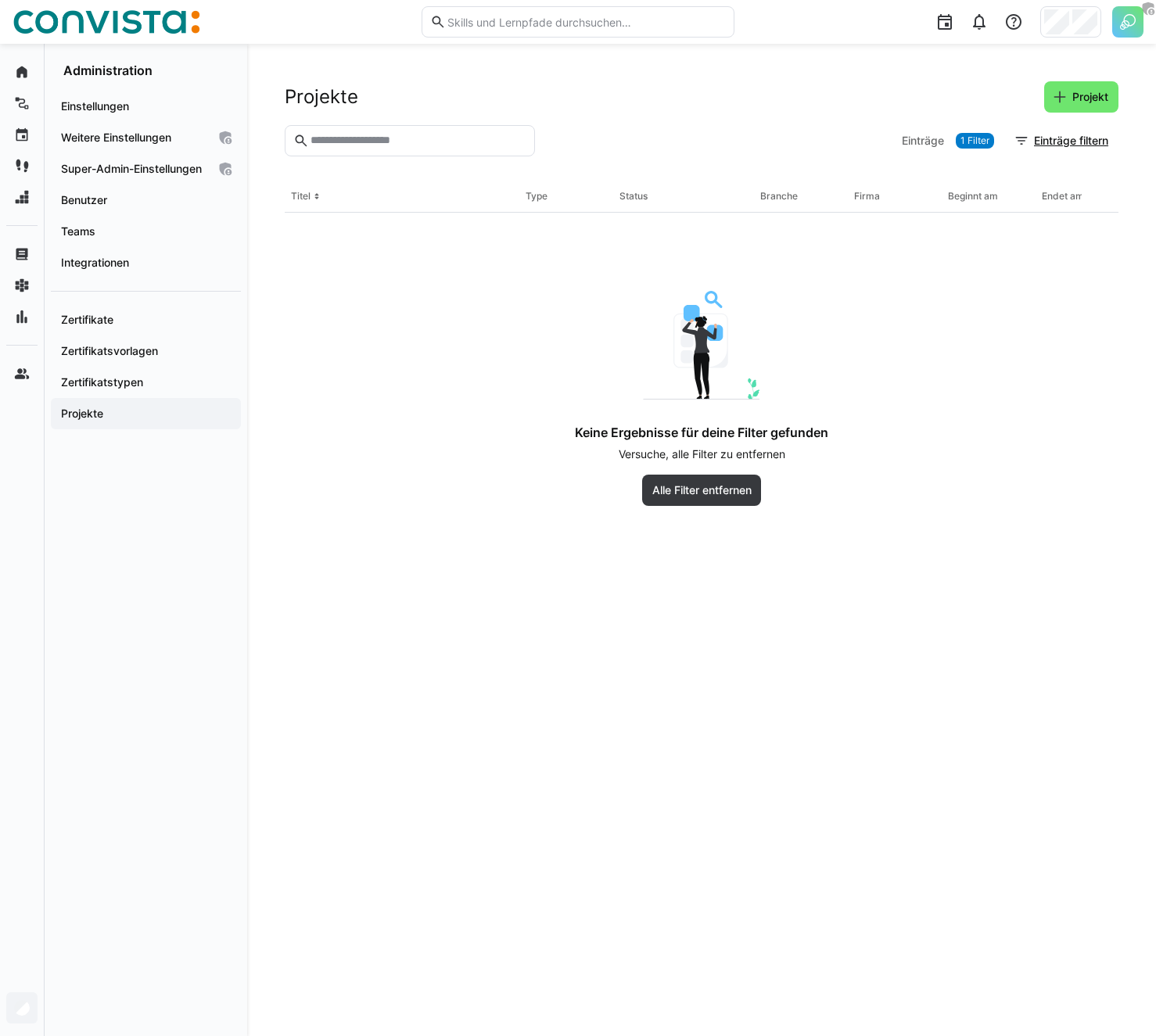
click at [724, 119] on header "Projekte Projekt" at bounding box center [702, 102] width 833 height 43
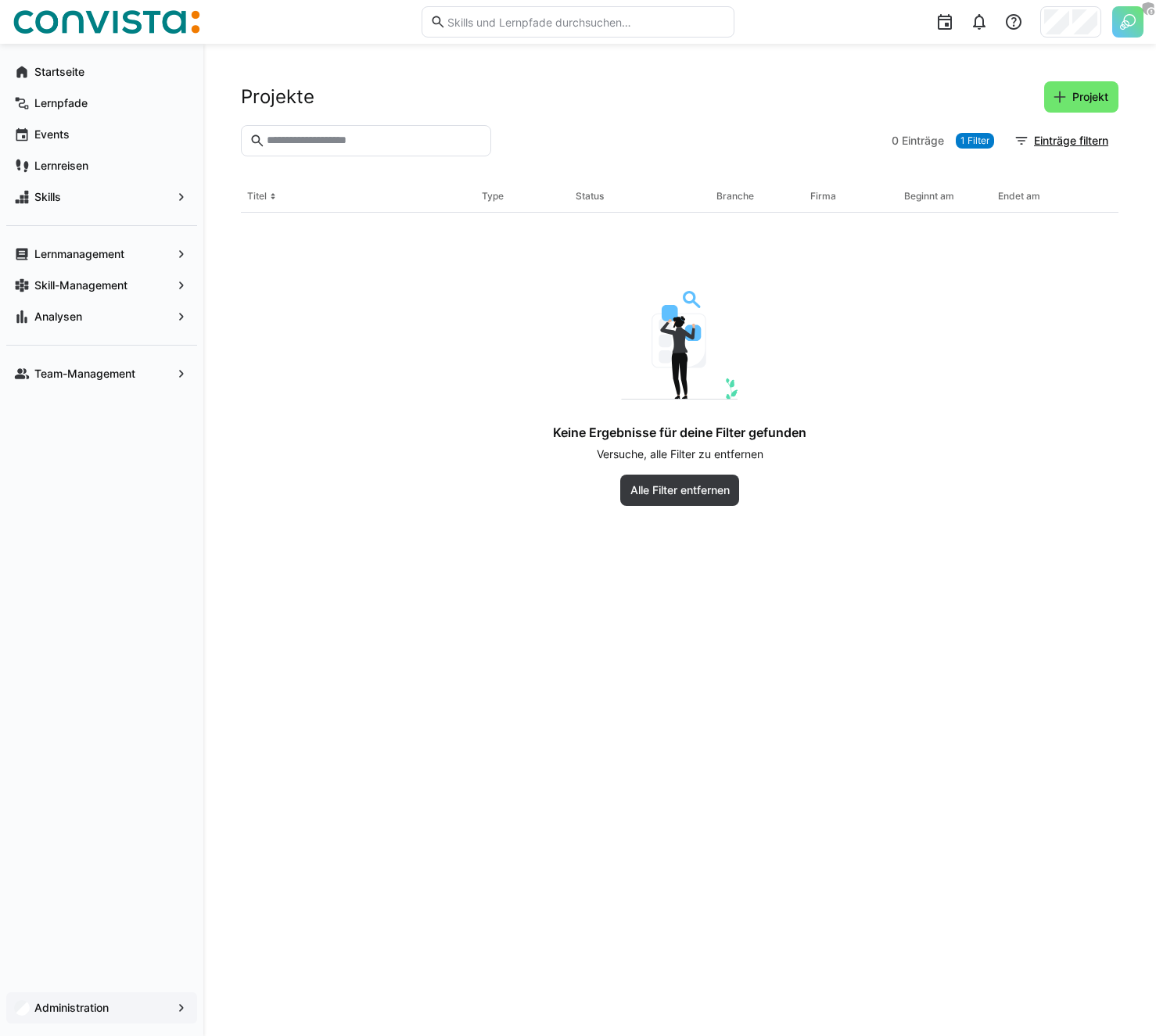
click at [0, 0] on app-navigation-label "Administration" at bounding box center [0, 0] width 0 height 0
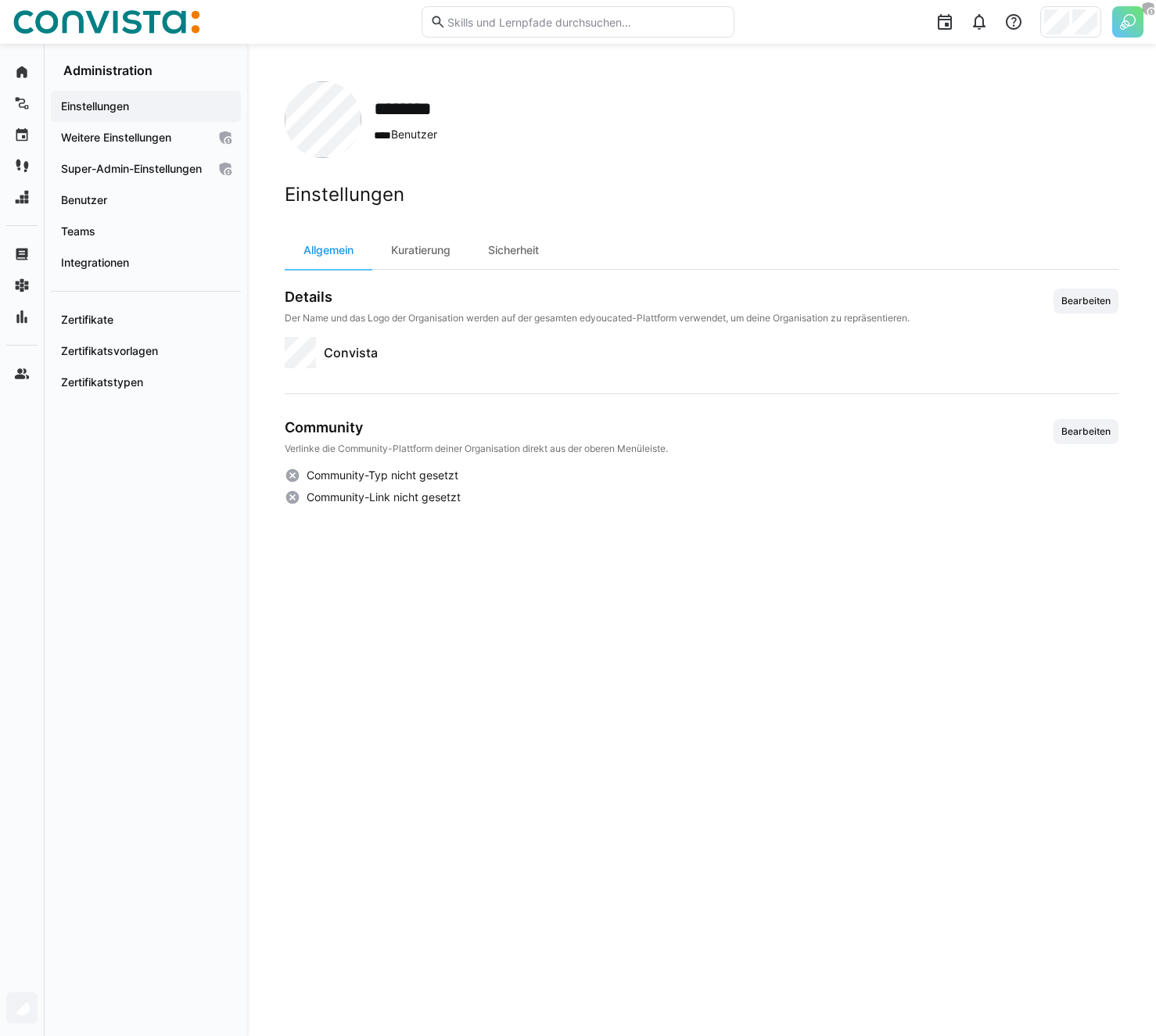
click at [1135, 14] on img at bounding box center [1127, 22] width 31 height 31
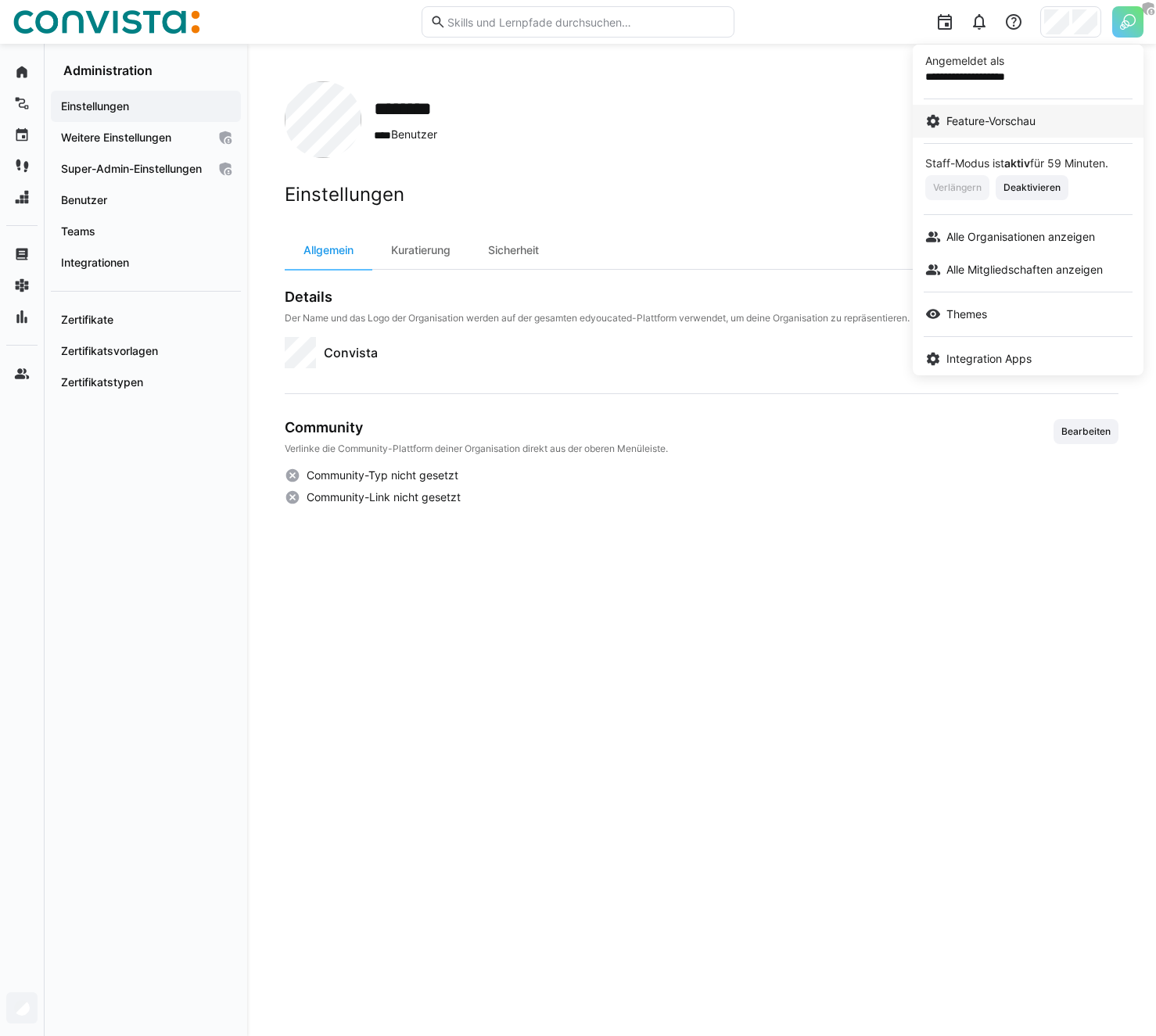
click at [972, 114] on span "Feature-Vorschau" at bounding box center [991, 121] width 89 height 16
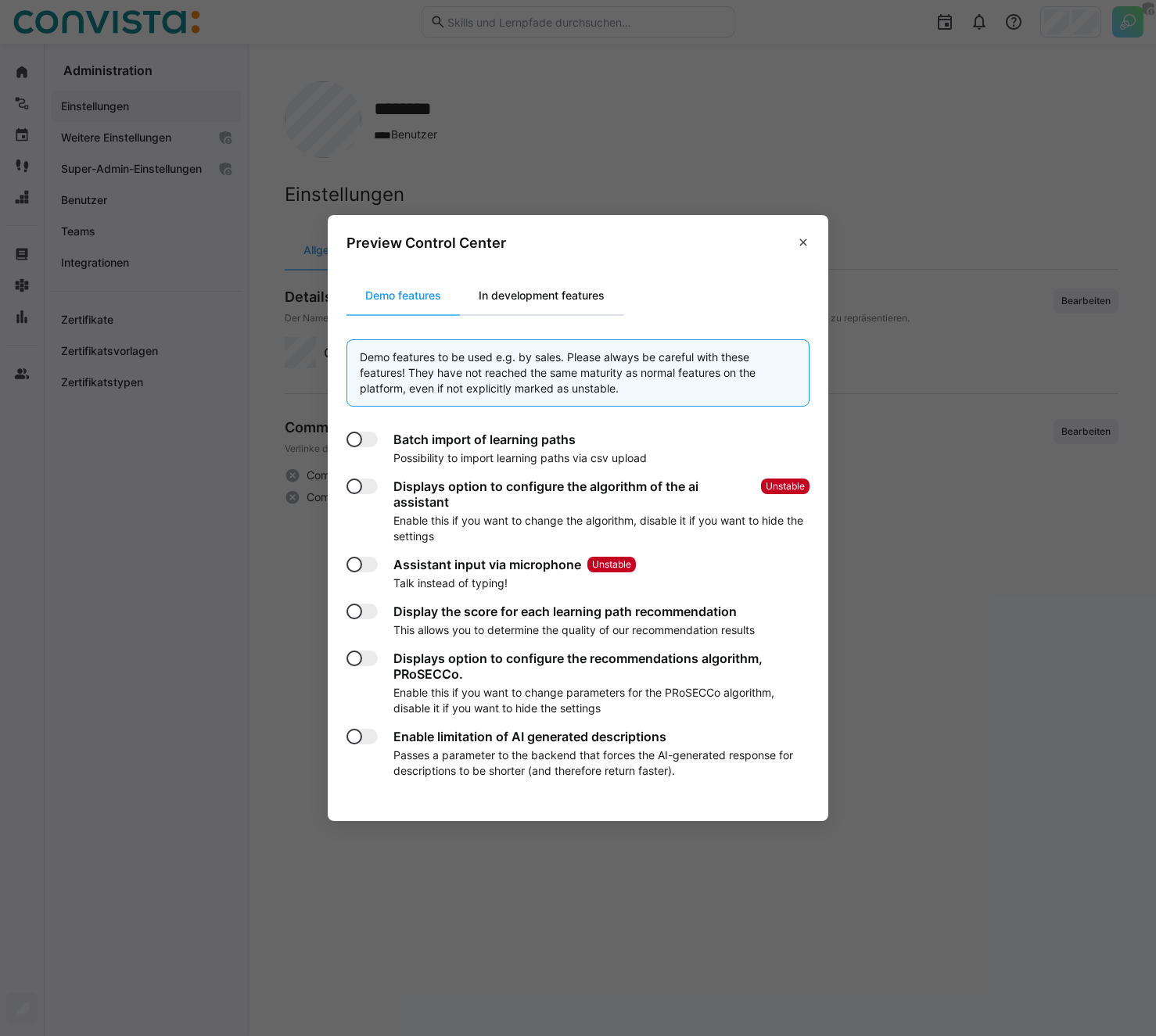
click at [534, 302] on div "In development features" at bounding box center [542, 295] width 164 height 38
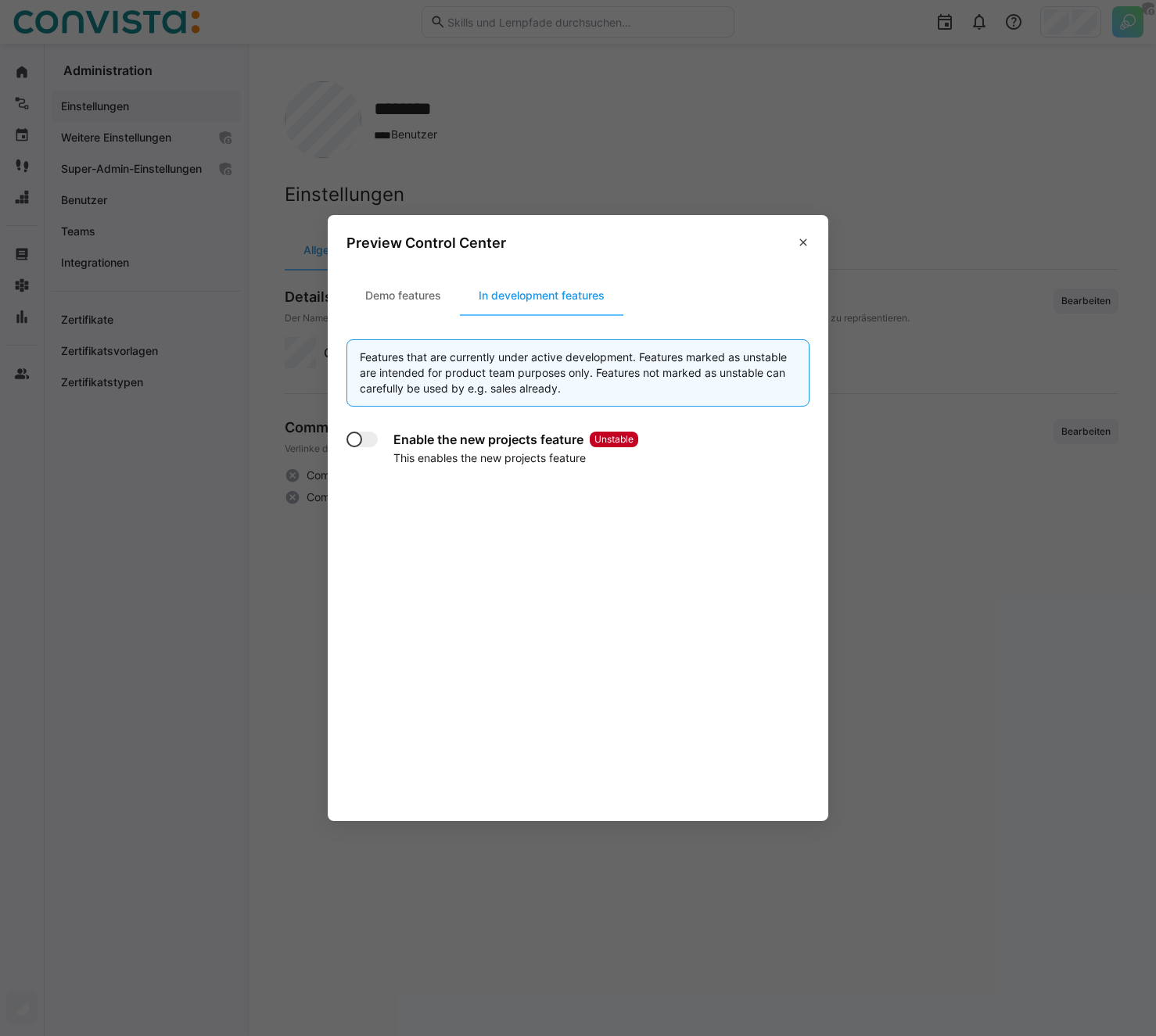
click at [404, 448] on div "Enable the new projects feature Unstable This enables the new projects feature" at bounding box center [516, 448] width 245 height 34
click at [368, 444] on div at bounding box center [362, 439] width 31 height 16
click at [802, 253] on span at bounding box center [803, 242] width 25 height 25
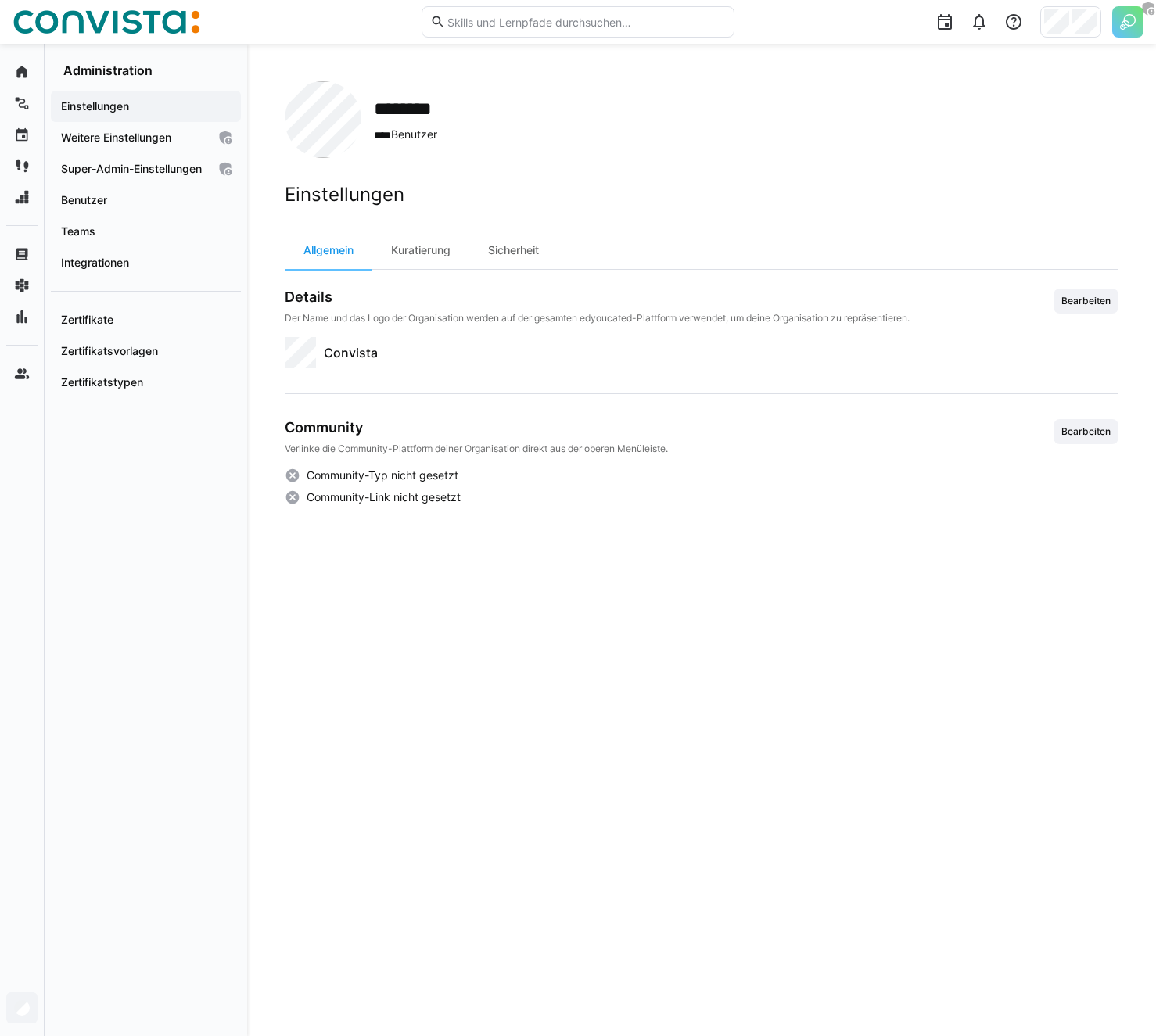
click at [776, 205] on div "Einstellungen Allgemein Kuratierung Sicherheit Details Der Name und das Logo de…" at bounding box center [702, 345] width 833 height 322
click at [169, 419] on div "Projekte" at bounding box center [146, 413] width 190 height 31
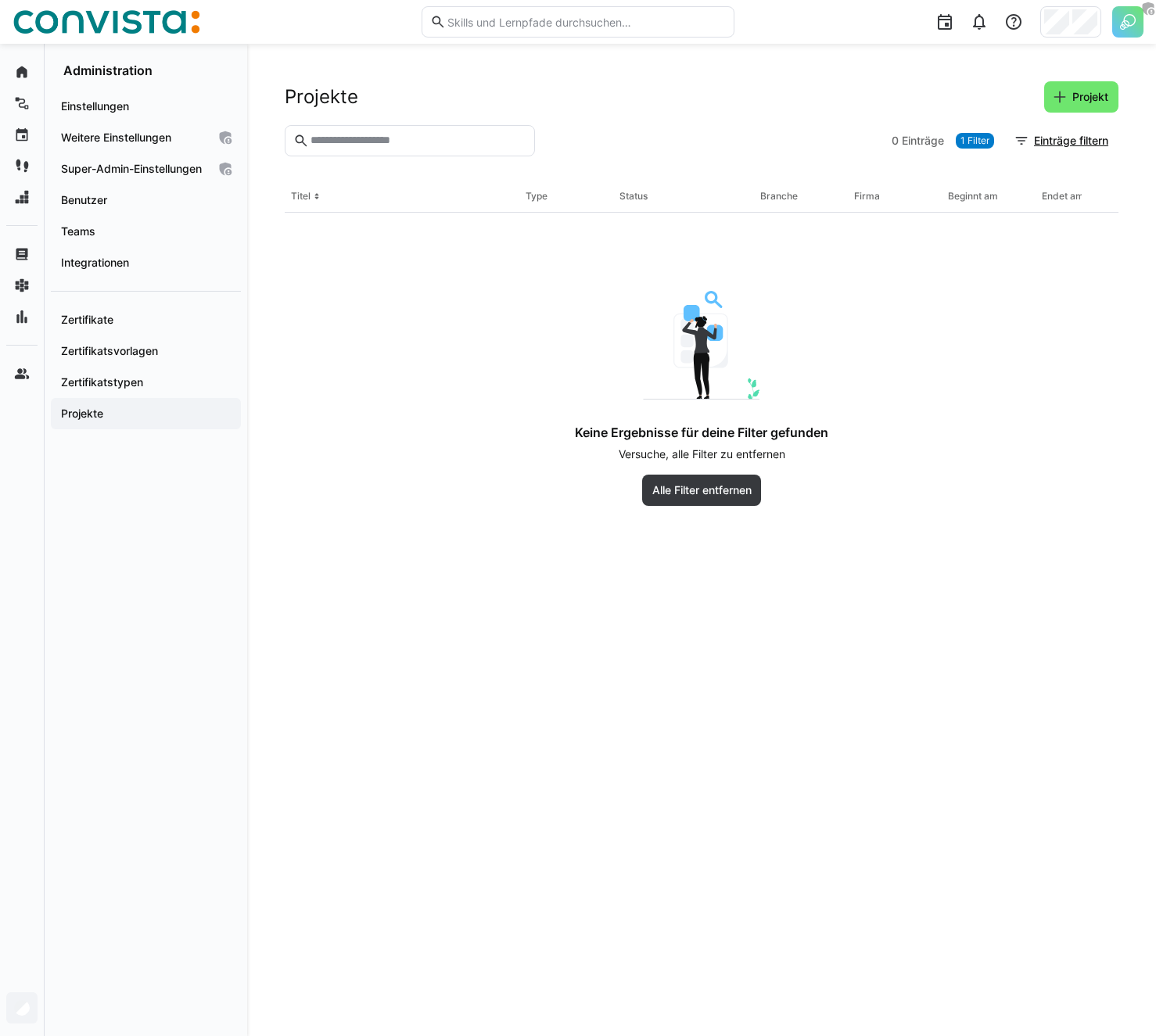
click at [811, 124] on header "Projekte Projekt" at bounding box center [702, 102] width 833 height 43
click at [1067, 88] on span "Projekt" at bounding box center [1081, 97] width 75 height 31
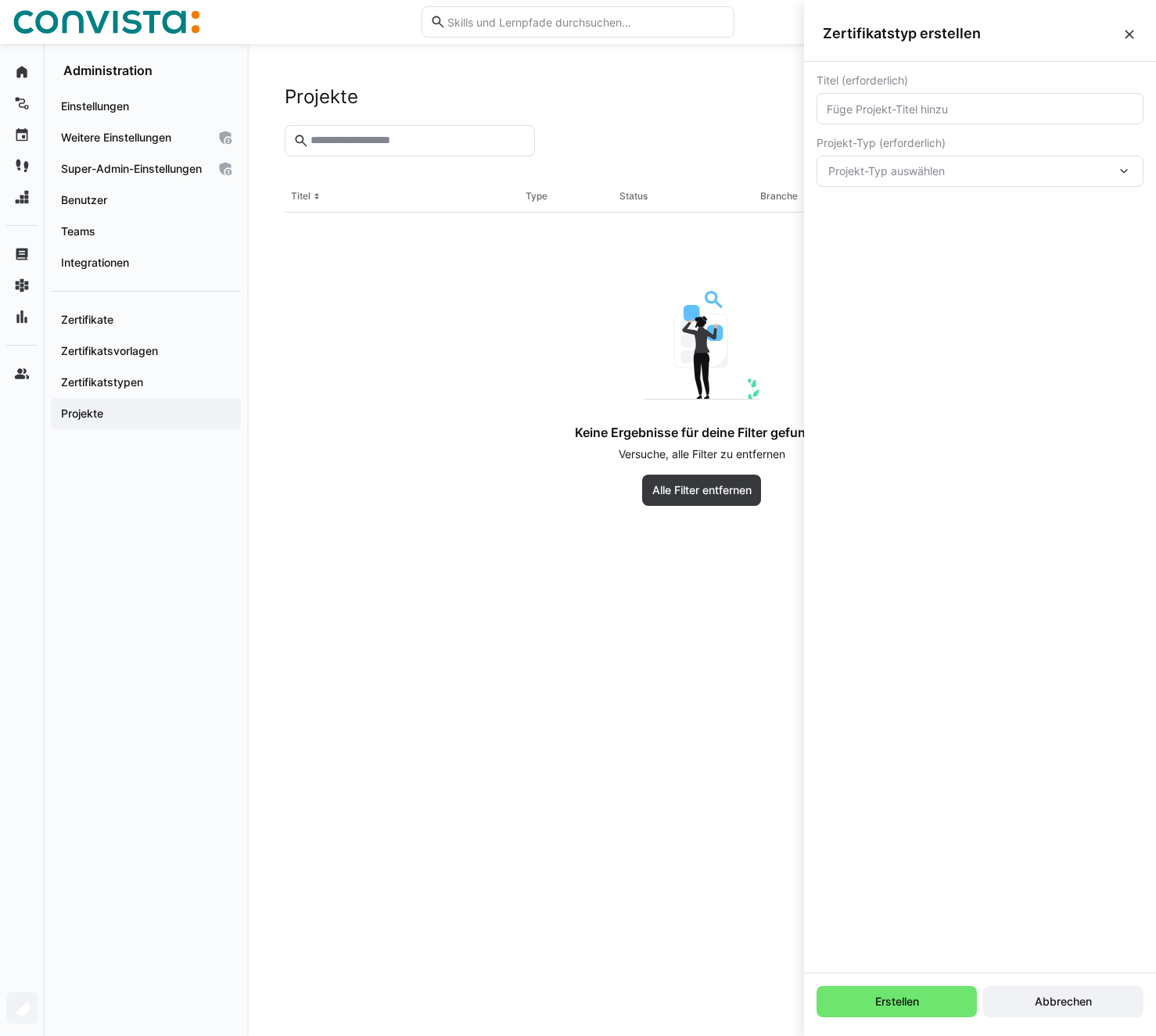
click at [982, 167] on span "Projekt-Typ auswählen" at bounding box center [973, 171] width 288 height 16
click at [940, 86] on div "Titel (erforderlich)" at bounding box center [979, 80] width 327 height 12
click at [931, 109] on input "text" at bounding box center [980, 108] width 309 height 14
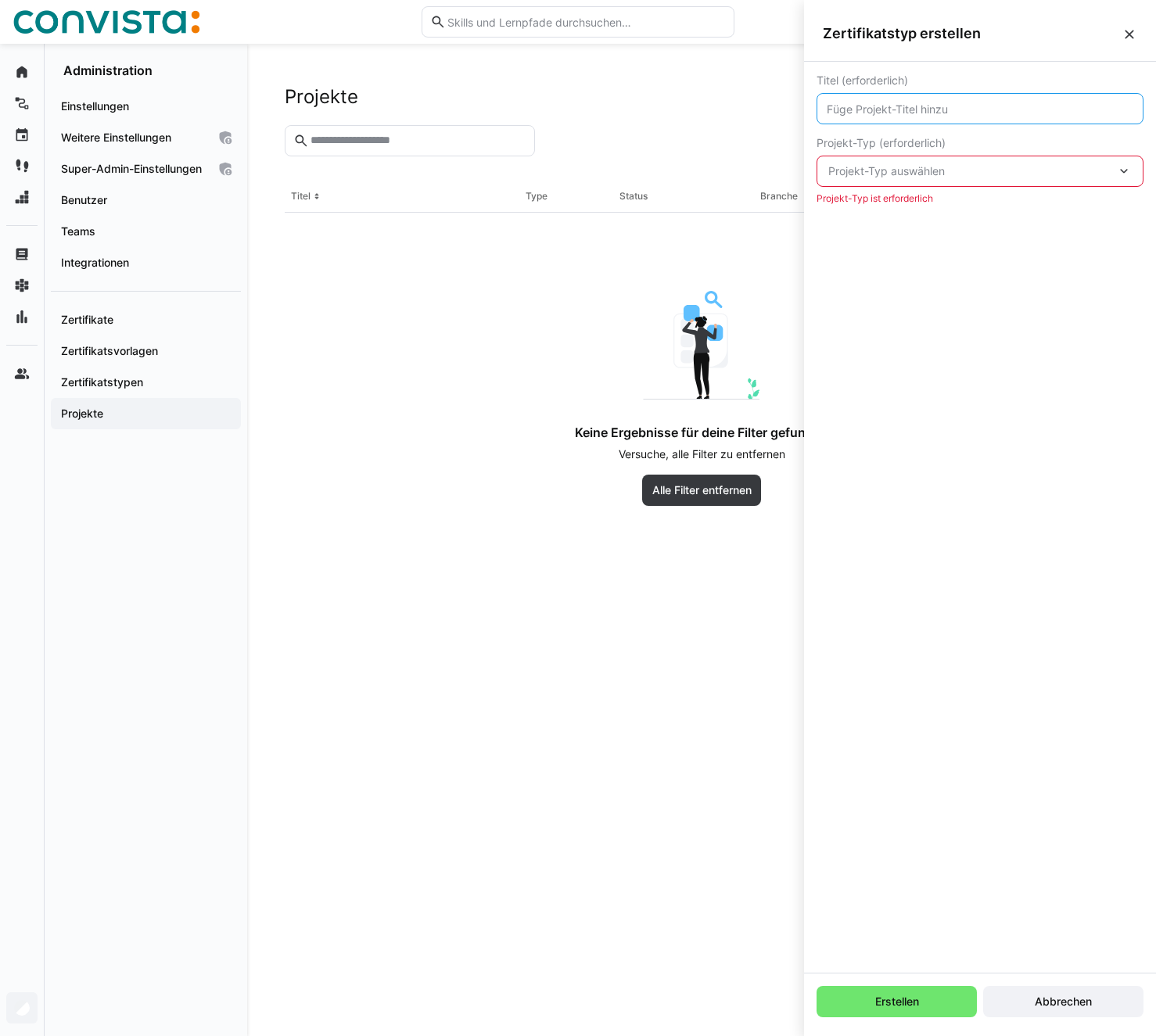
click at [743, 137] on div at bounding box center [713, 141] width 344 height 31
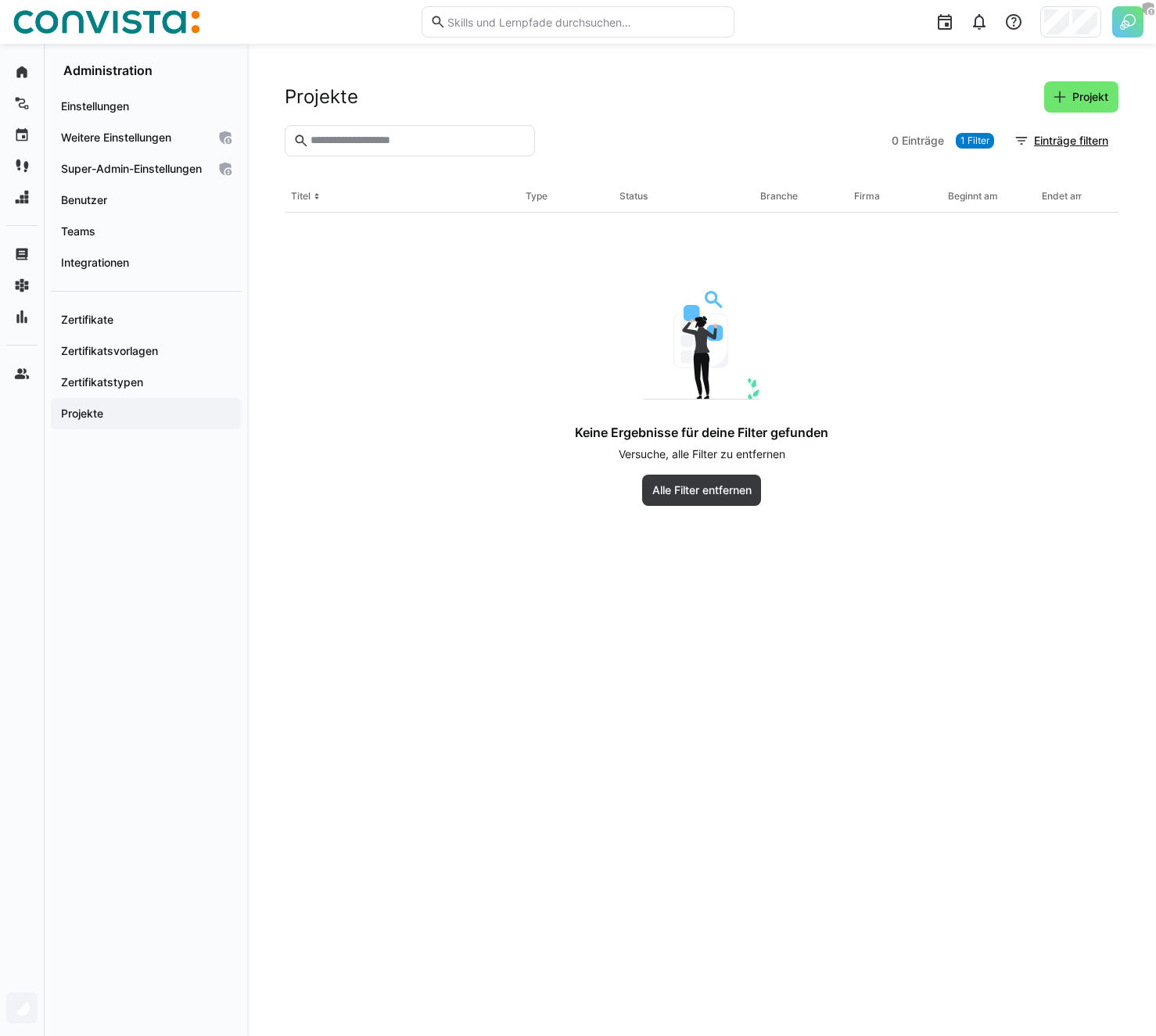
click at [1120, 25] on img at bounding box center [1127, 22] width 31 height 31
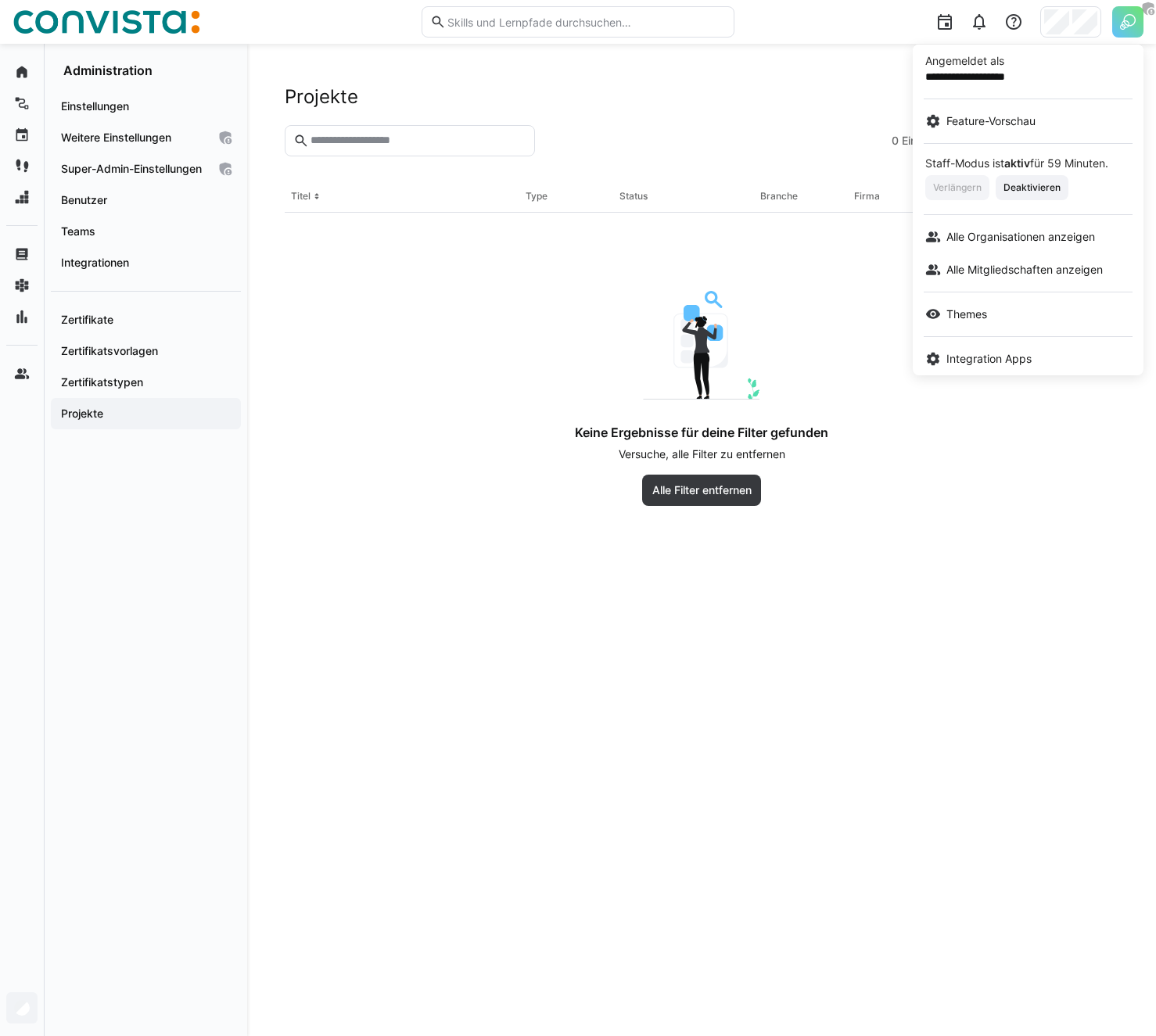
click at [743, 150] on div at bounding box center [578, 518] width 1156 height 1036
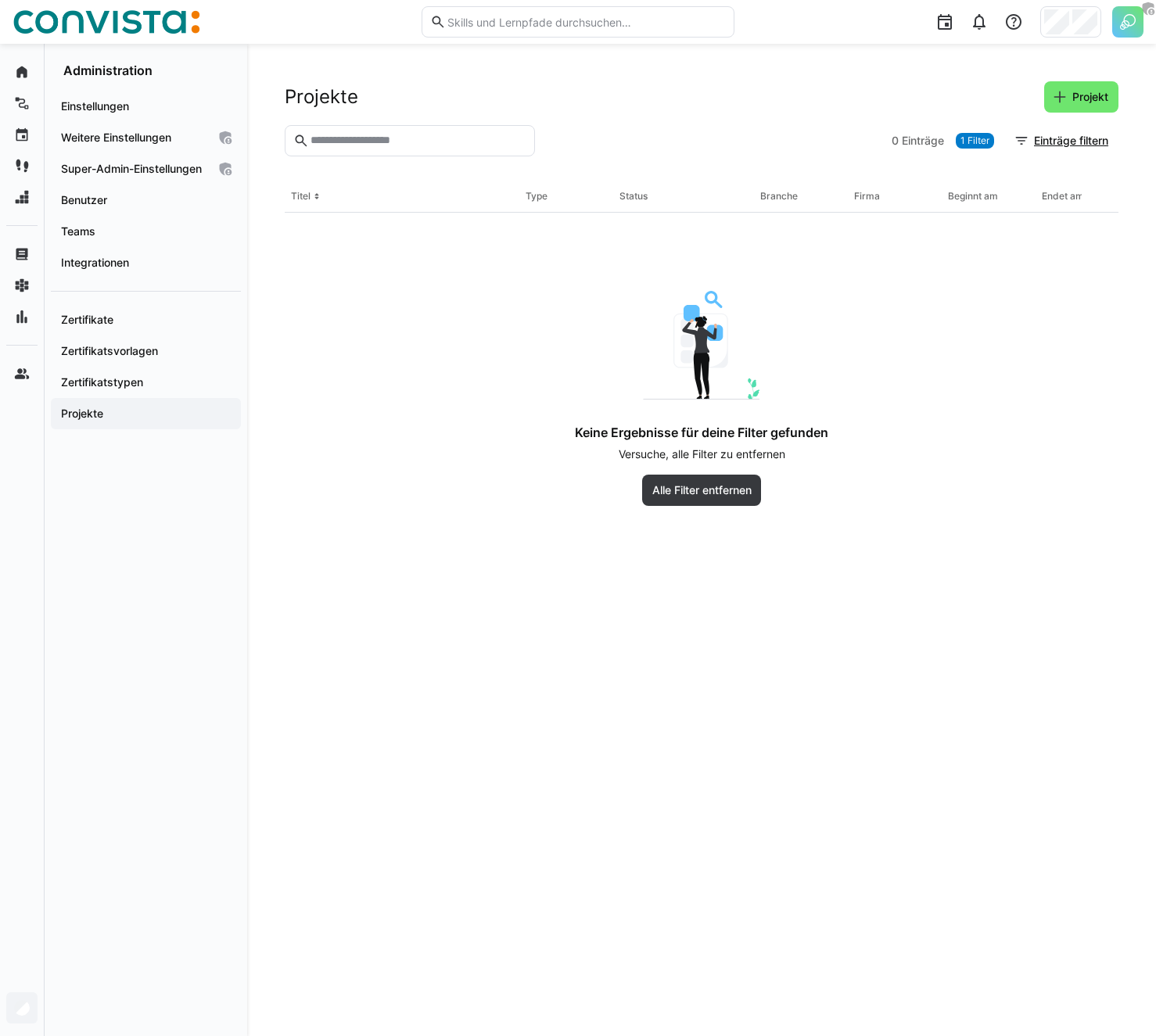
click at [819, 106] on div "Projekte Projekt" at bounding box center [702, 97] width 833 height 31
click at [817, 143] on div at bounding box center [713, 141] width 344 height 31
click at [333, 79] on div "Projekte Projekt 0 Einträge 1 Filter Einträge filtern Titel Type Status Branche…" at bounding box center [702, 539] width 909 height 992
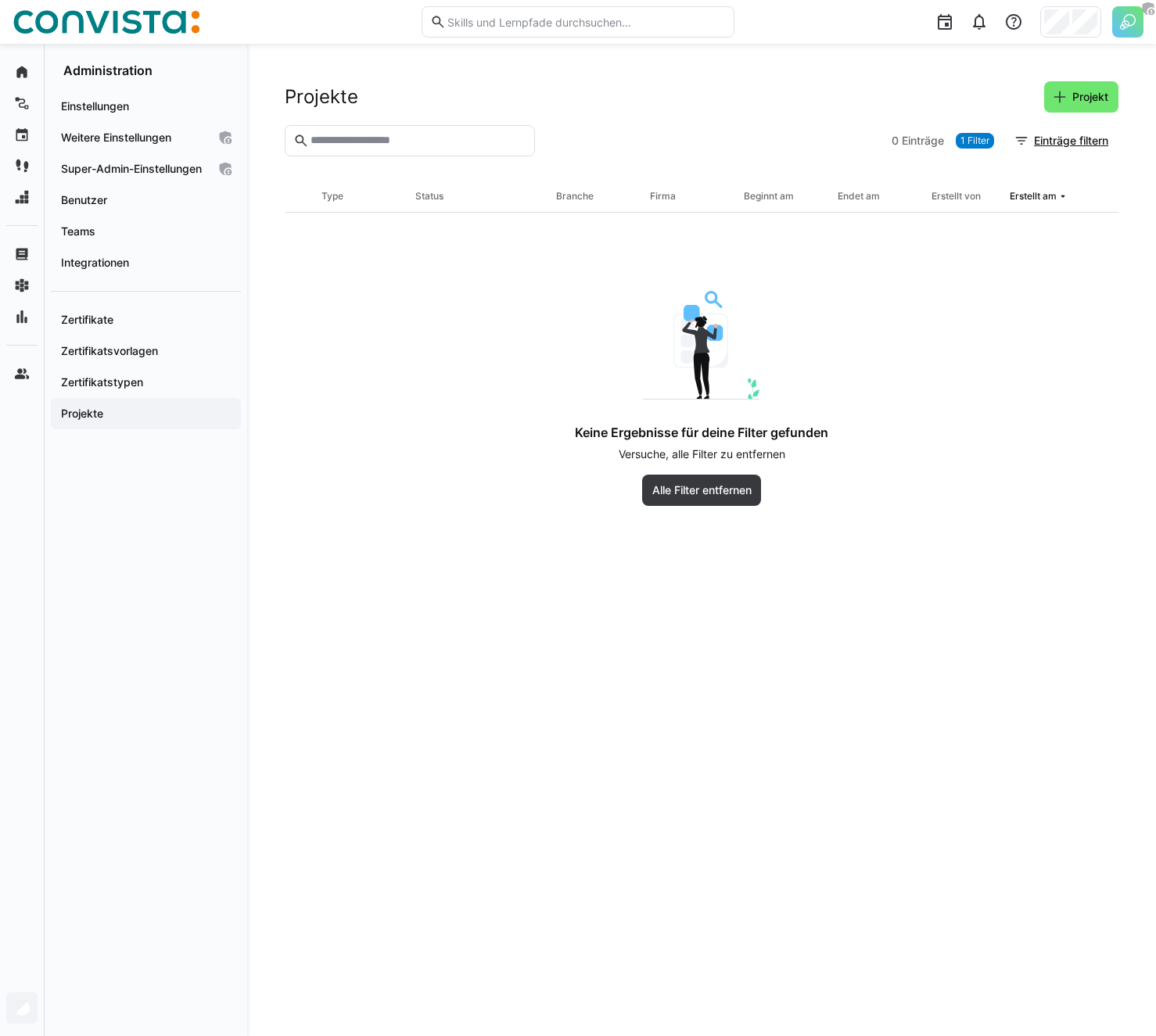
click at [333, 79] on div "Projekte Projekt 0 Einträge 1 Filter Einträge filtern Titel Type Status Branche…" at bounding box center [702, 539] width 909 height 992
click at [314, 105] on h2 "Projekte" at bounding box center [322, 97] width 74 height 24
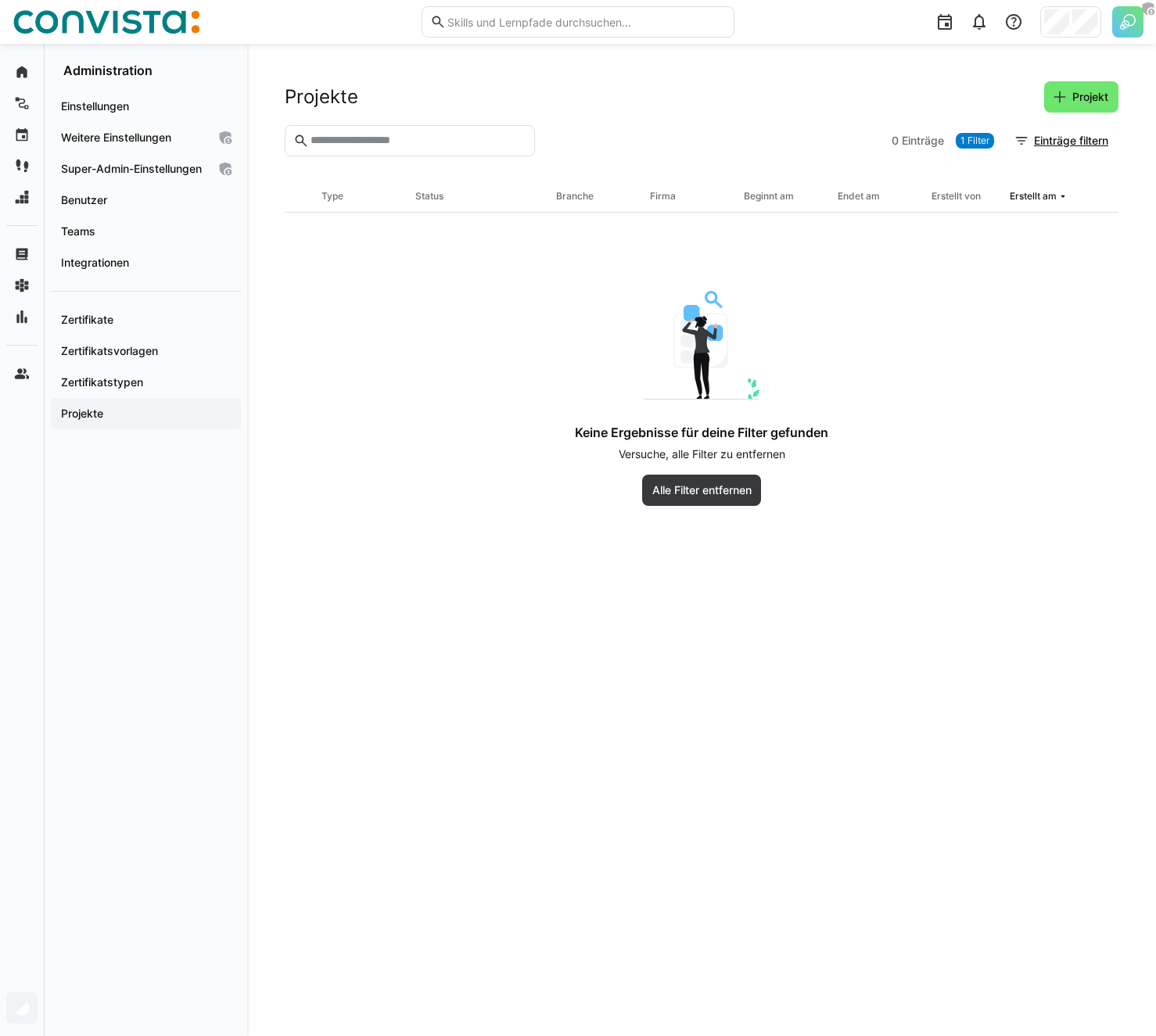
click at [314, 105] on h2 "Projekte" at bounding box center [322, 97] width 74 height 24
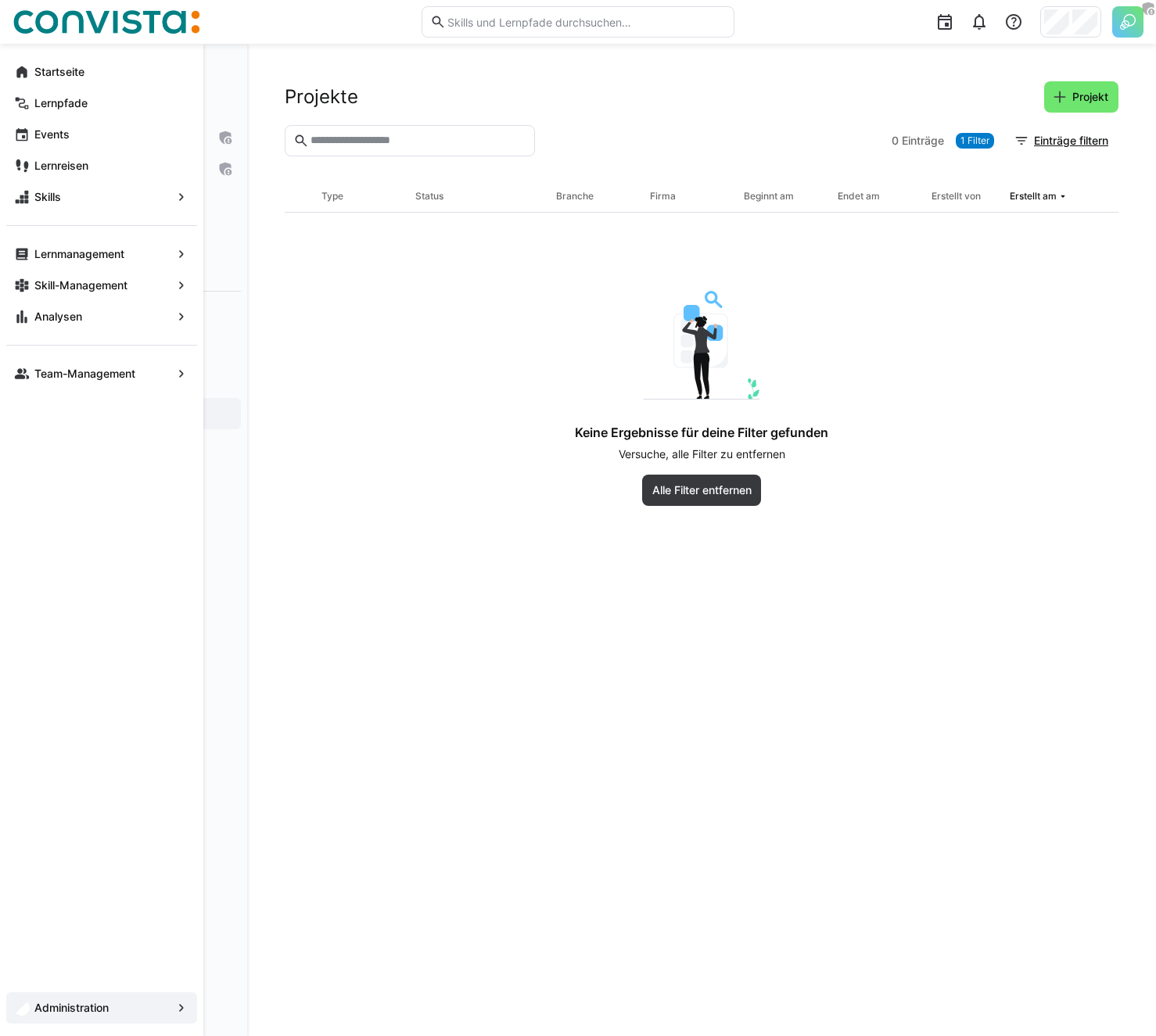
click at [577, 166] on section "0 Einträge 1 Filter Einträge filtern" at bounding box center [702, 153] width 833 height 56
click at [616, 120] on header "Projekte Projekt" at bounding box center [702, 102] width 833 height 43
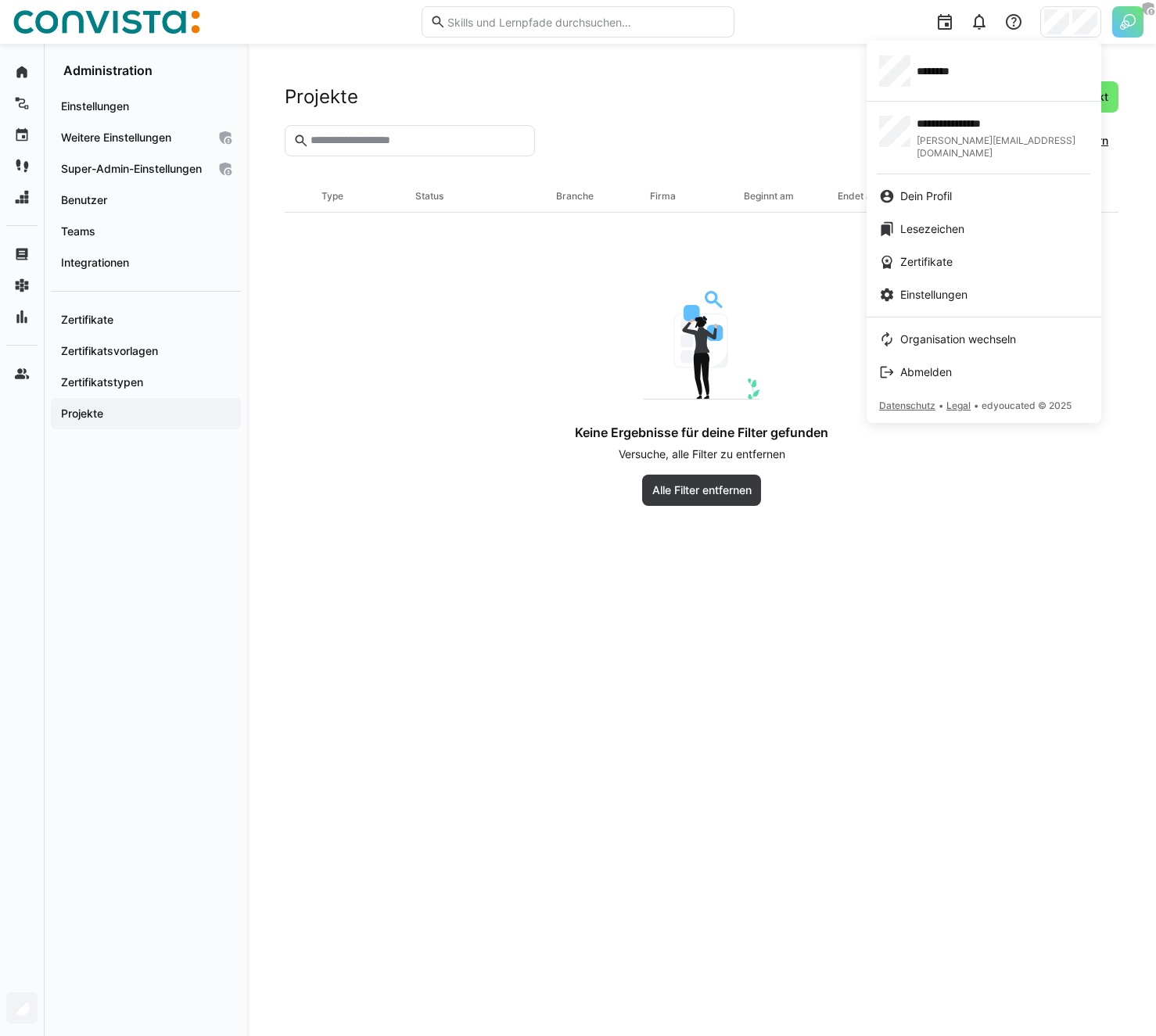
click at [1147, 25] on div at bounding box center [578, 518] width 1156 height 1036
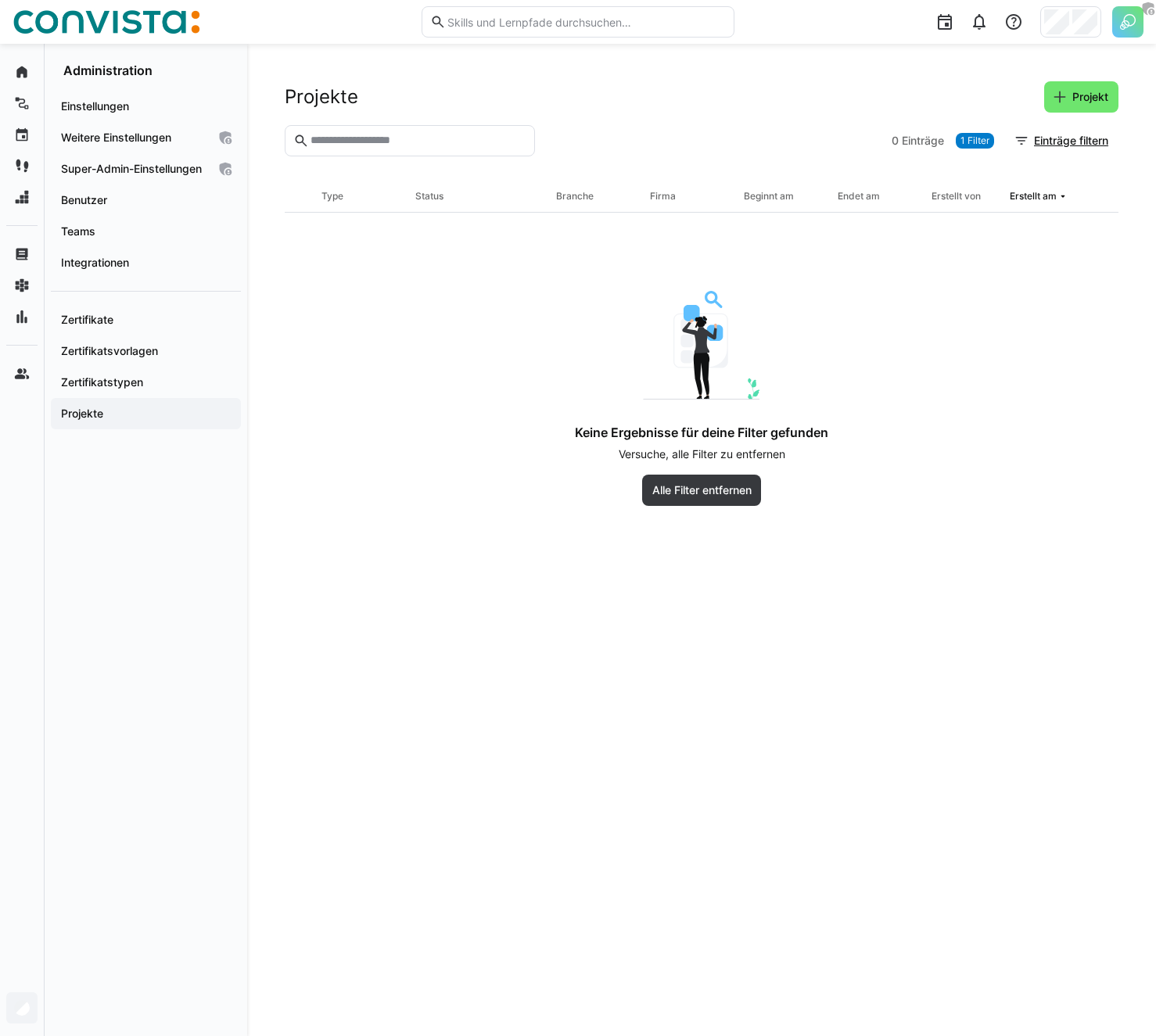
click at [1138, 25] on img at bounding box center [1127, 22] width 31 height 31
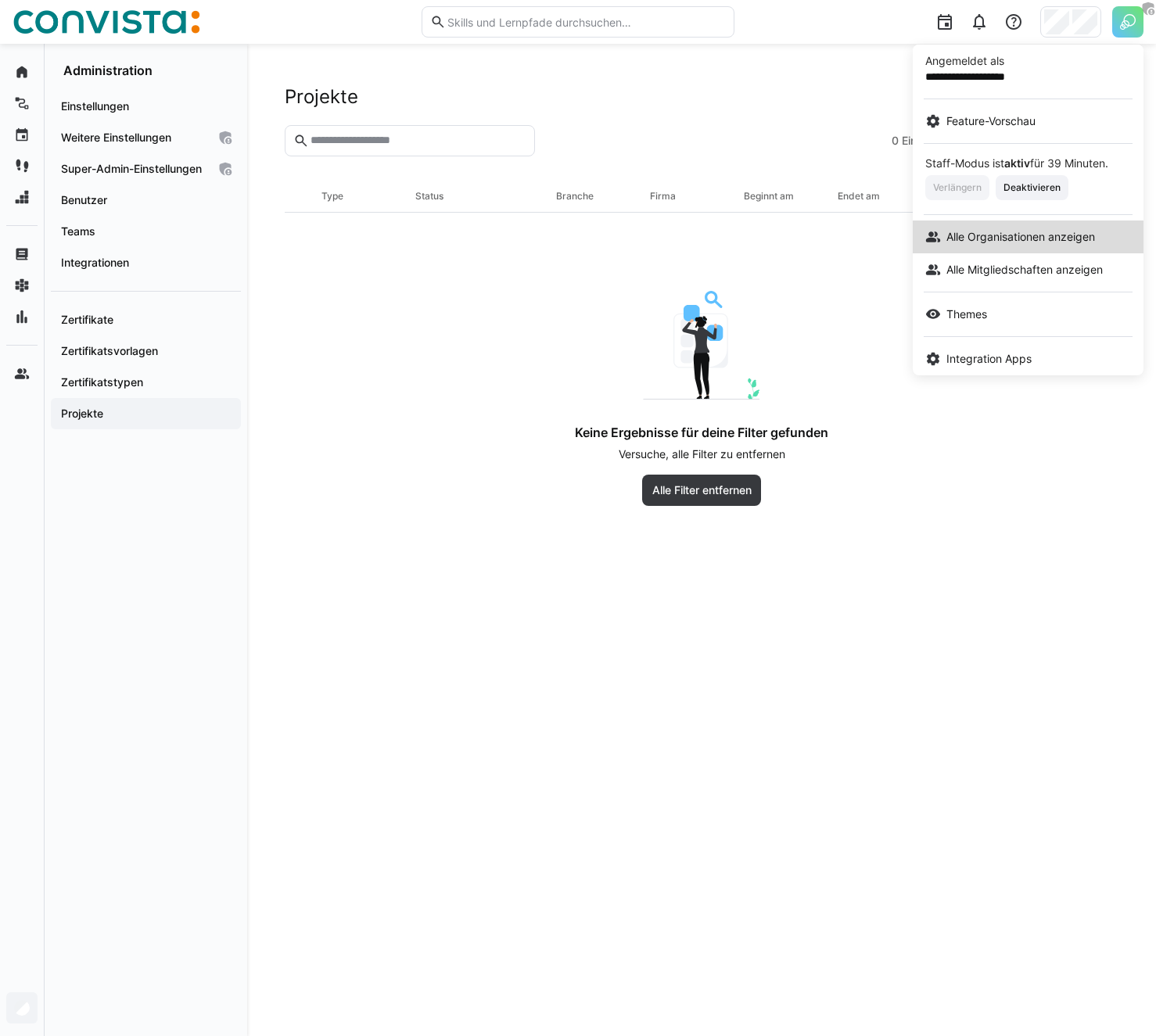
click at [986, 236] on span "Alle Organisationen anzeigen" at bounding box center [1021, 236] width 149 height 16
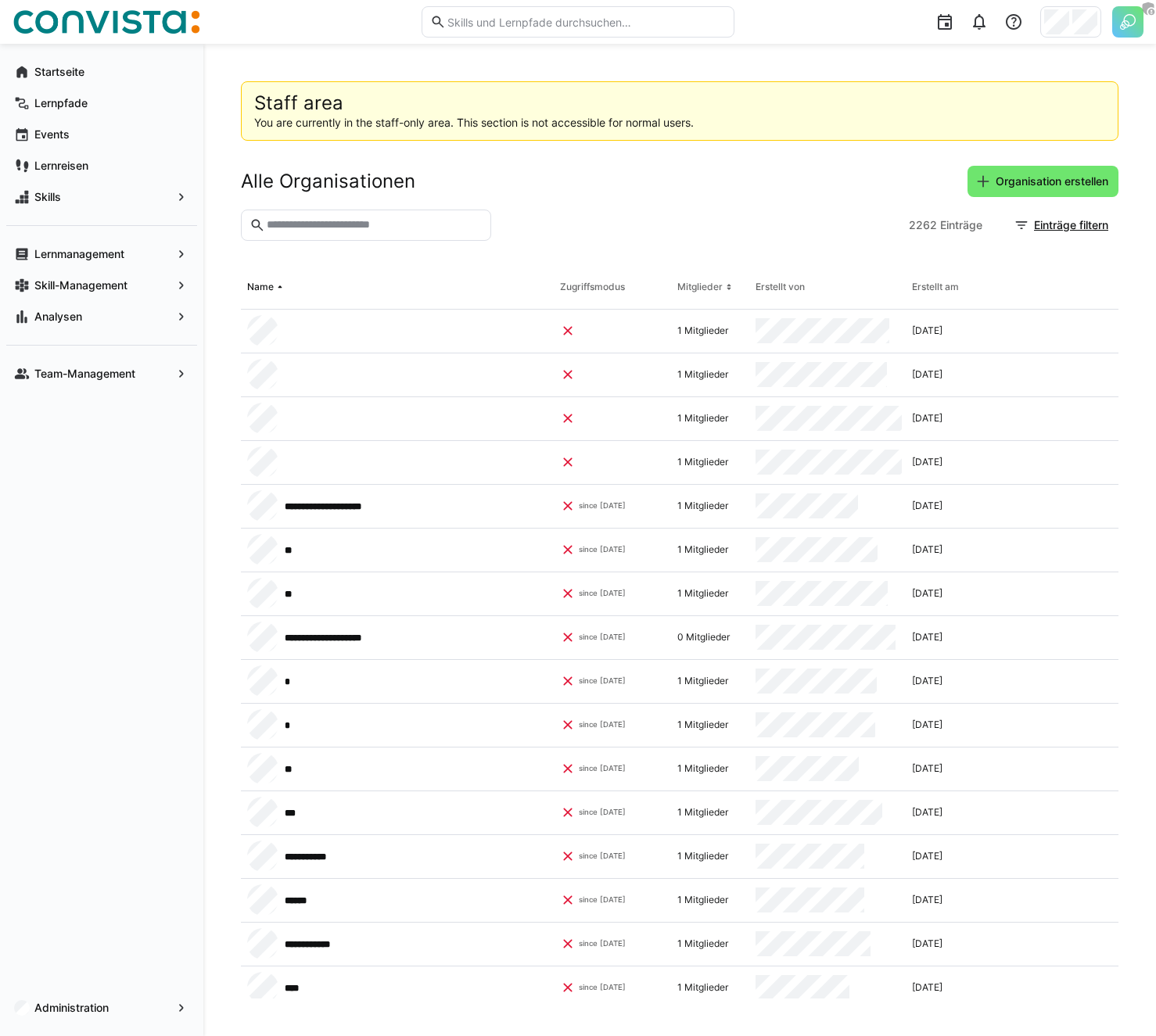
click at [309, 231] on input "text" at bounding box center [374, 225] width 218 height 14
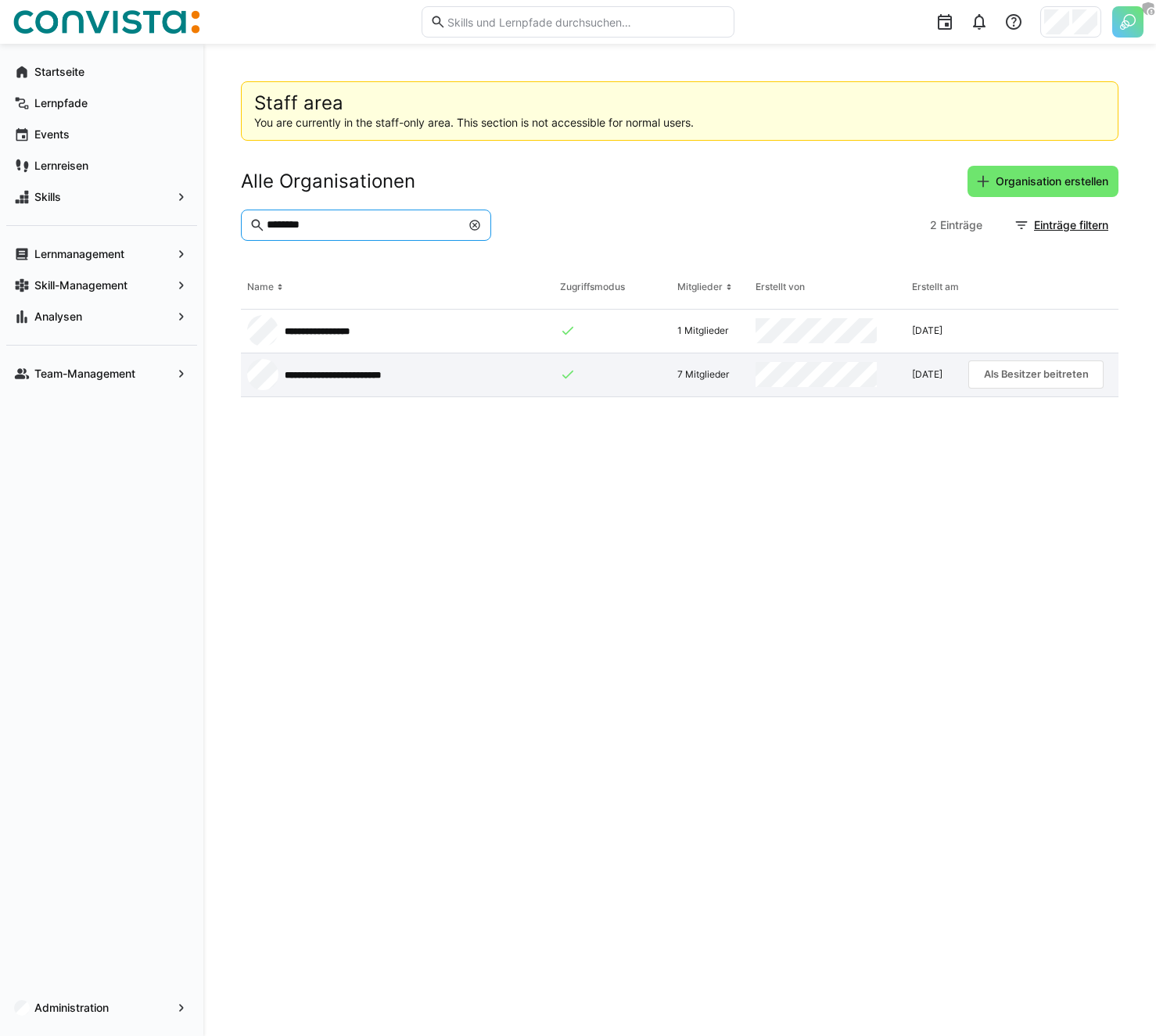
type input "********"
click at [1043, 367] on app-request-click "Als Besitzer beitreten" at bounding box center [1036, 374] width 135 height 28
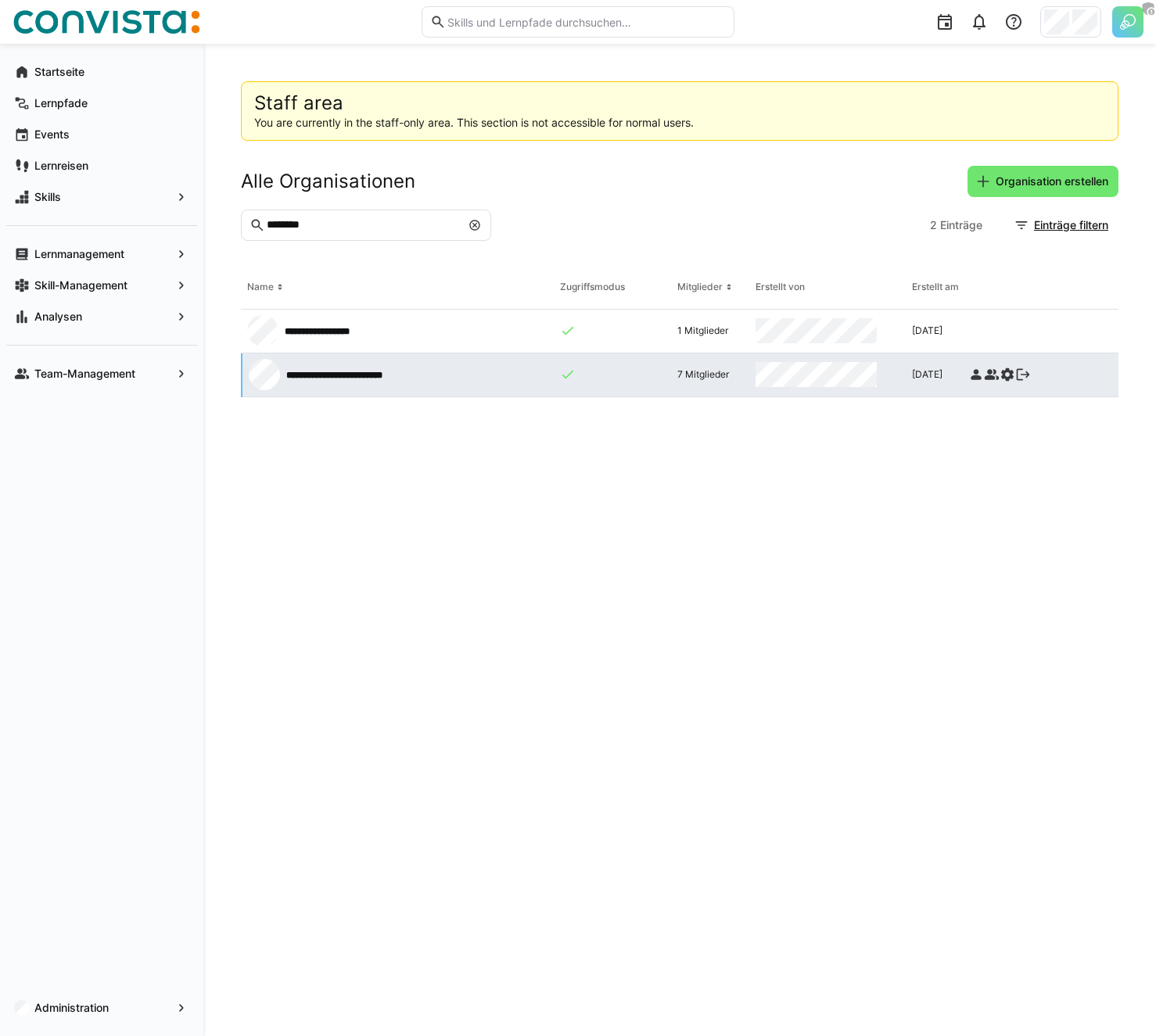
click at [1007, 376] on eds-icon at bounding box center [1007, 374] width 16 height 16
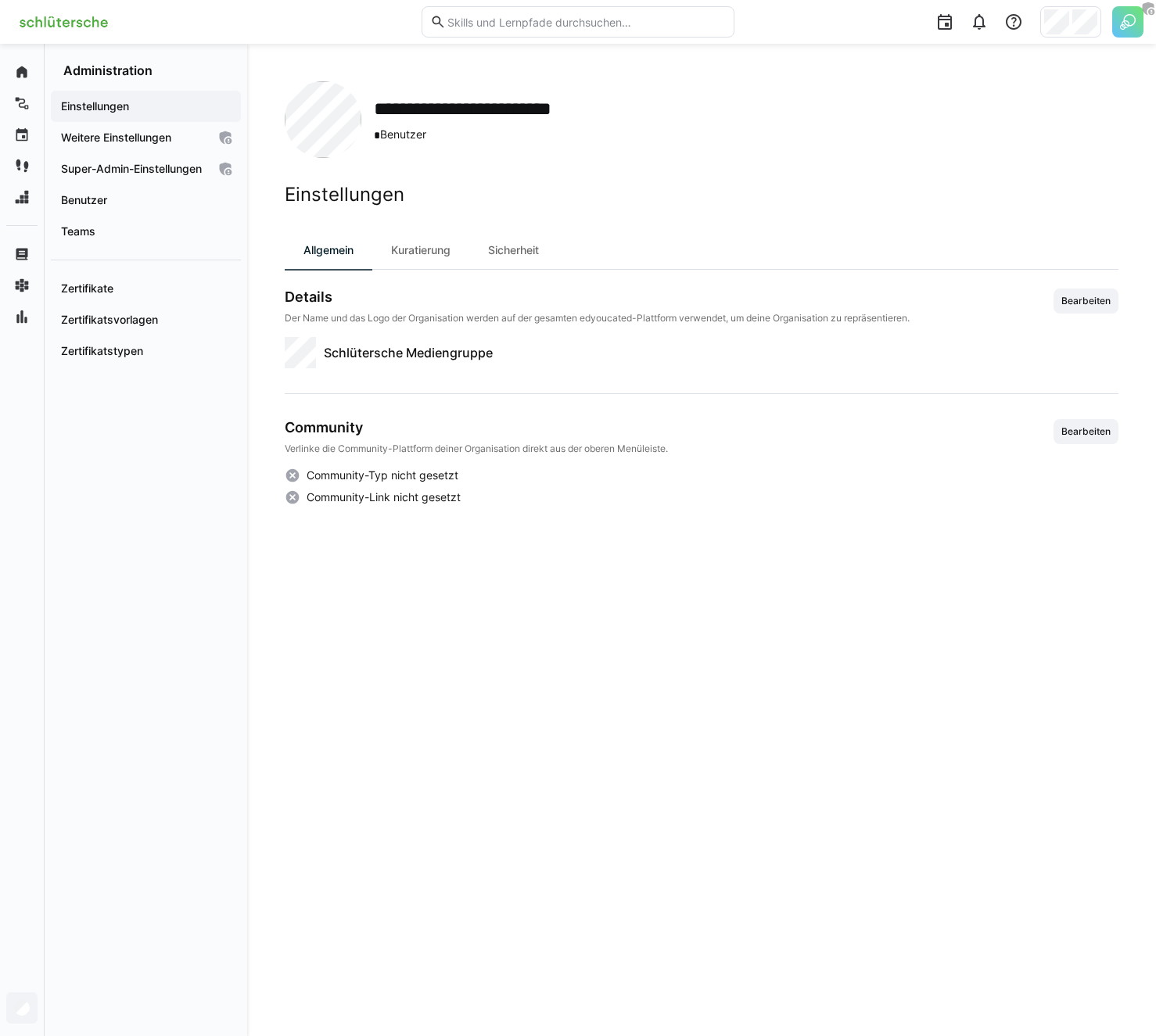
click at [358, 777] on div "Einstellungen Allgemein Kuratierung Sicherheit Details Der Name und das Logo de…" at bounding box center [702, 591] width 833 height 815
click at [0, 0] on app-navigation-label "Weitere Einstellungen" at bounding box center [0, 0] width 0 height 0
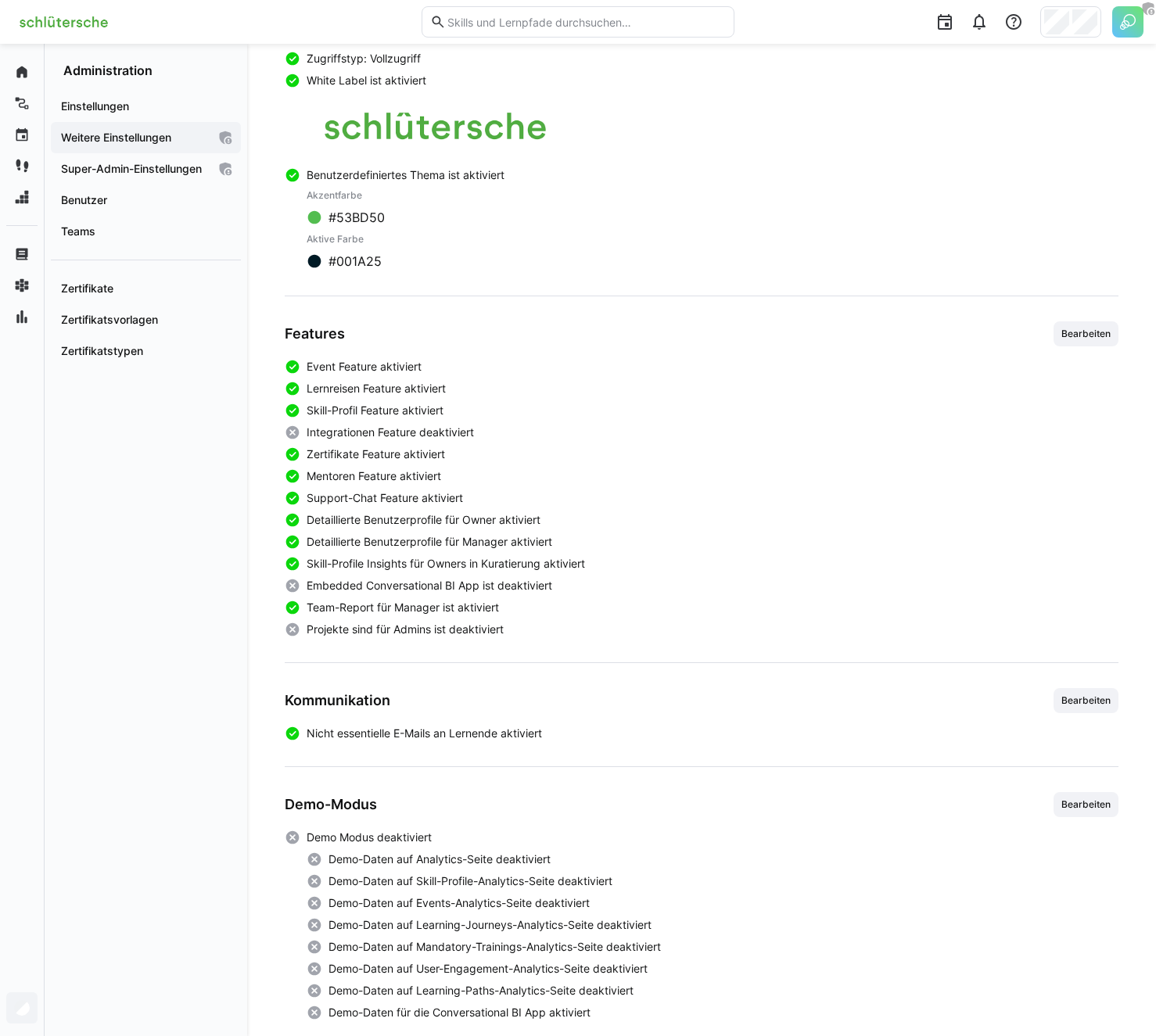
scroll to position [291, 0]
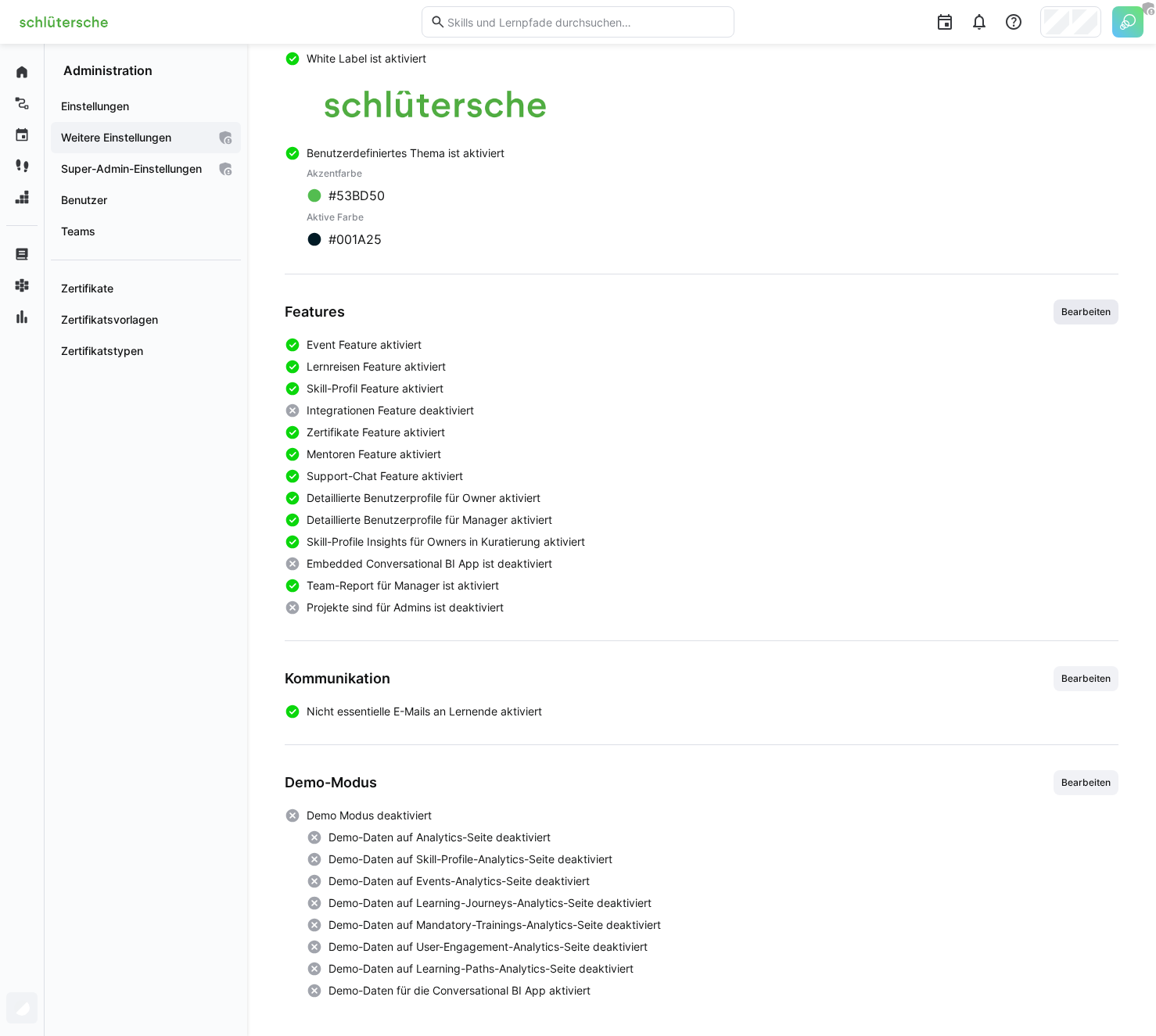
click at [1069, 310] on span "Bearbeiten" at bounding box center [1086, 312] width 52 height 12
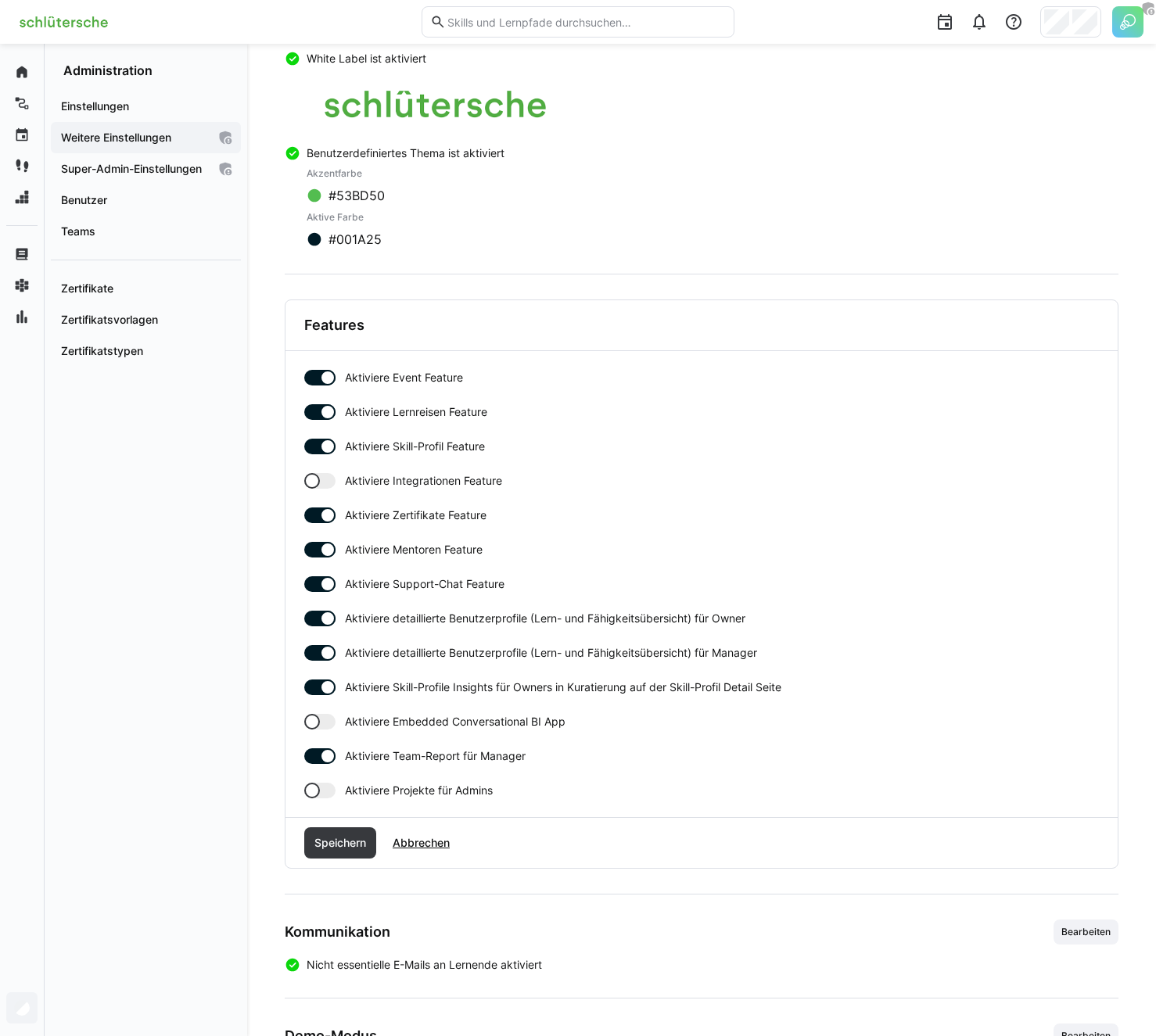
click at [341, 470] on div "Aktiviere Event Feature Aktiviere Lernreisen Feature Aktiviere Skill-Profil Fea…" at bounding box center [702, 584] width 795 height 429
click at [340, 484] on app-toggle "Aktiviere Integrationen Feature" at bounding box center [702, 480] width 795 height 16
click at [351, 854] on span "Speichern" at bounding box center [341, 843] width 72 height 31
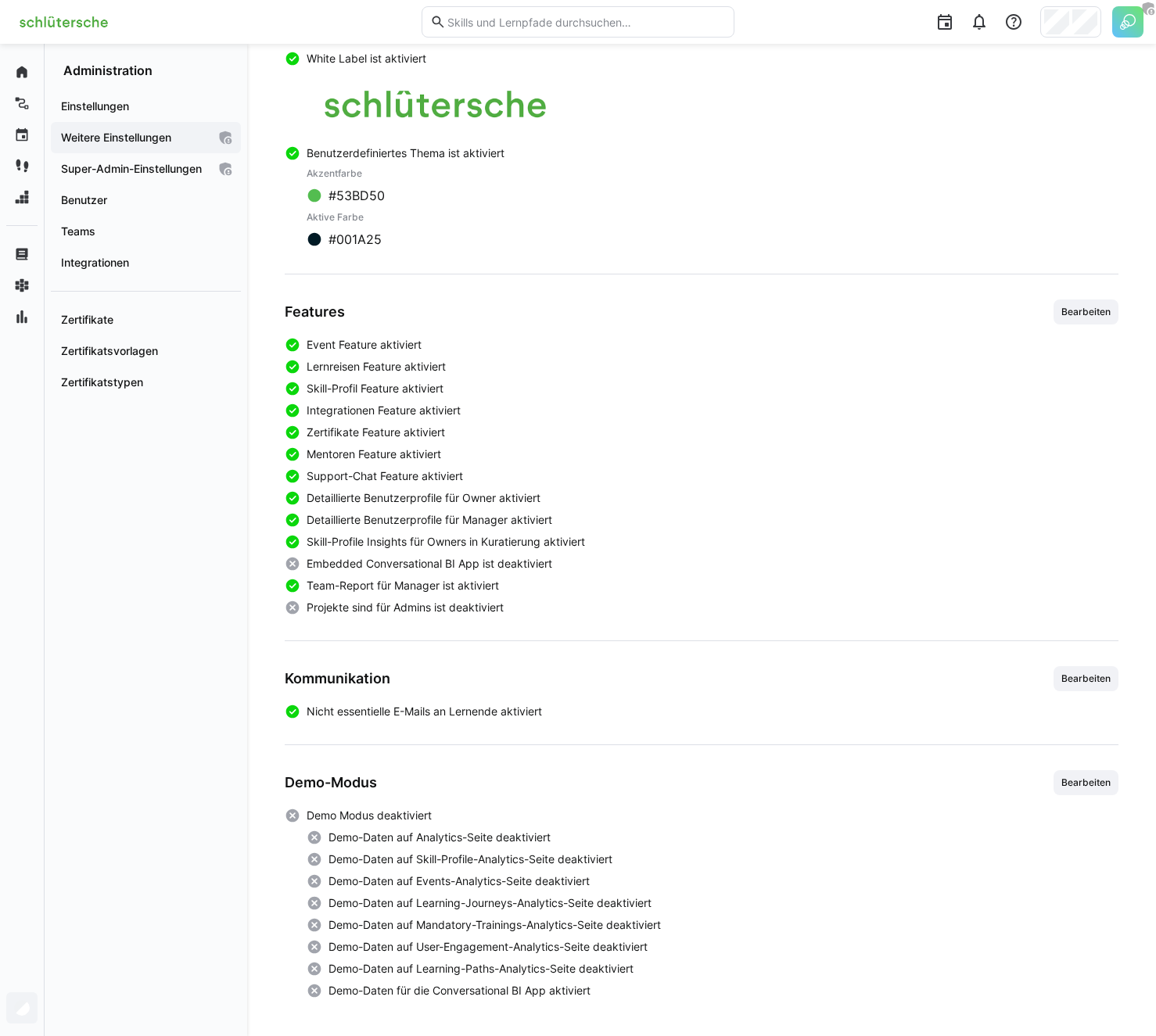
click at [123, 592] on div "Einstellungen Weitere Einstellungen Super-Admin-Einstellungen Benutzer Teams In…" at bounding box center [145, 557] width 202 height 957
click at [111, 271] on span "Integrationen" at bounding box center [146, 262] width 174 height 16
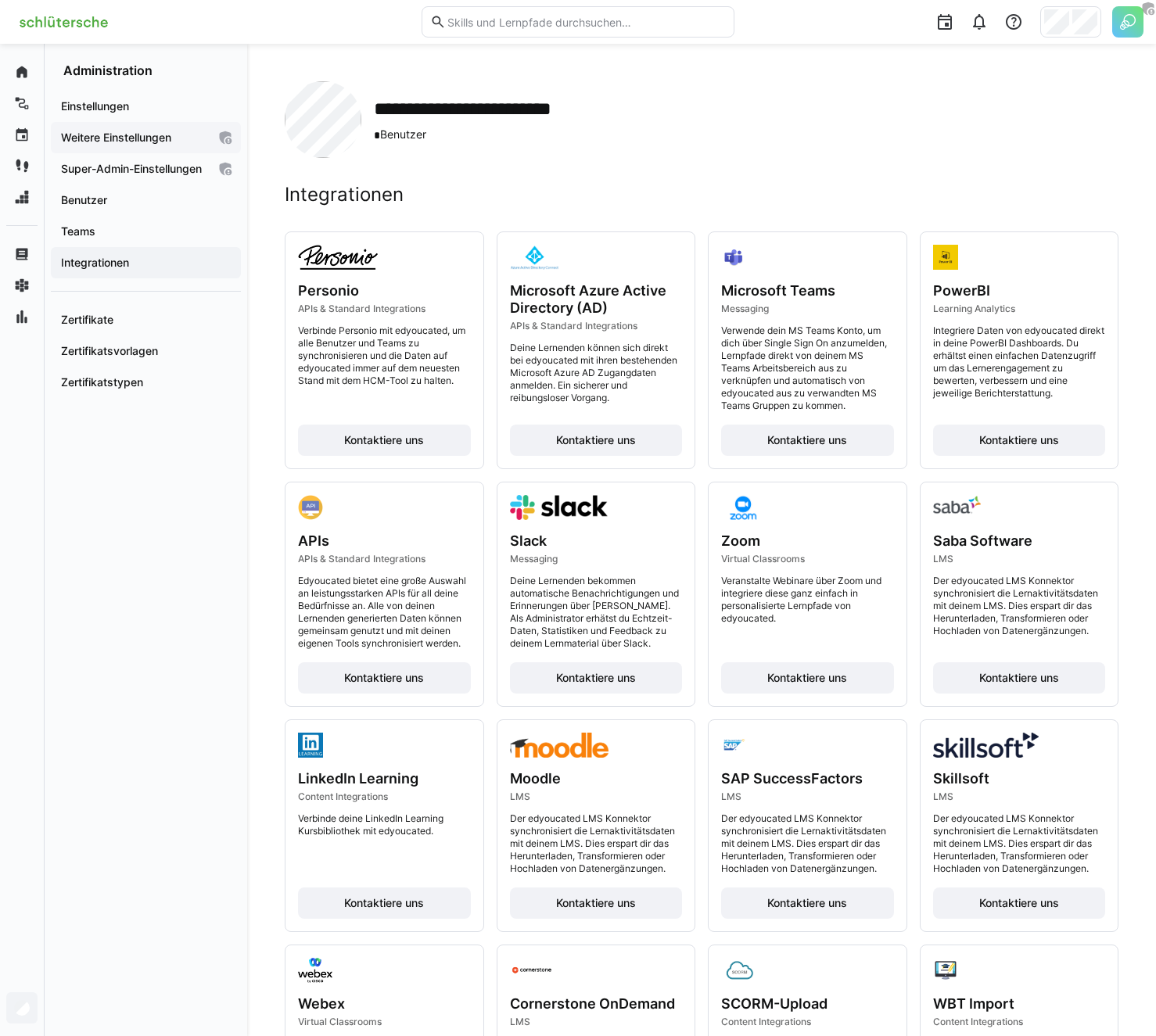
click at [0, 0] on app-navigation-label "Weitere Einstellungen" at bounding box center [0, 0] width 0 height 0
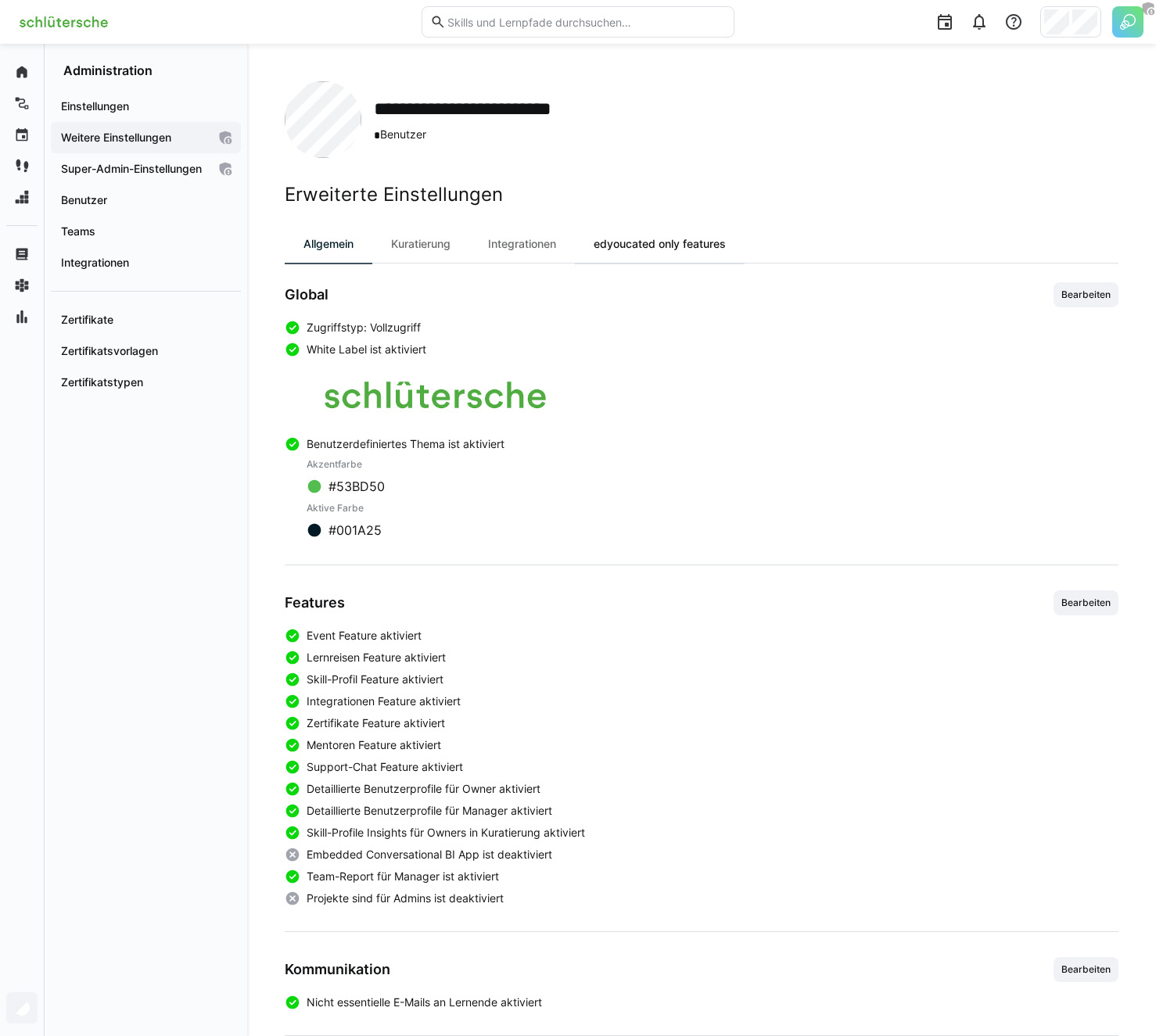
click at [672, 243] on div "edyoucated only features" at bounding box center [659, 244] width 169 height 38
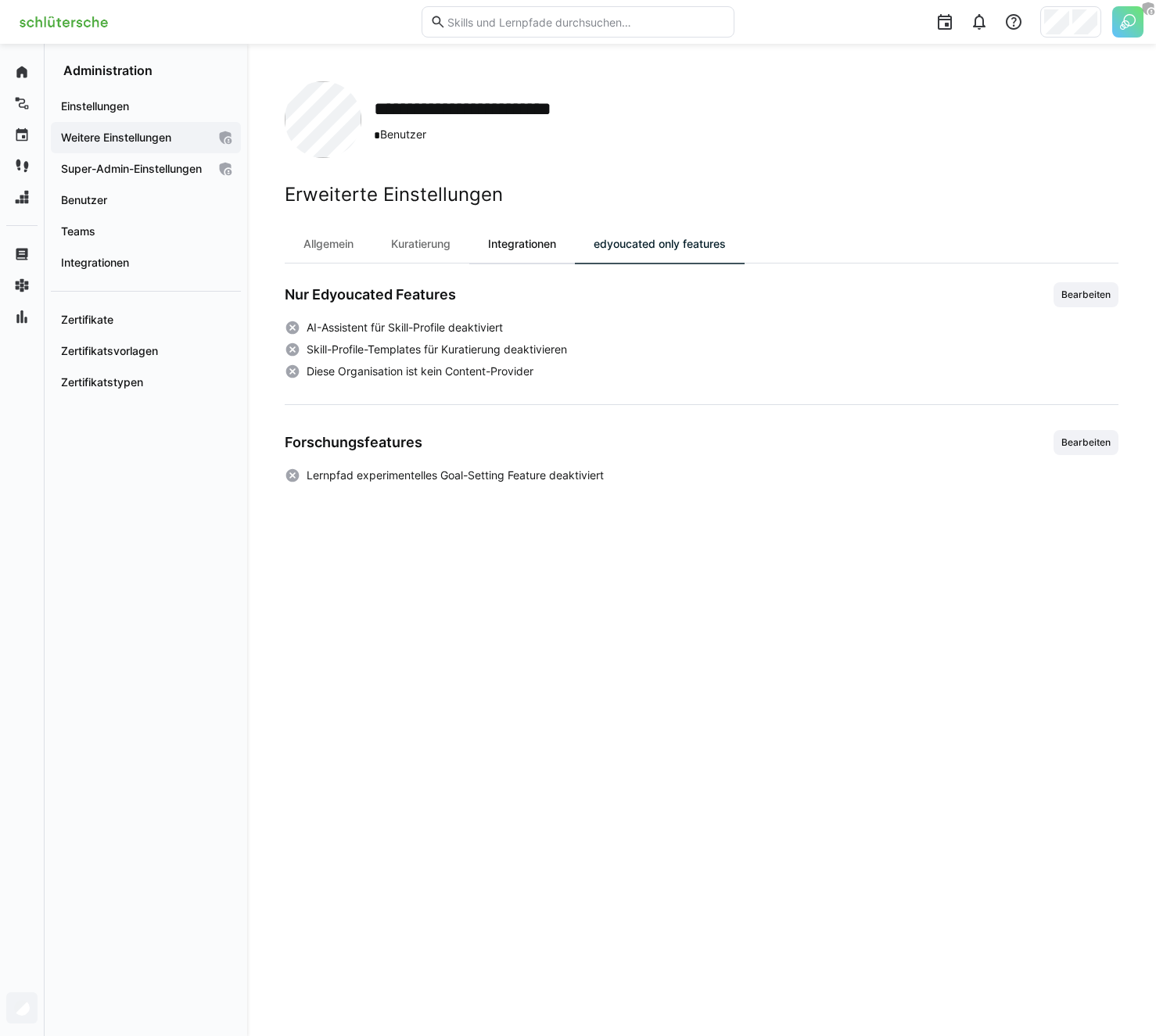
click at [535, 237] on div "Integrationen" at bounding box center [522, 244] width 106 height 38
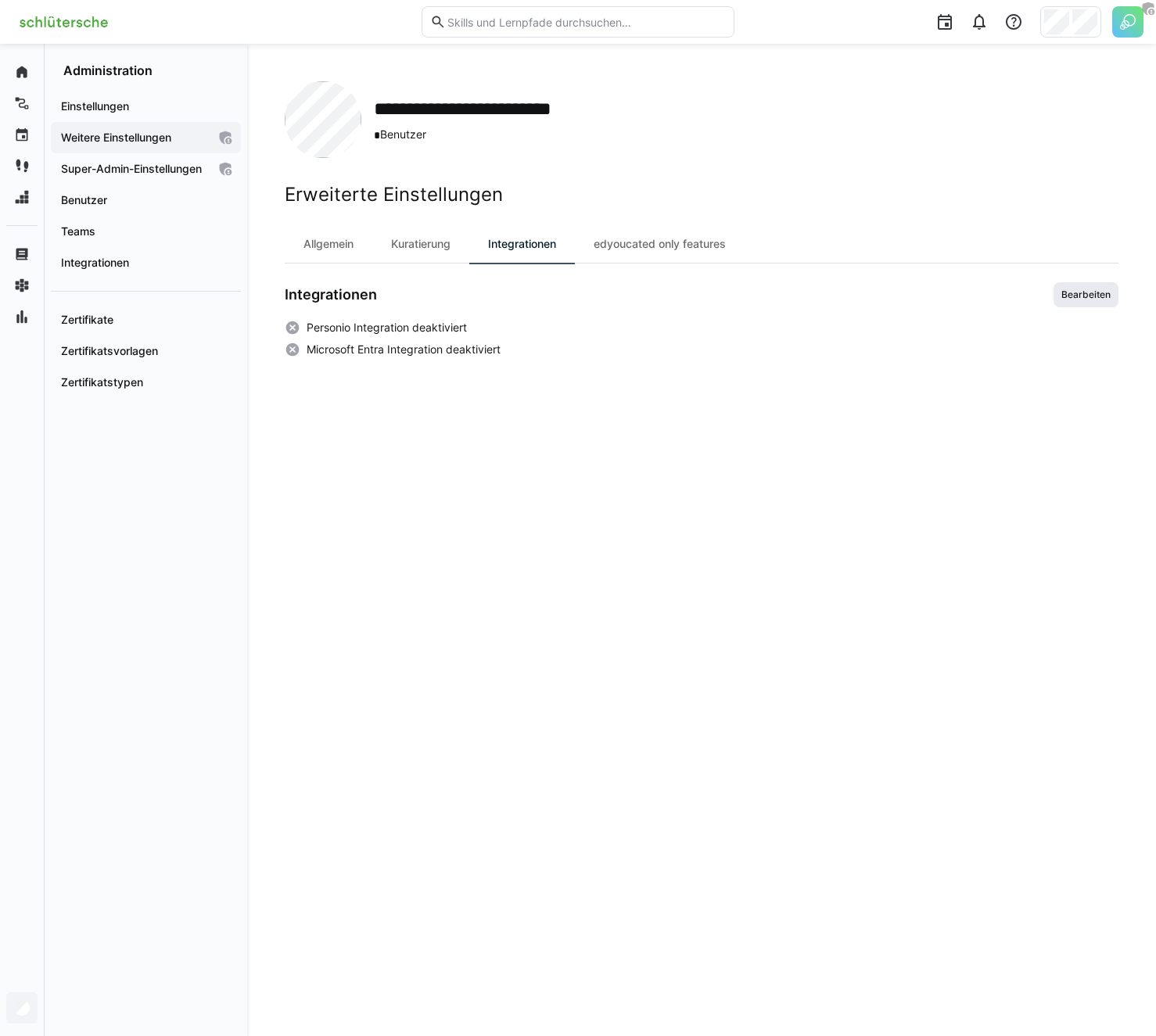
click at [1077, 298] on span "Bearbeiten" at bounding box center [1086, 295] width 52 height 12
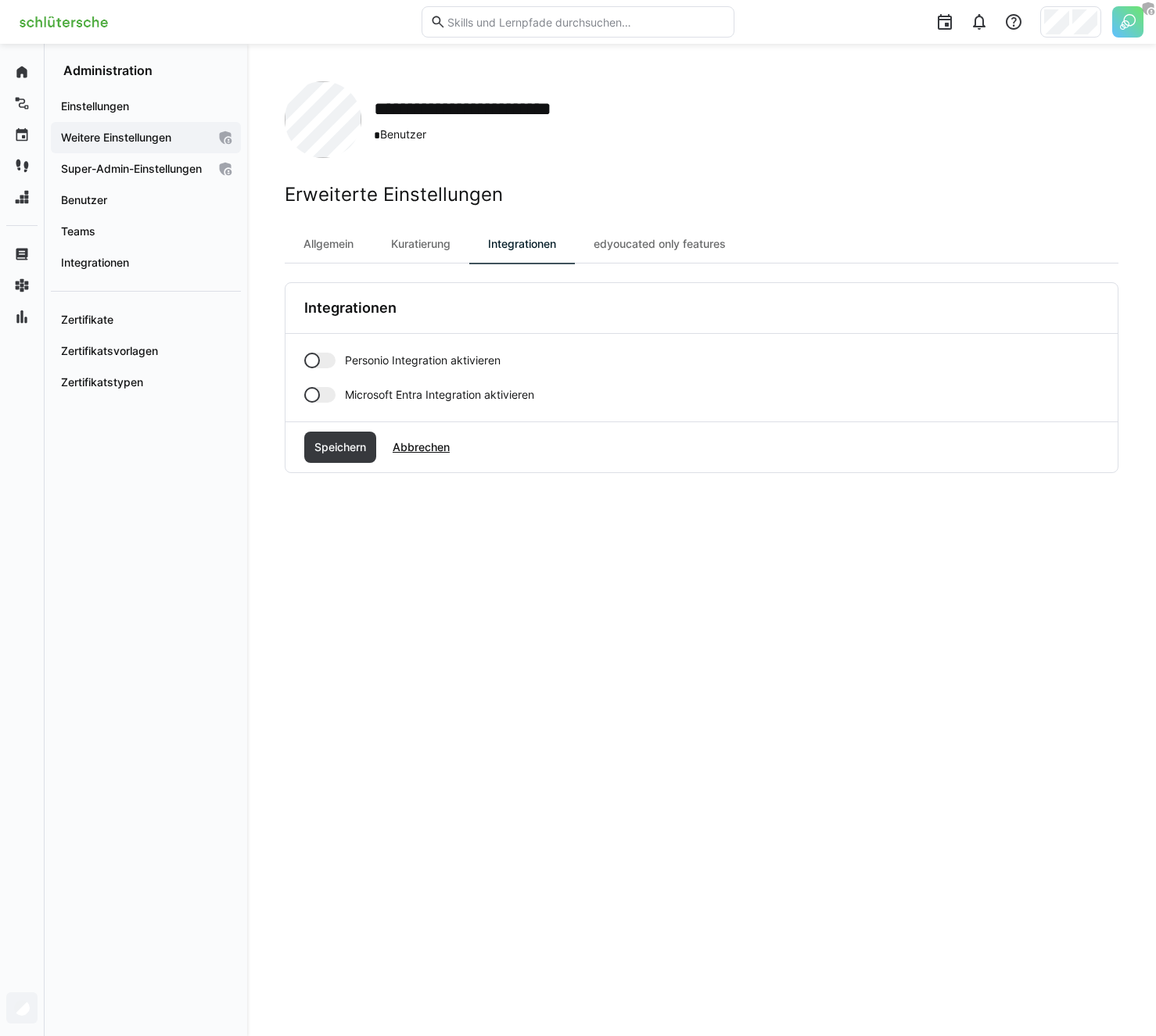
click at [478, 354] on span "Personio Integration aktivieren" at bounding box center [422, 360] width 156 height 16
click at [342, 448] on span "Speichern" at bounding box center [340, 447] width 56 height 16
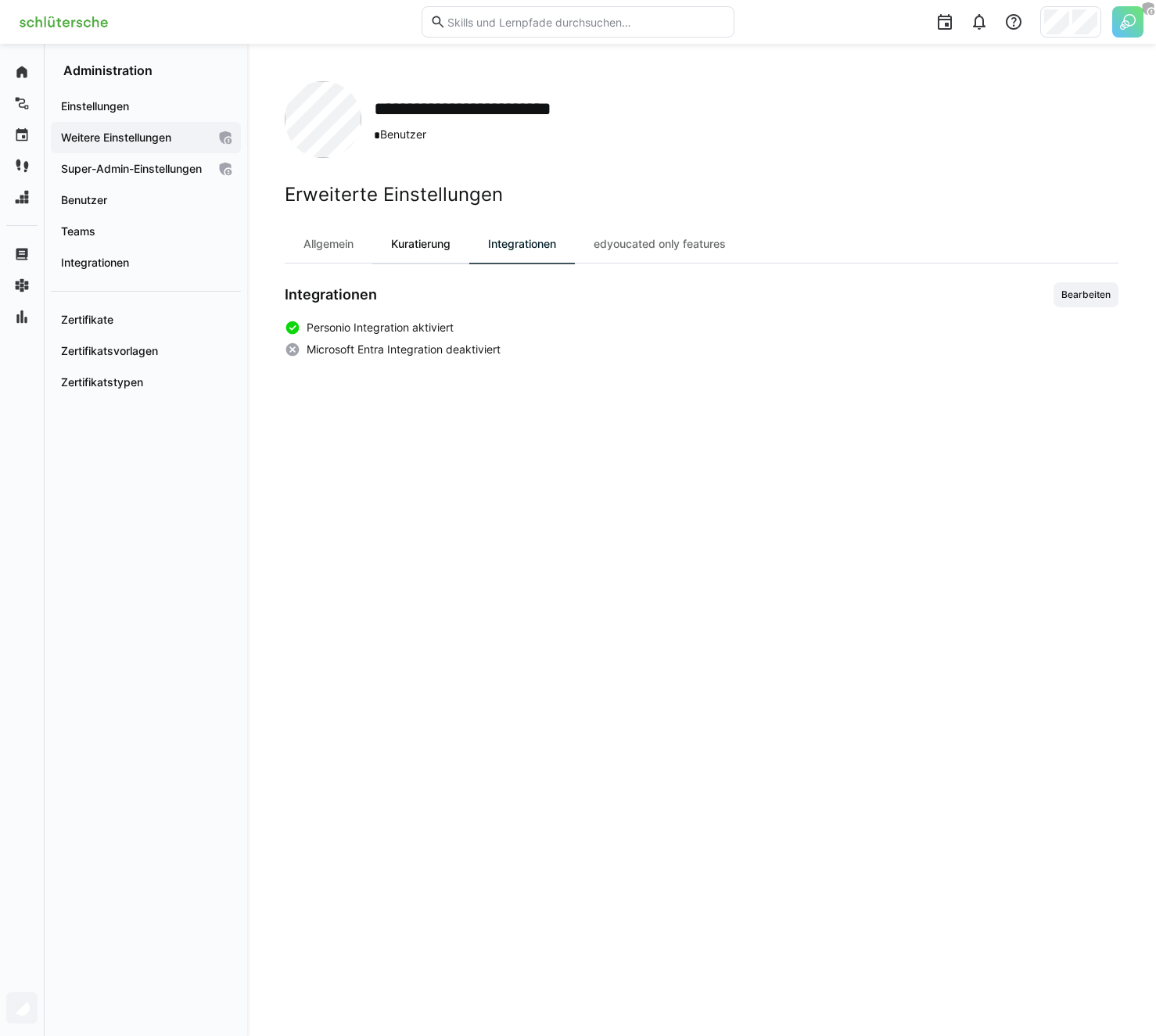
click at [431, 251] on div "Kuratierung" at bounding box center [421, 244] width 97 height 38
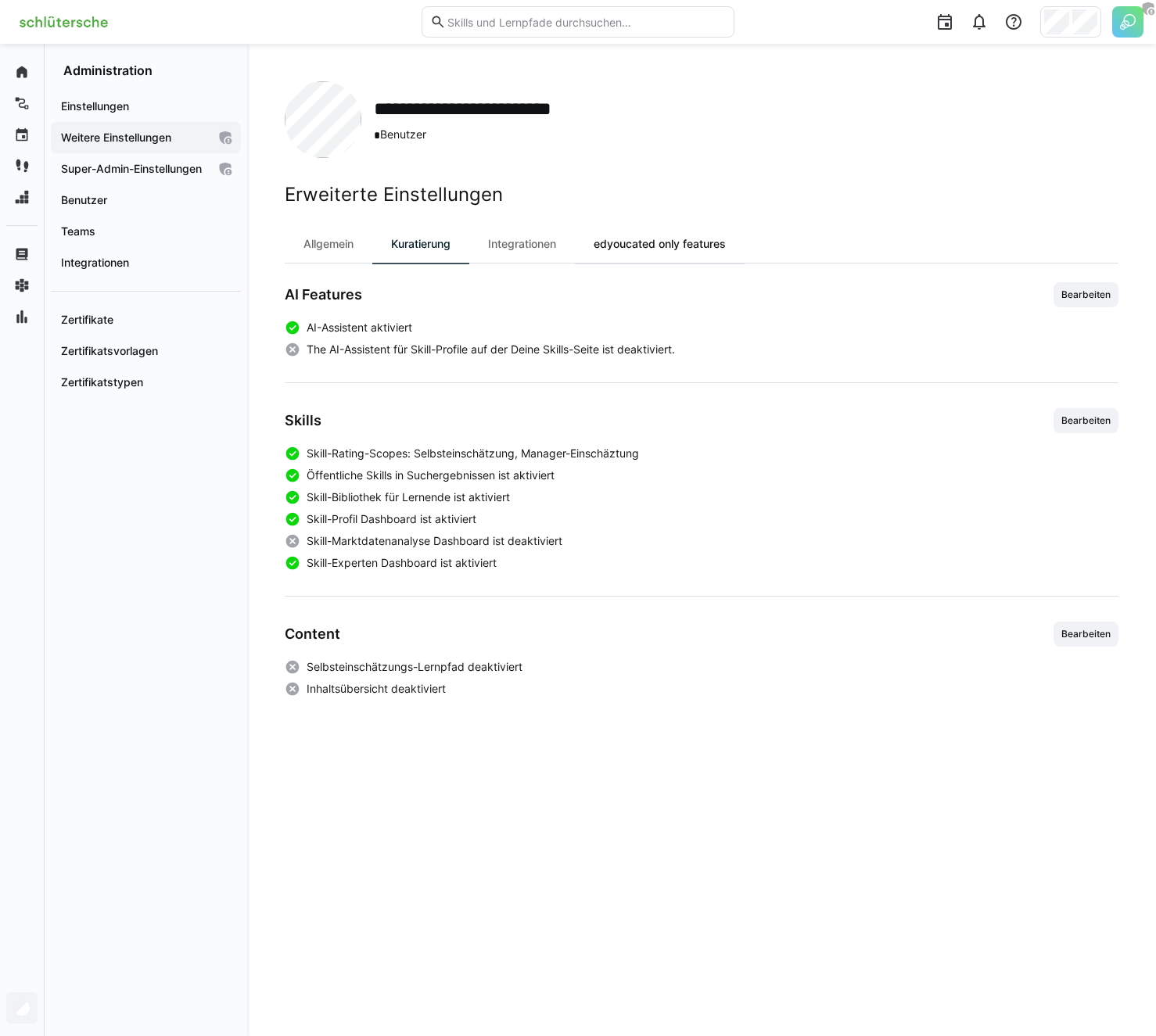
click at [699, 236] on div "edyoucated only features" at bounding box center [659, 244] width 169 height 38
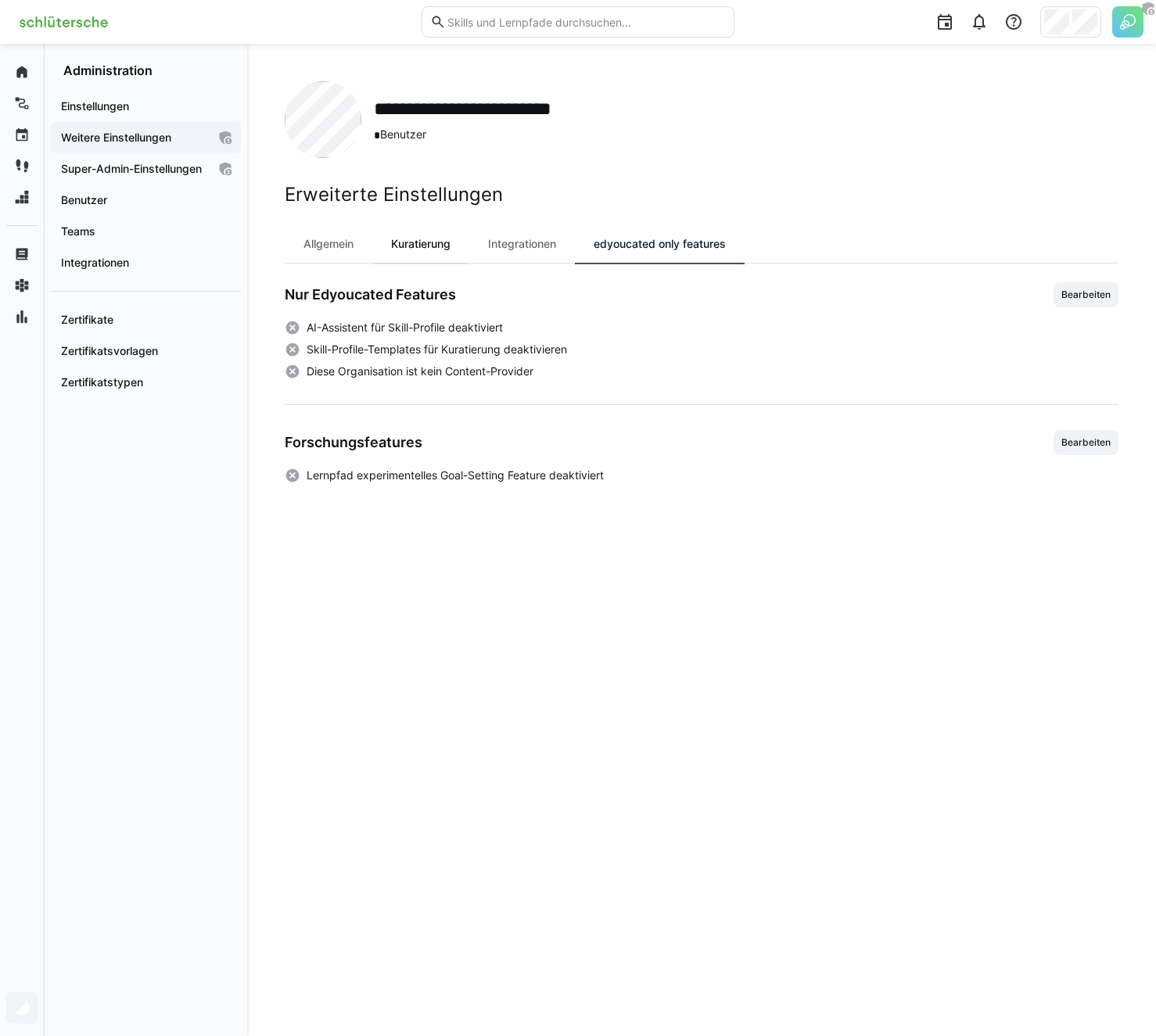
click at [391, 241] on div "Kuratierung" at bounding box center [421, 244] width 97 height 38
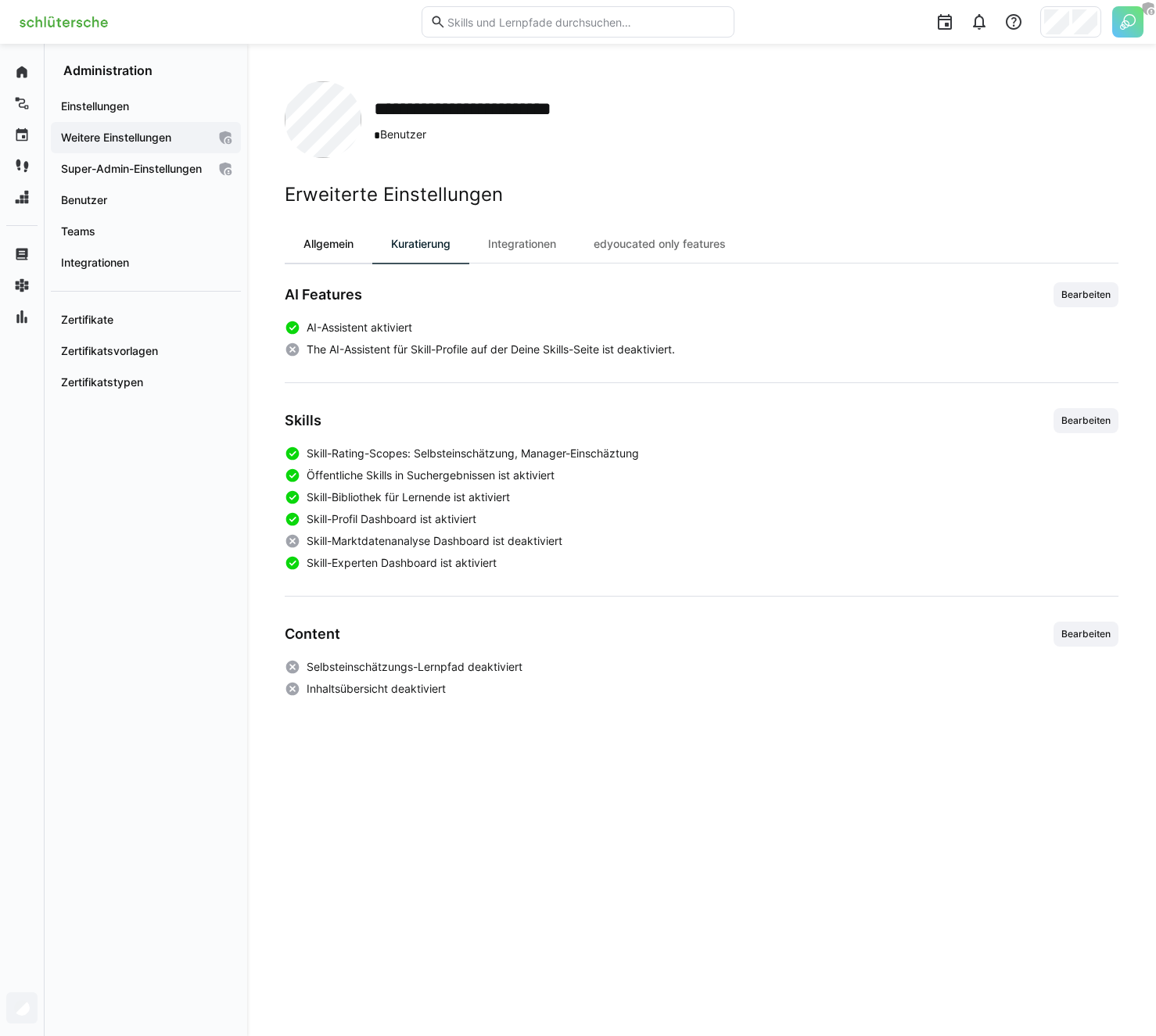
click at [327, 241] on div "Allgemein" at bounding box center [328, 244] width 88 height 38
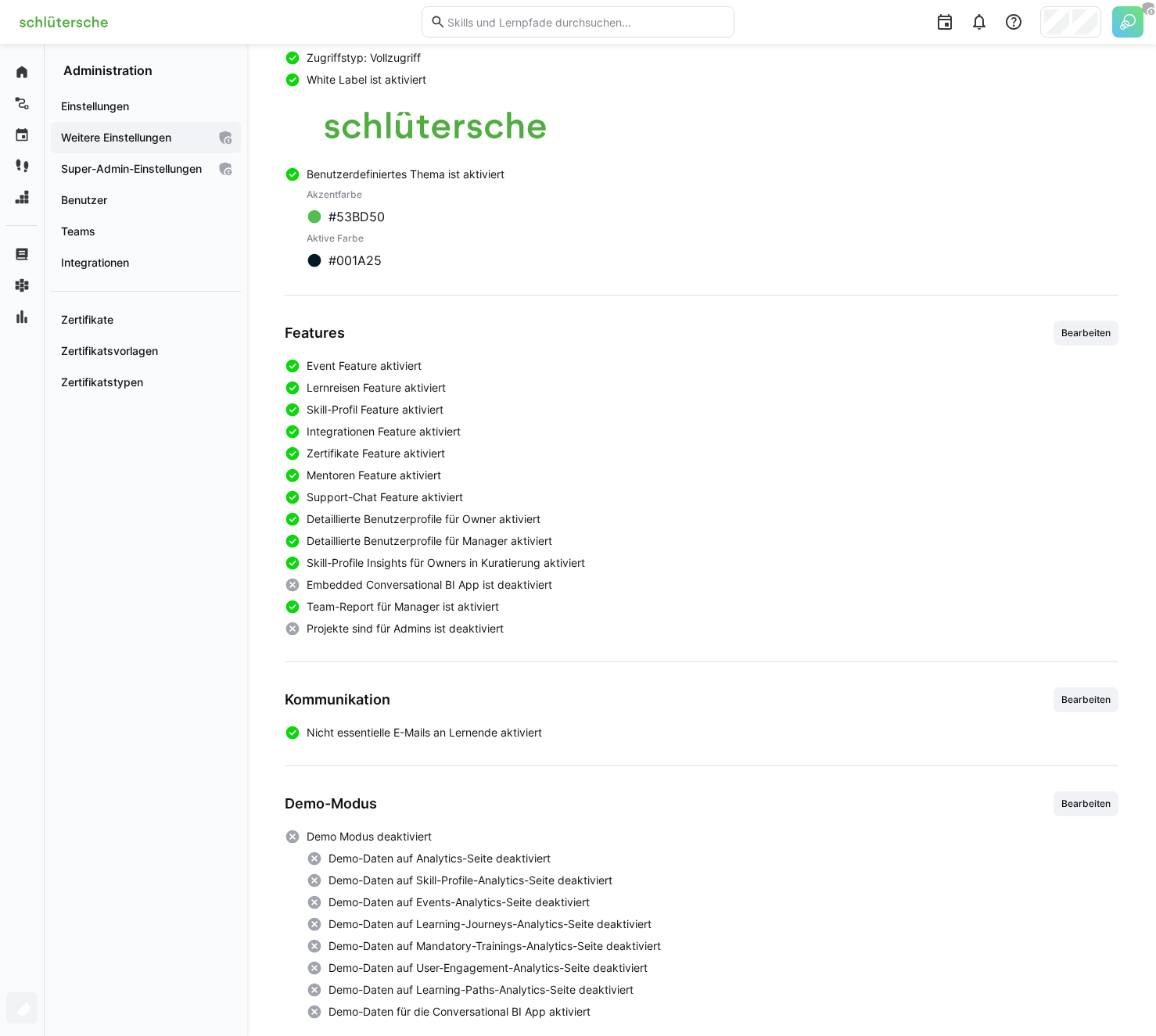
scroll to position [291, 0]
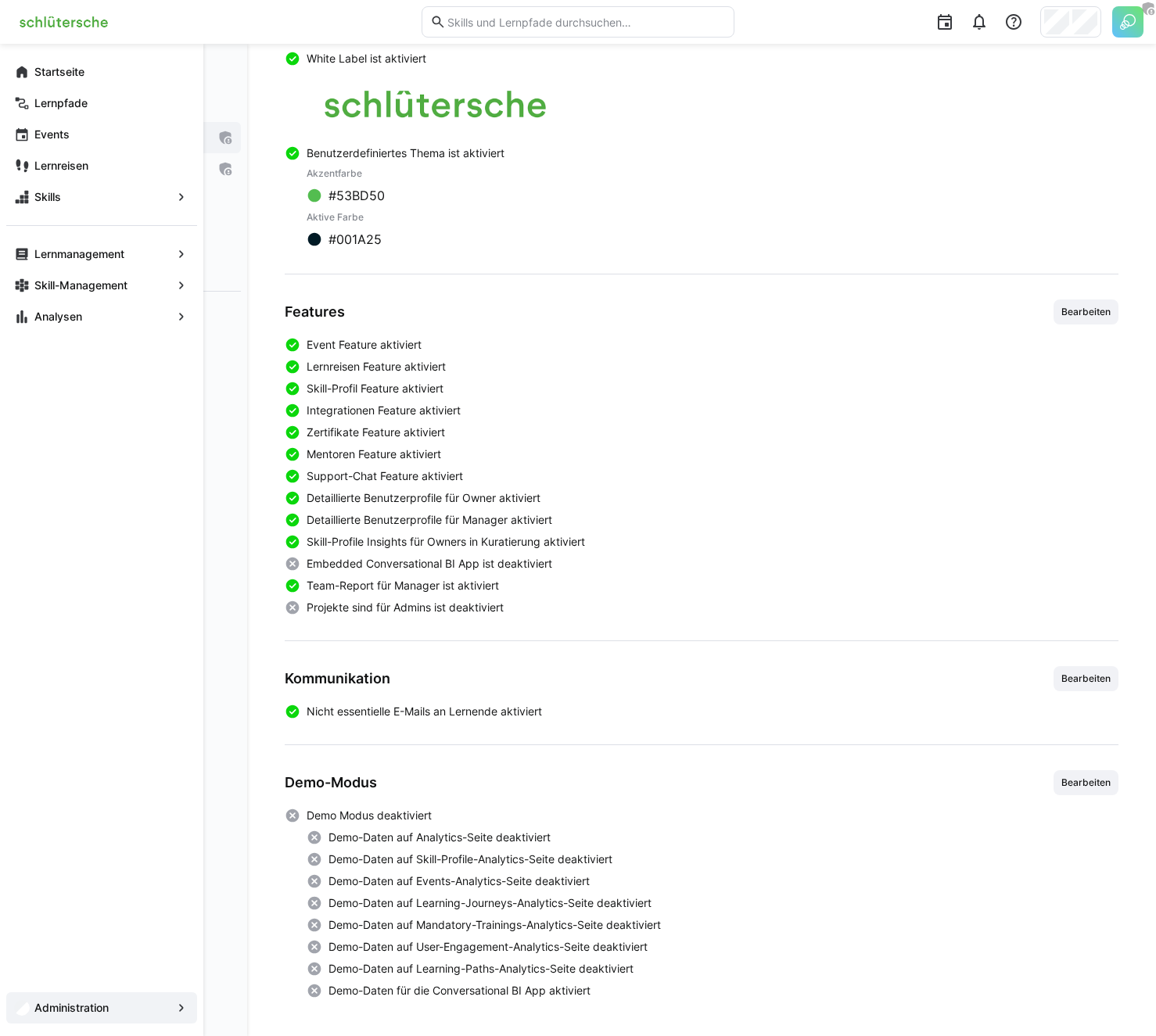
click at [489, 312] on div "Features Bearbeiten" at bounding box center [702, 312] width 833 height 25
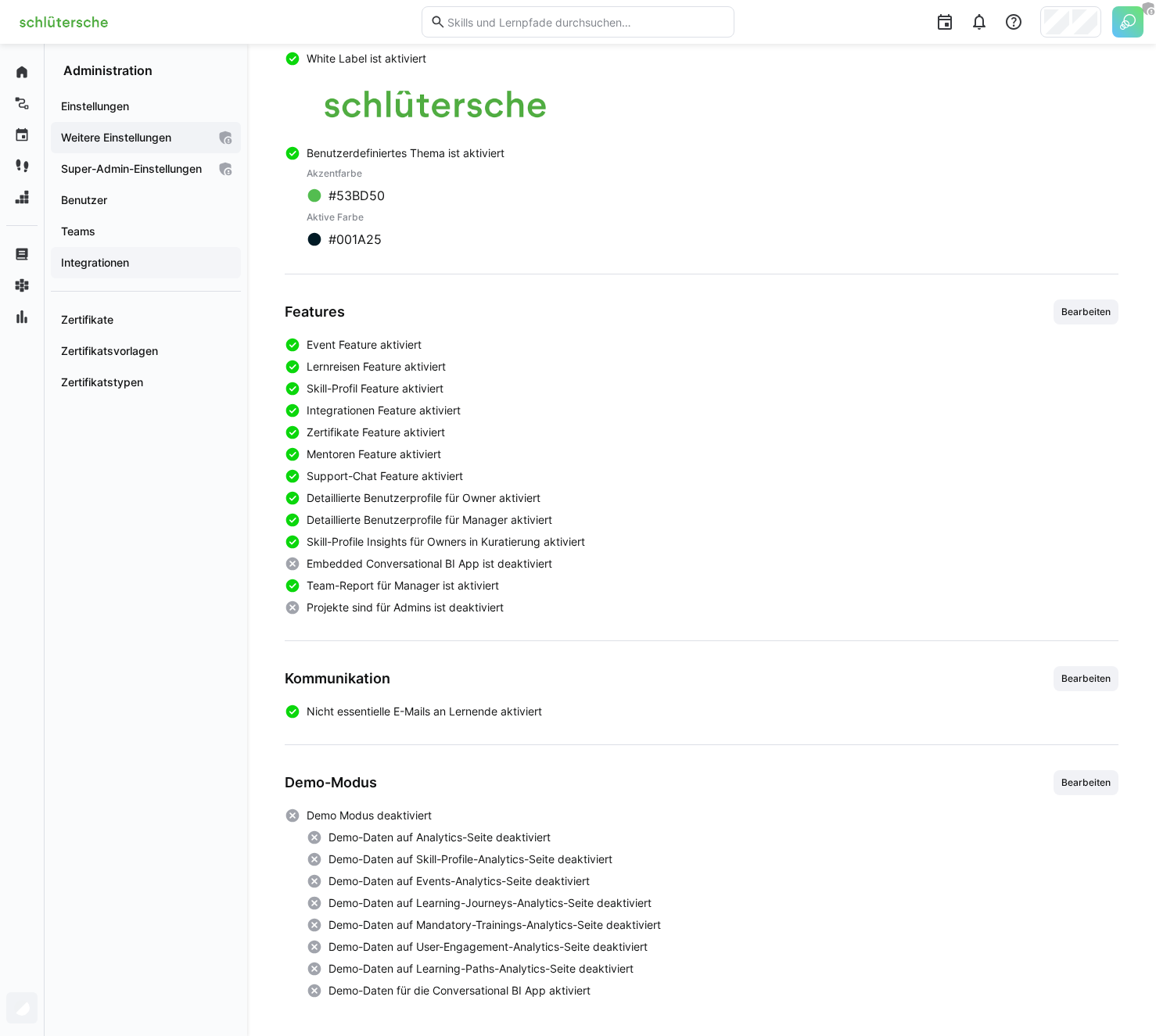
click at [154, 271] on span "Integrationen" at bounding box center [146, 262] width 174 height 16
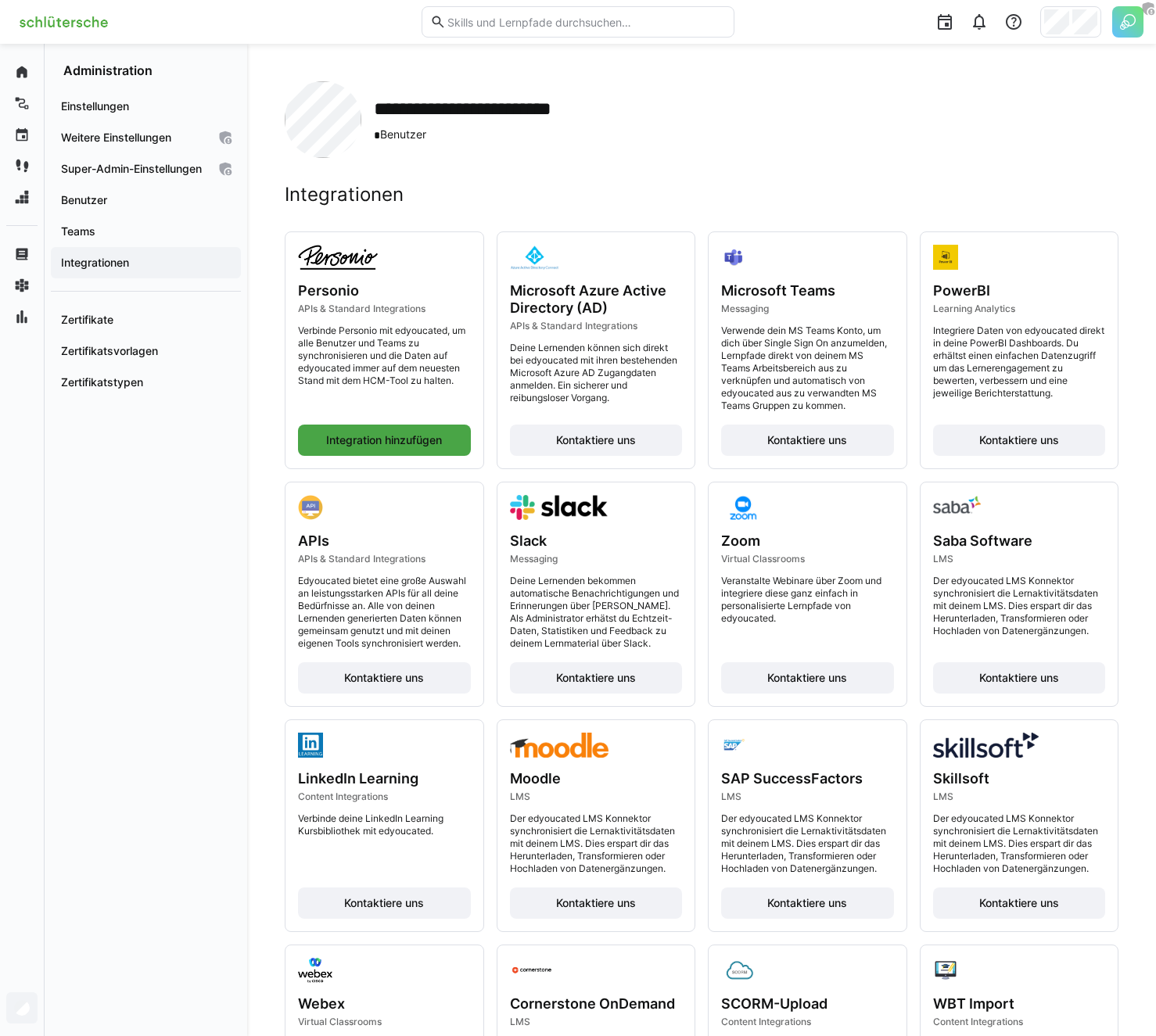
click at [388, 442] on span "Integration hinzufügen" at bounding box center [384, 439] width 120 height 16
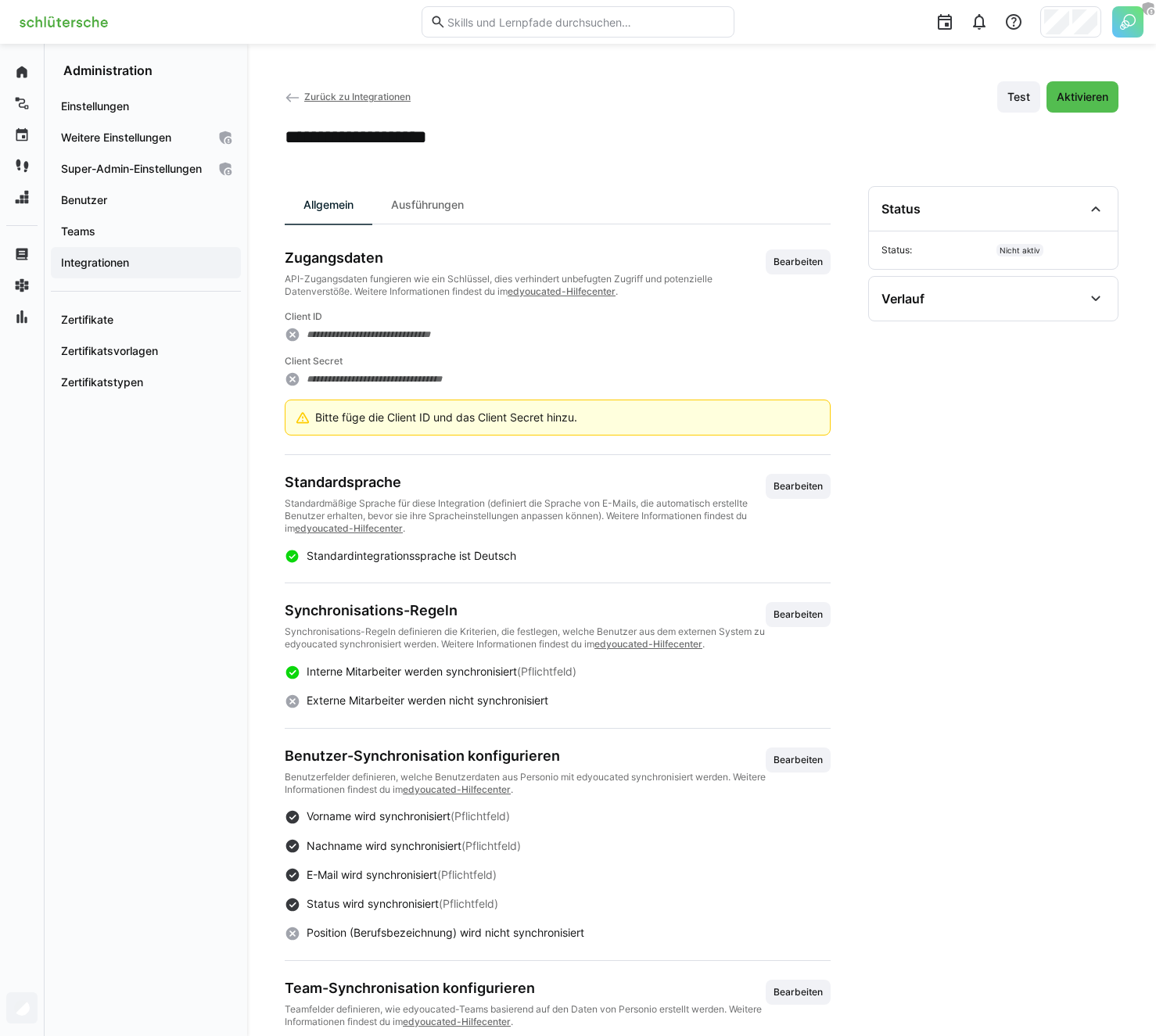
click at [611, 142] on div "**********" at bounding box center [702, 137] width 833 height 24
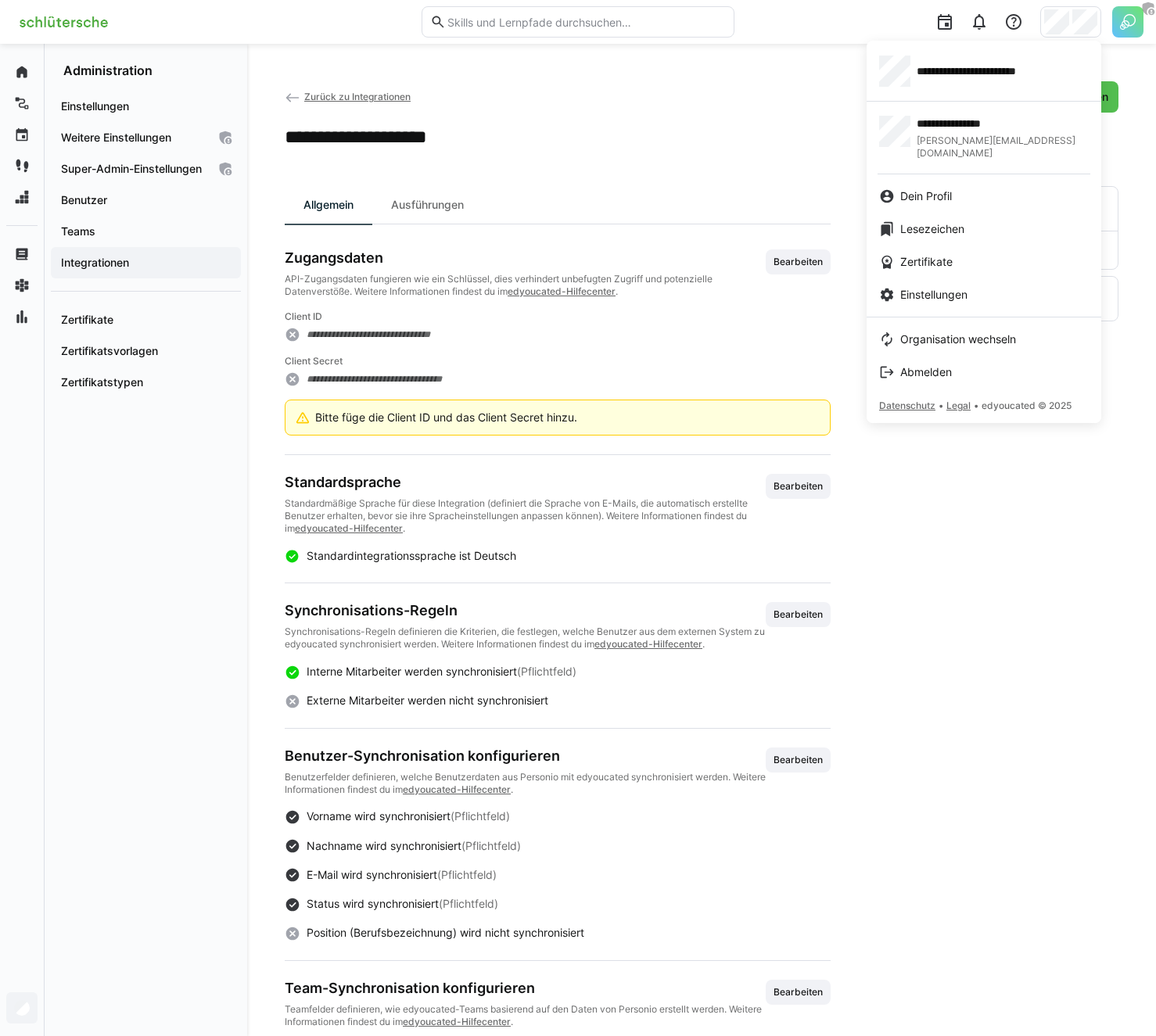
click at [1079, 20] on div at bounding box center [578, 518] width 1156 height 1036
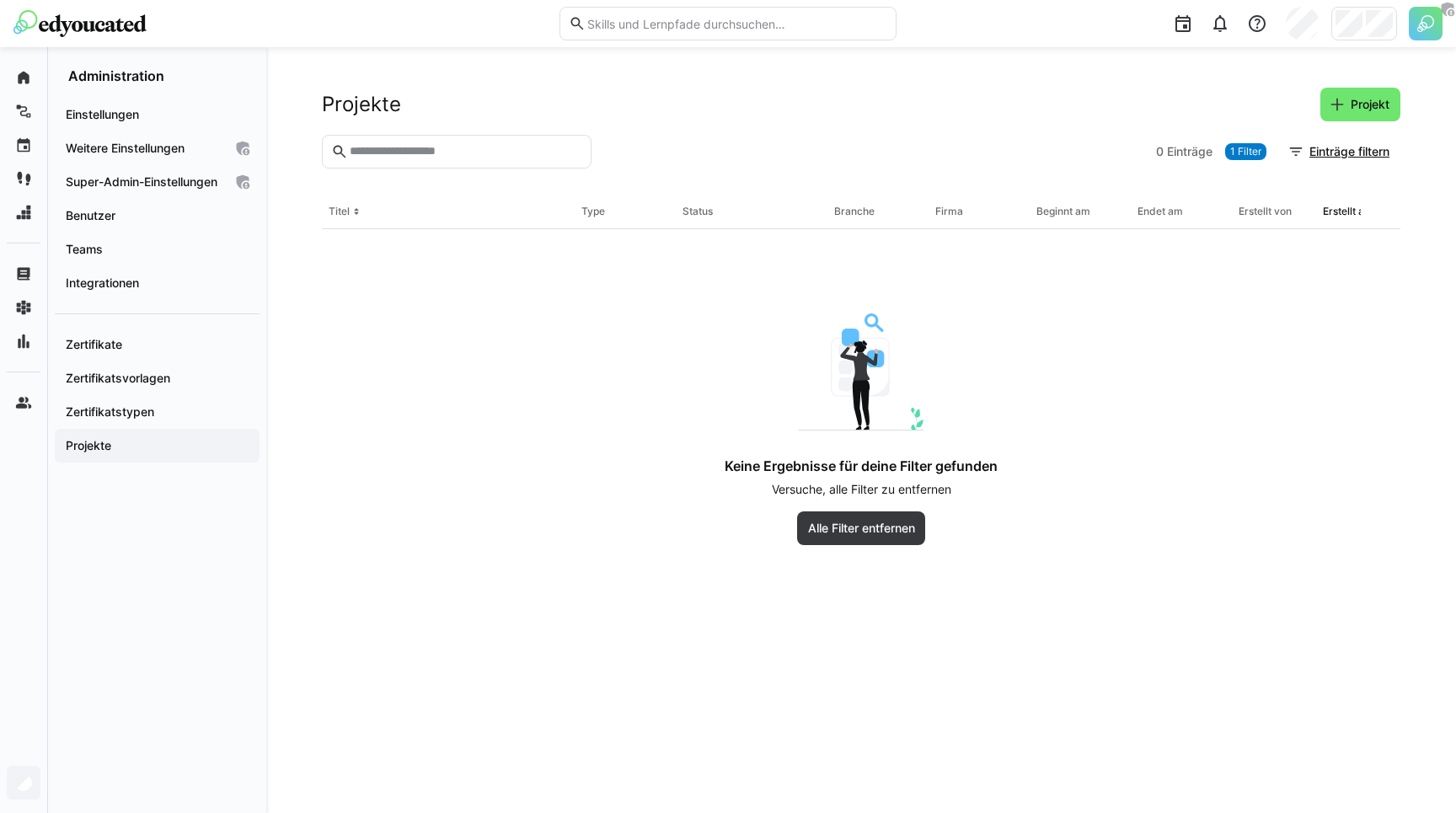
click at [805, 121] on div "Projekte Projekt" at bounding box center [861, 104] width 1079 height 34
click at [728, 161] on div at bounding box center [873, 152] width 551 height 34
click at [706, 154] on div at bounding box center [873, 152] width 551 height 34
click at [677, 159] on div at bounding box center [873, 152] width 551 height 34
click at [644, 143] on div at bounding box center [873, 152] width 551 height 34
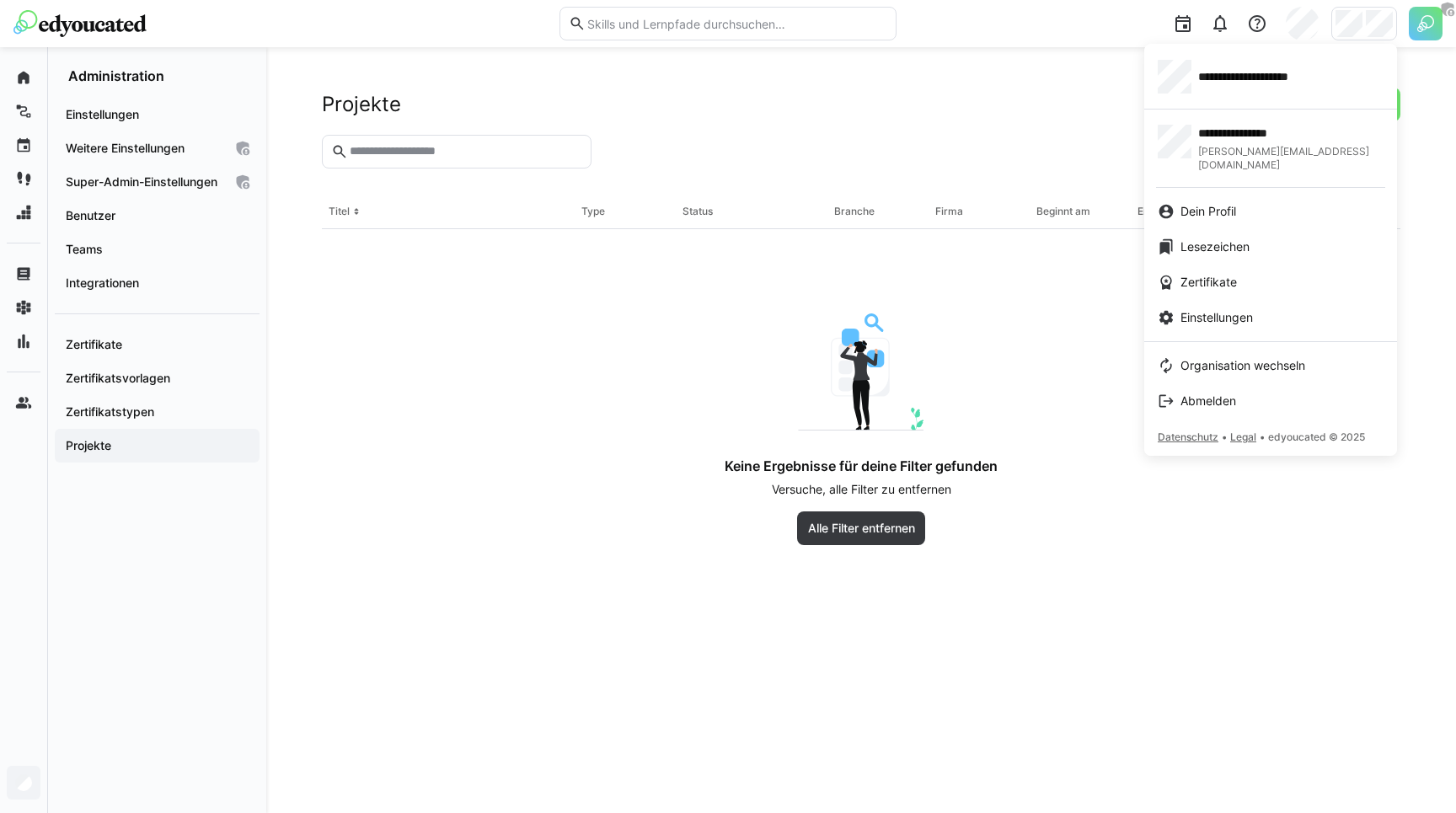
click at [1383, 32] on body "**********" at bounding box center [728, 406] width 1456 height 813
click at [1206, 194] on link "Dein Profil" at bounding box center [1270, 212] width 253 height 35
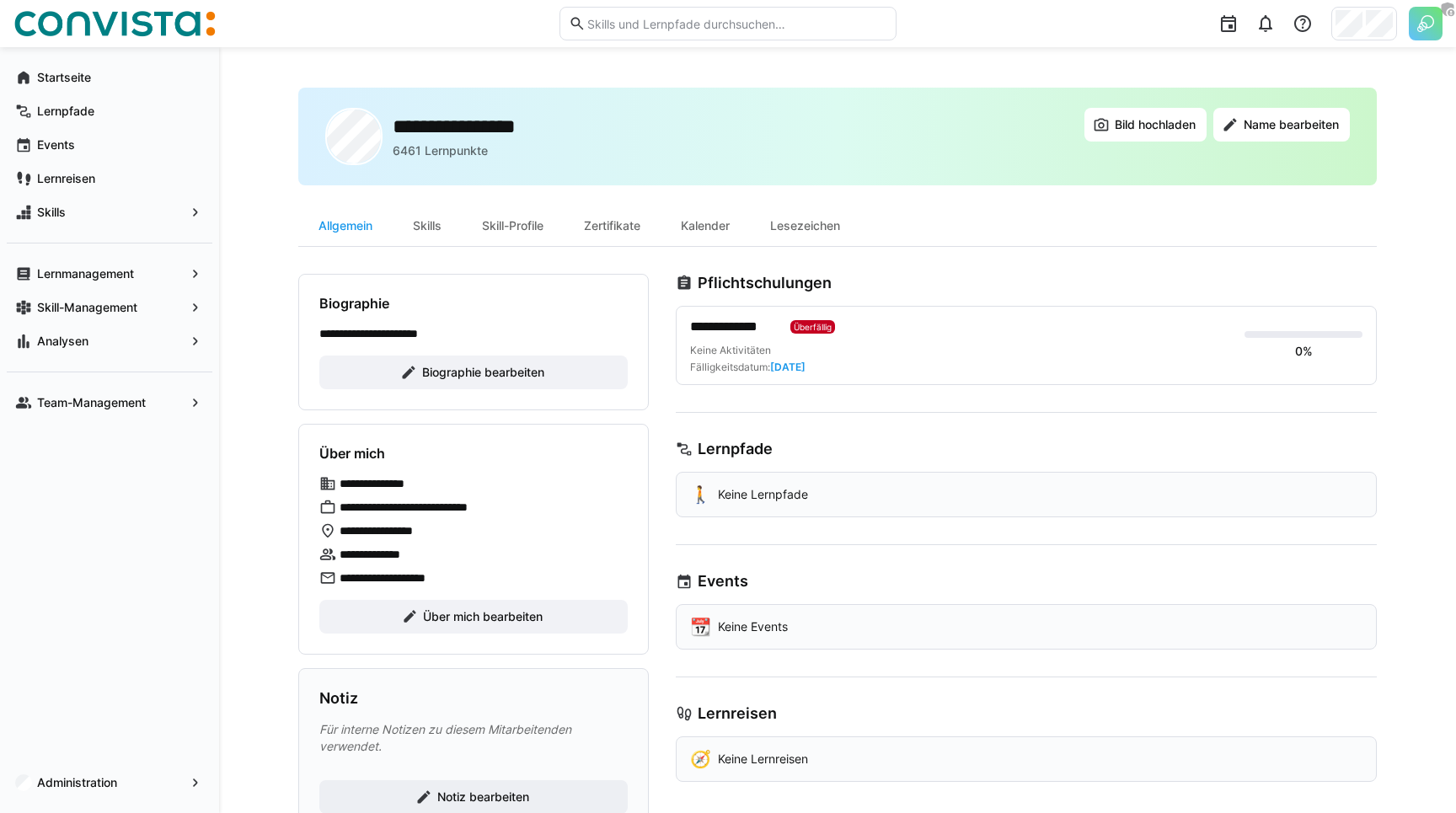
click at [983, 202] on div "**********" at bounding box center [837, 167] width 1079 height 160
click at [967, 156] on div "**********" at bounding box center [837, 136] width 1079 height 98
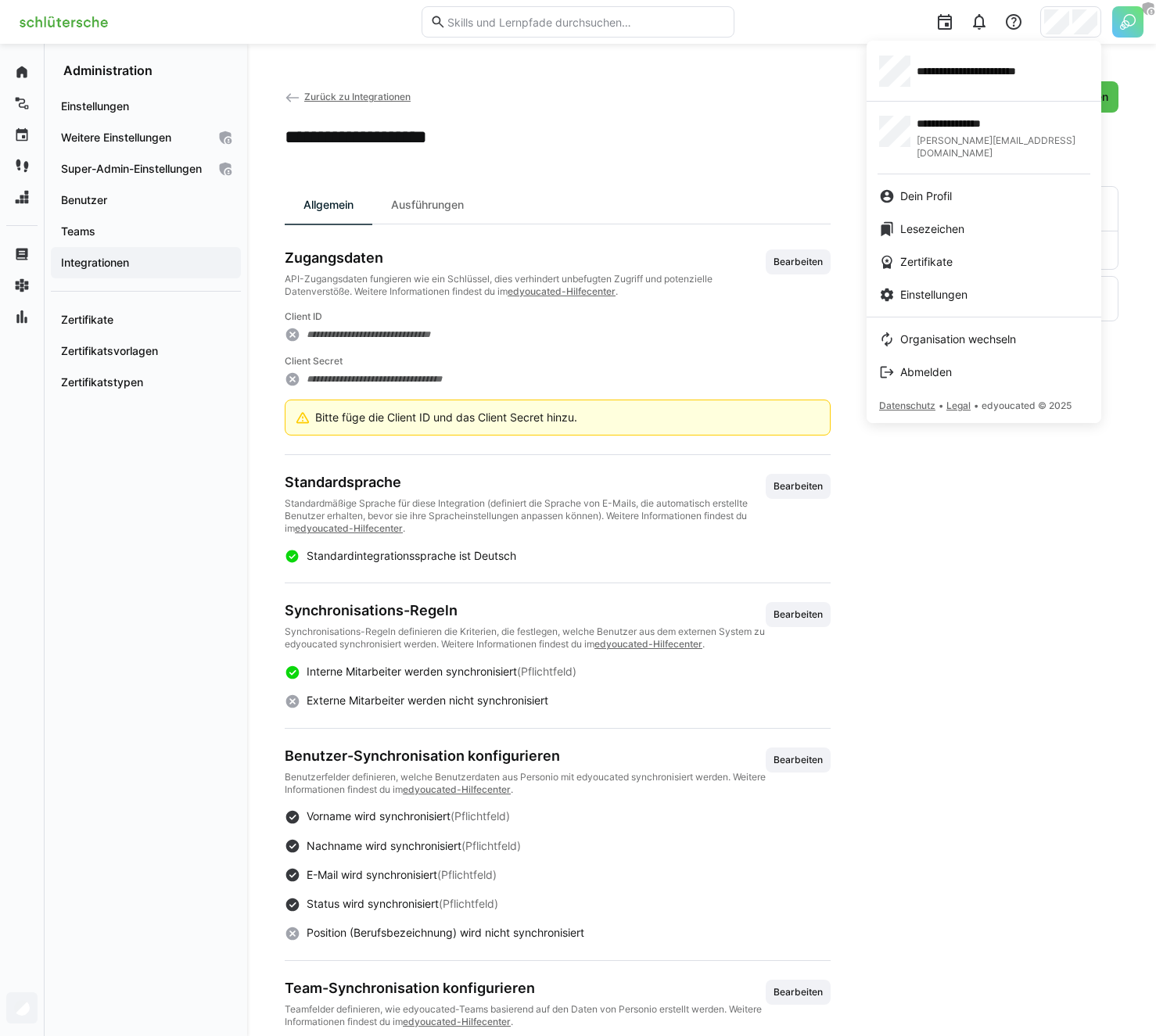
click at [671, 149] on div at bounding box center [578, 518] width 1156 height 1036
